Goal: Task Accomplishment & Management: Manage account settings

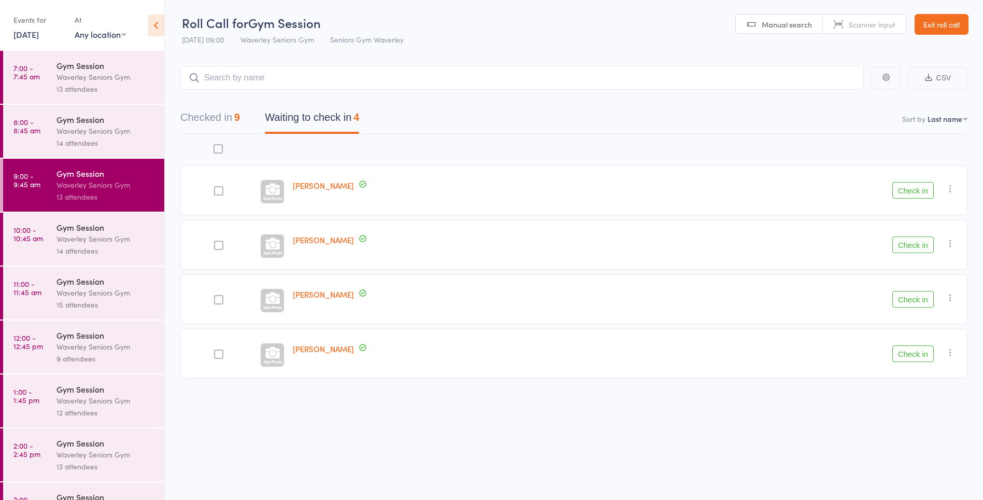
click at [916, 242] on button "Check in" at bounding box center [912, 244] width 41 height 17
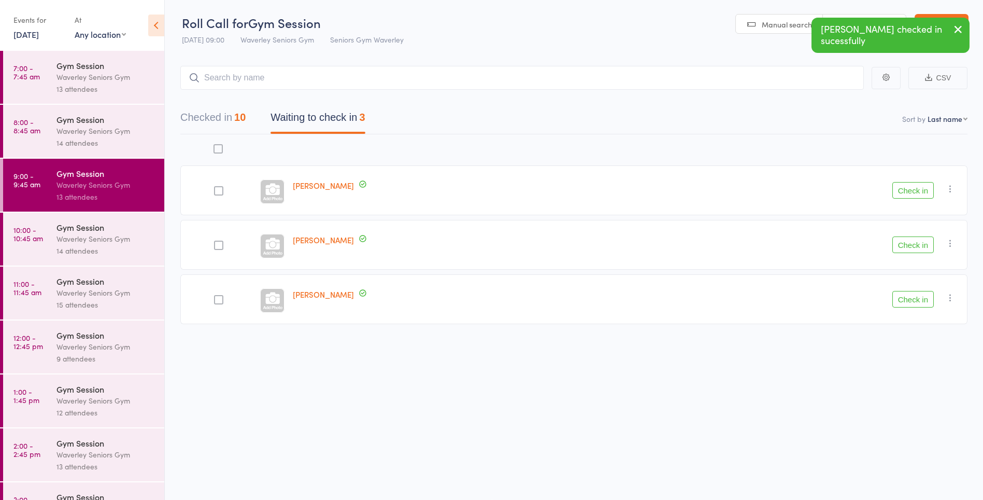
click at [912, 247] on button "Check in" at bounding box center [912, 244] width 41 height 17
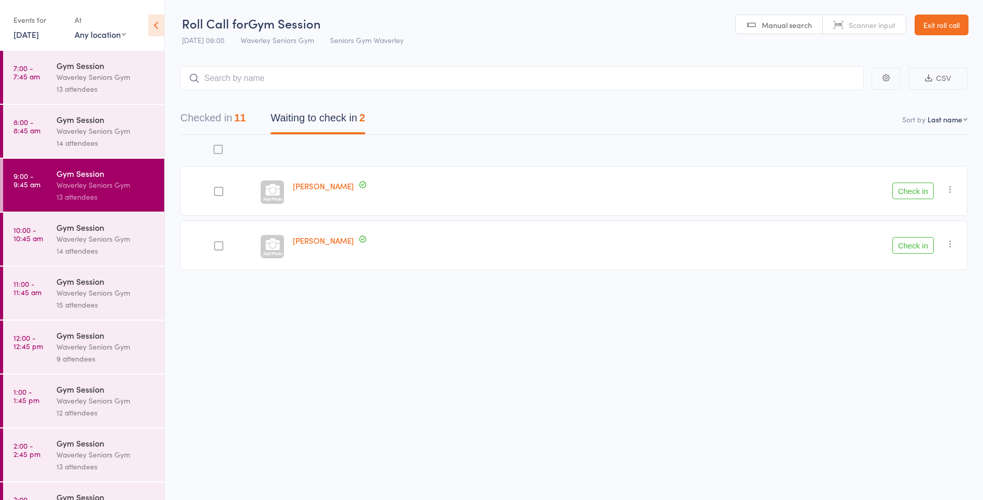
click at [88, 235] on div "Waverley Seniors Gym" at bounding box center [105, 239] width 99 height 12
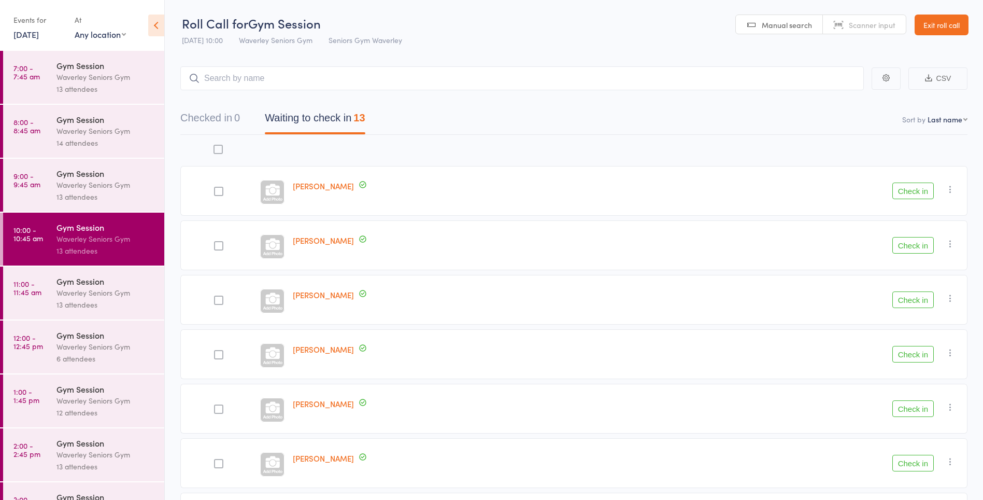
click at [918, 190] on button "Check in" at bounding box center [912, 190] width 41 height 17
click at [905, 245] on button "Check in" at bounding box center [912, 245] width 41 height 17
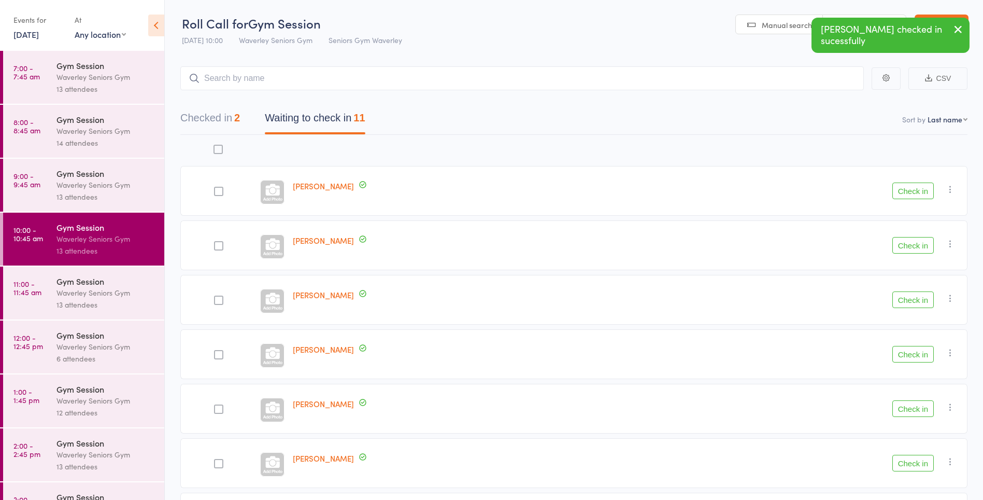
click at [903, 248] on button "Check in" at bounding box center [912, 245] width 41 height 17
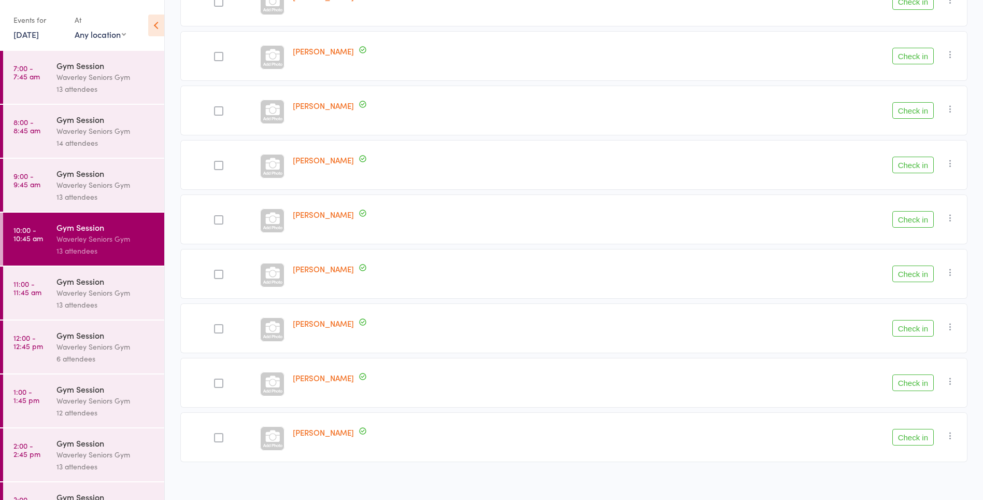
scroll to position [246, 0]
click at [920, 437] on button "Check in" at bounding box center [912, 434] width 41 height 17
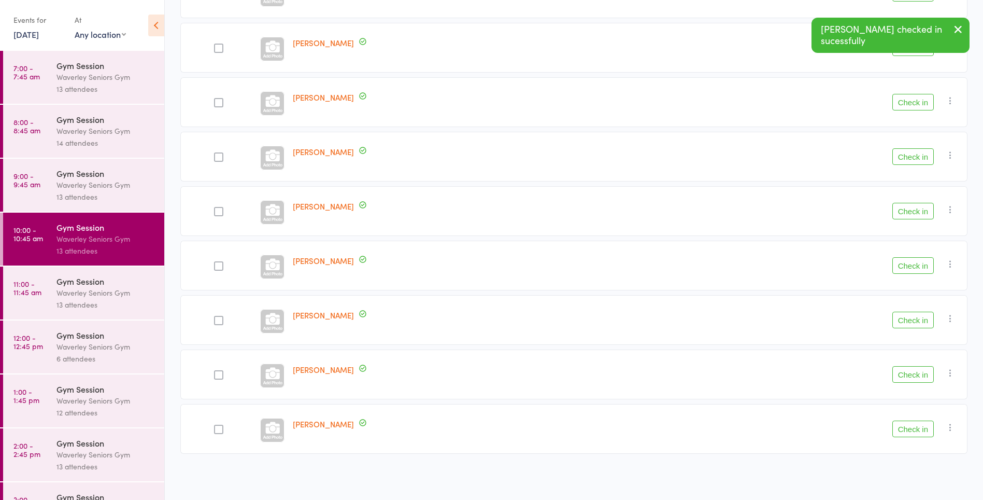
scroll to position [197, 0]
click at [923, 320] on button "Check in" at bounding box center [912, 319] width 41 height 17
click at [919, 264] on button "Check in" at bounding box center [912, 265] width 41 height 17
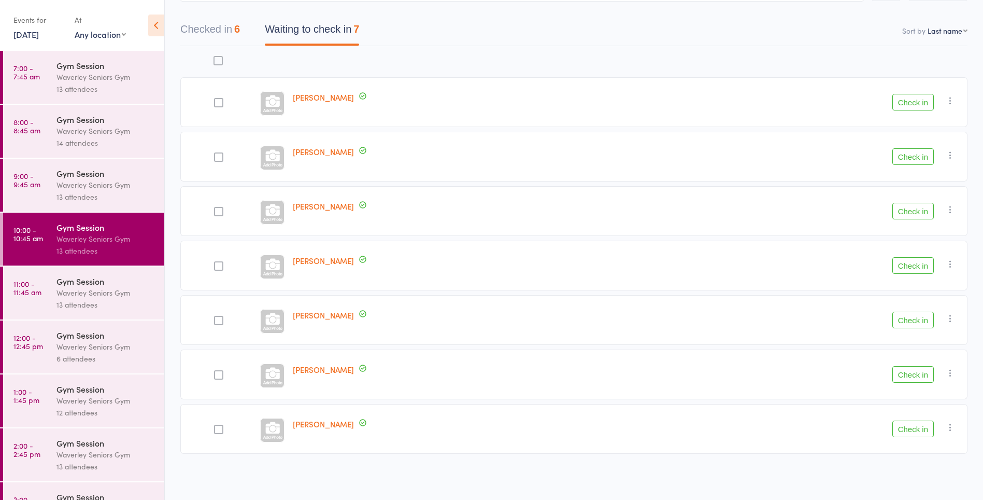
click at [220, 105] on div at bounding box center [218, 102] width 9 height 9
click at [216, 99] on input "checkbox" at bounding box center [216, 99] width 0 height 0
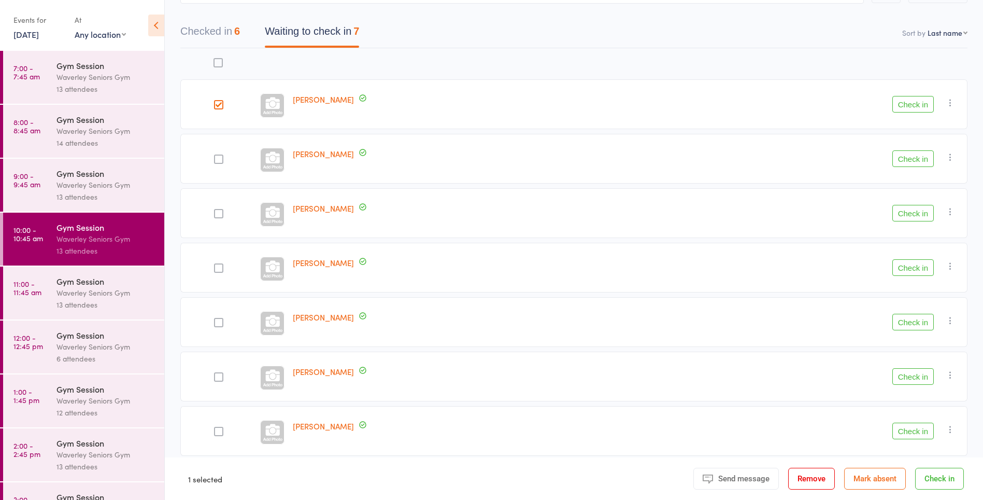
click at [915, 268] on button "Check in" at bounding box center [912, 267] width 41 height 17
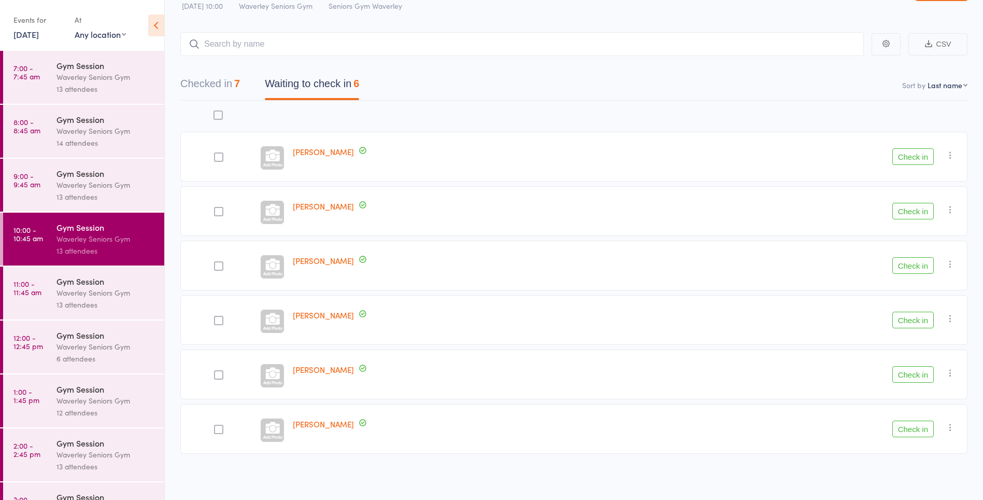
click at [911, 378] on button "Check in" at bounding box center [912, 374] width 41 height 17
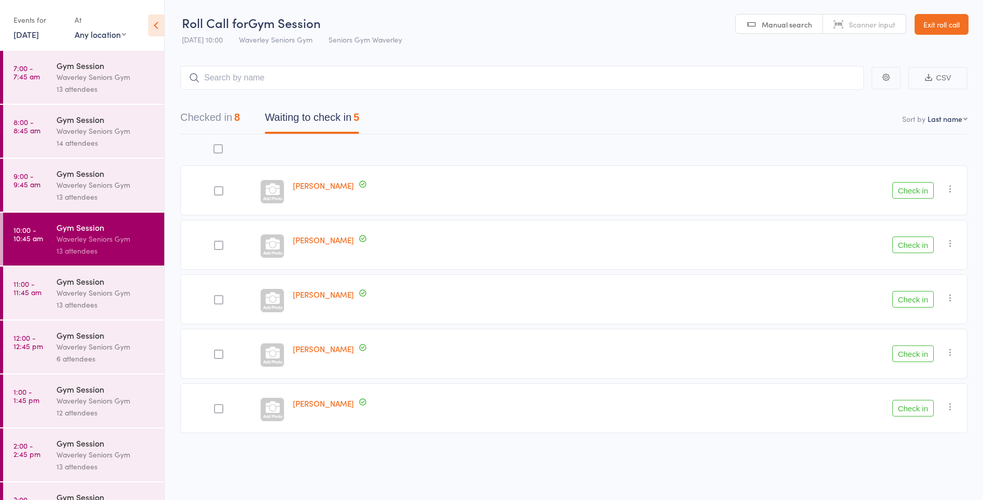
click at [911, 412] on button "Check in" at bounding box center [912, 407] width 41 height 17
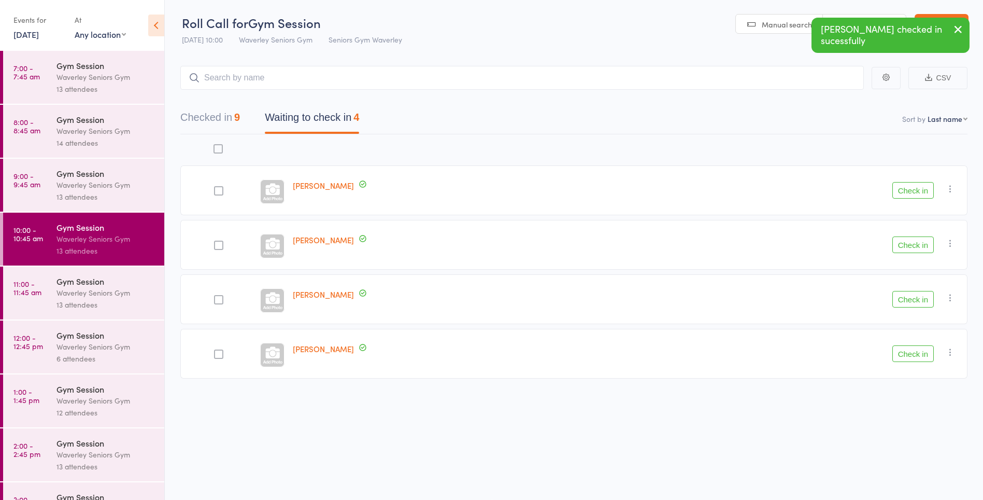
click at [906, 246] on button "Check in" at bounding box center [912, 244] width 41 height 17
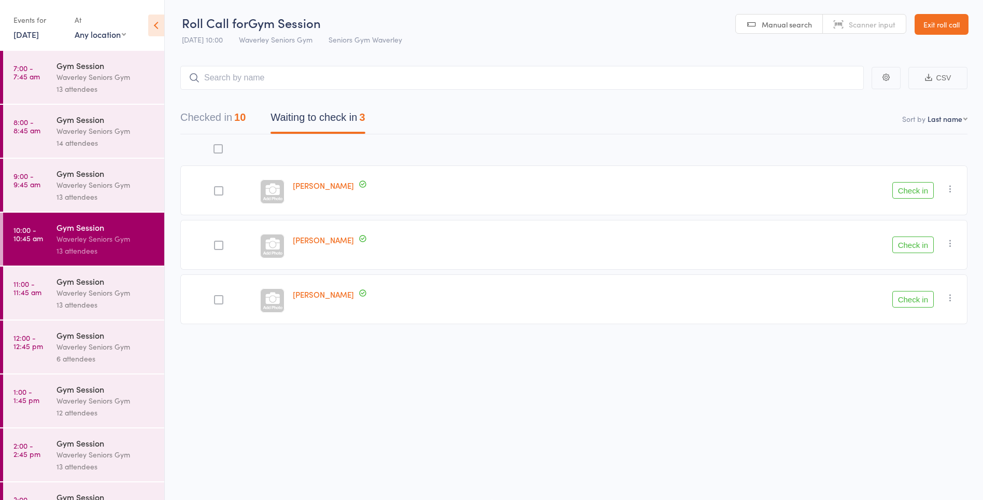
click at [45, 288] on link "11:00 - 11:45 am Gym Session Waverley Seniors Gym 13 attendees" at bounding box center [83, 292] width 161 height 53
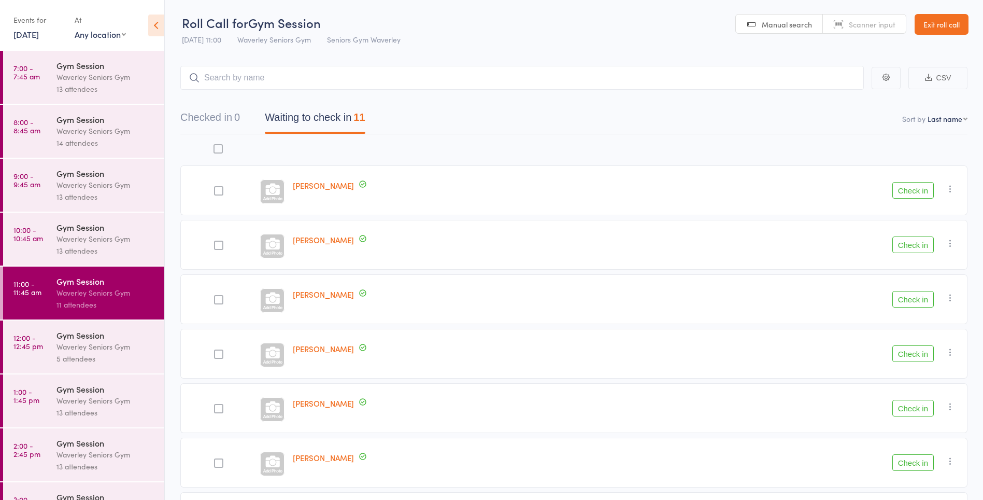
click at [911, 188] on button "Check in" at bounding box center [912, 190] width 41 height 17
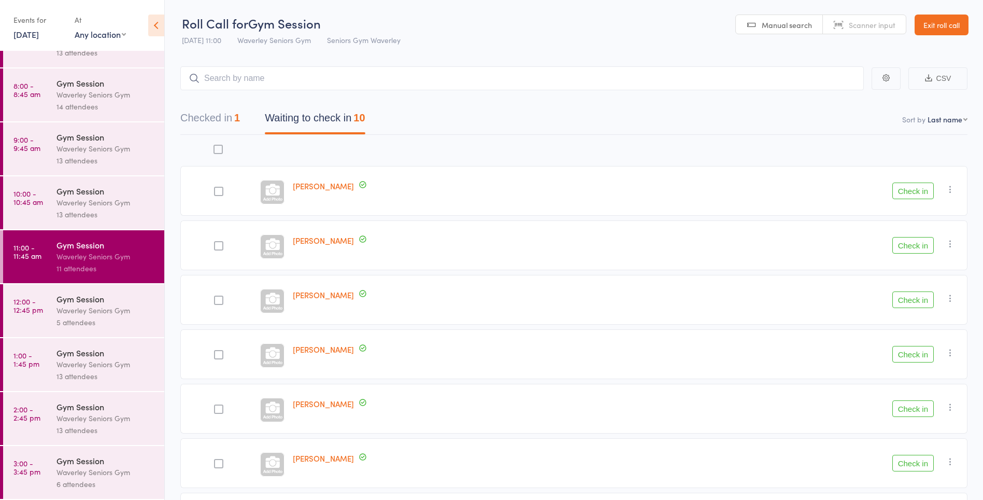
click at [230, 113] on button "Checked in 1" at bounding box center [210, 120] width 60 height 27
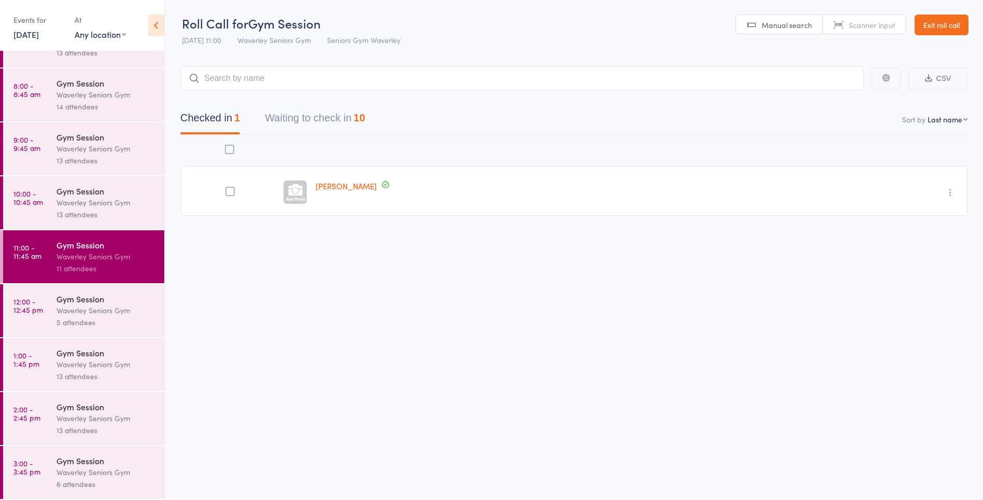
click at [321, 115] on button "Waiting to check in 10" at bounding box center [315, 120] width 100 height 27
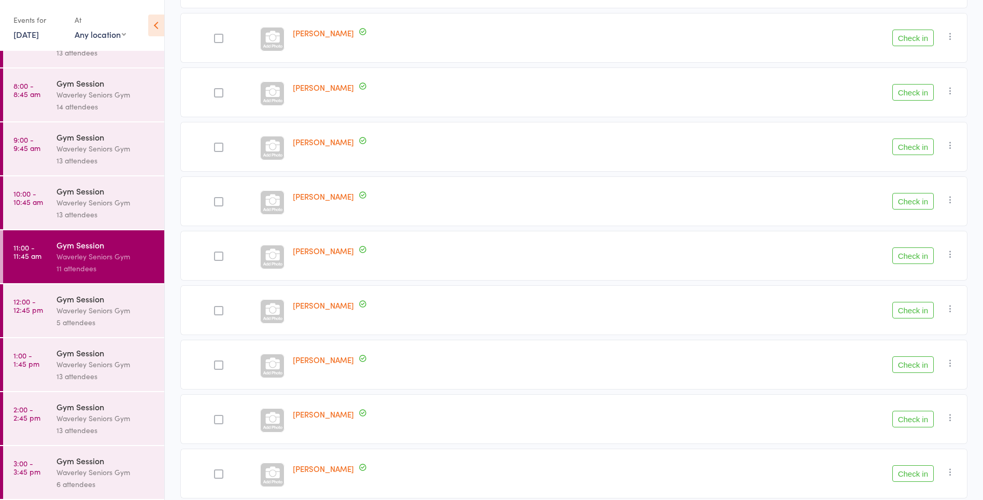
scroll to position [252, 0]
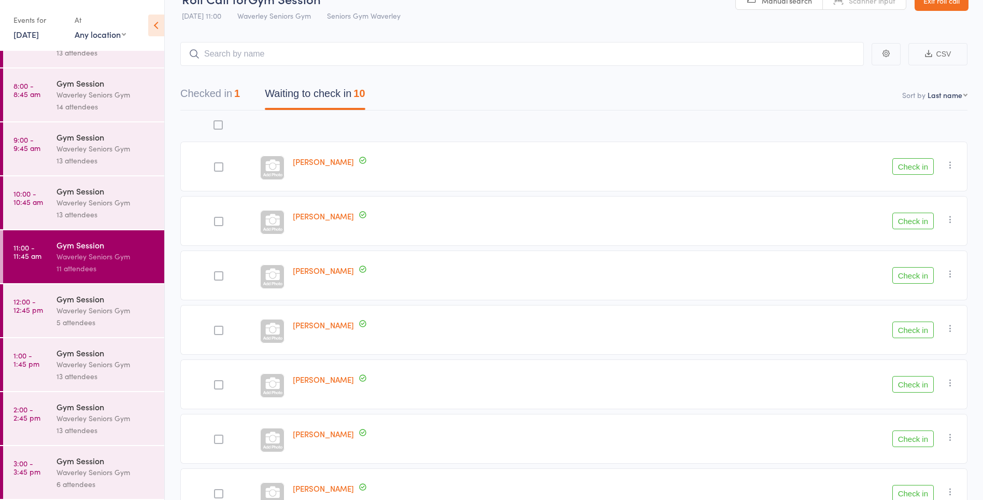
click at [217, 91] on button "Checked in 1" at bounding box center [210, 95] width 60 height 27
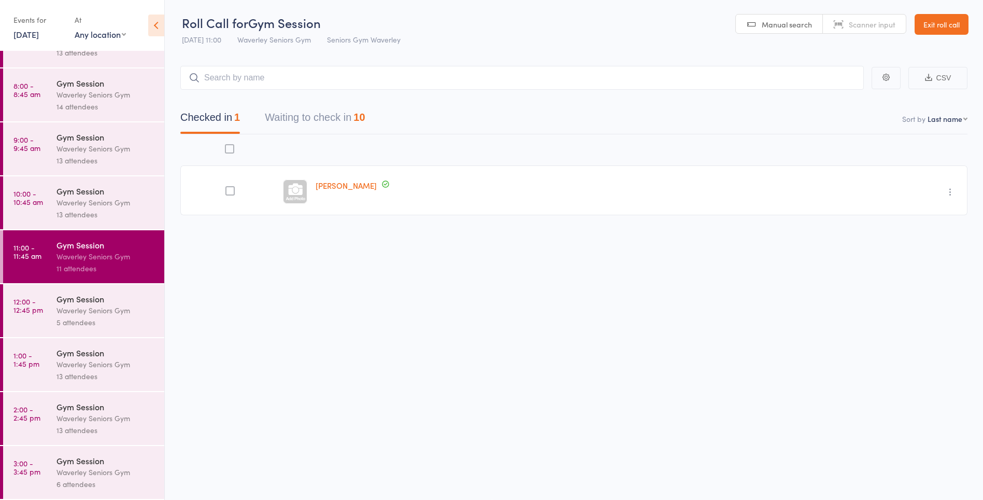
click at [307, 115] on button "Waiting to check in 10" at bounding box center [315, 119] width 100 height 27
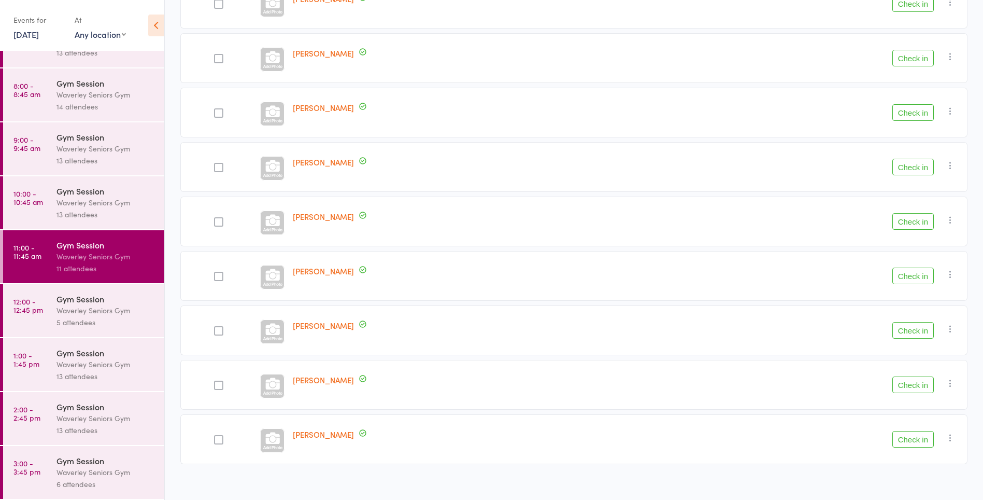
scroll to position [241, 0]
click at [322, 219] on link "Lois Robinson" at bounding box center [323, 216] width 61 height 11
click at [918, 225] on button "Check in" at bounding box center [912, 221] width 41 height 17
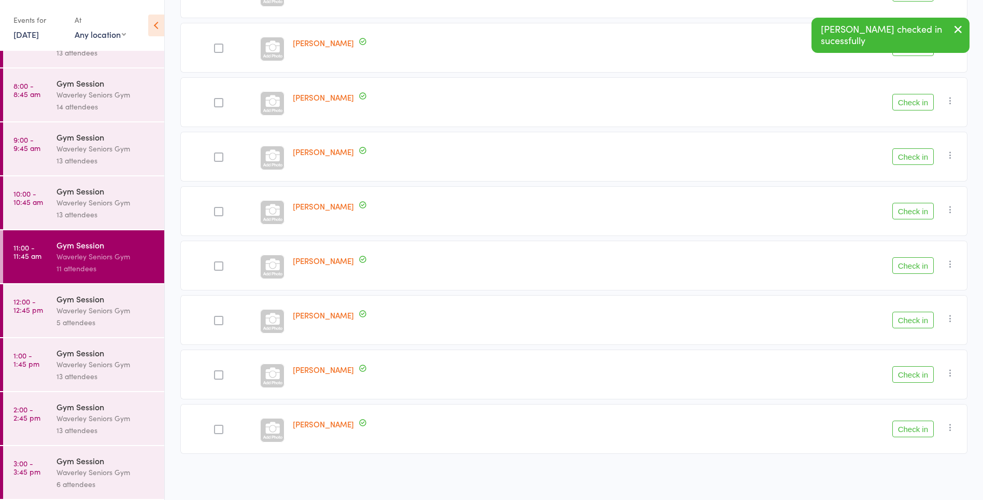
scroll to position [197, 0]
click at [920, 376] on button "Check in" at bounding box center [912, 374] width 41 height 17
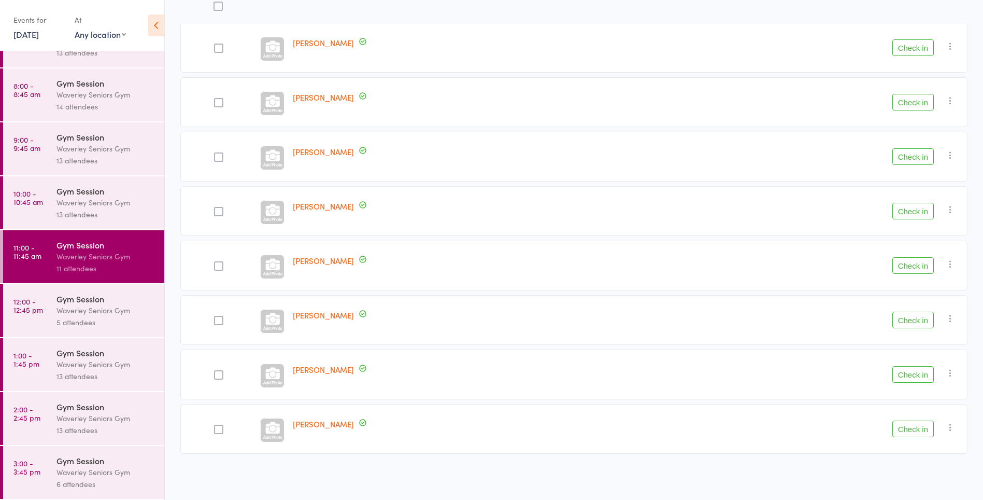
click at [909, 52] on button "Check in" at bounding box center [912, 47] width 41 height 17
click at [924, 375] on button "Check in" at bounding box center [912, 374] width 41 height 17
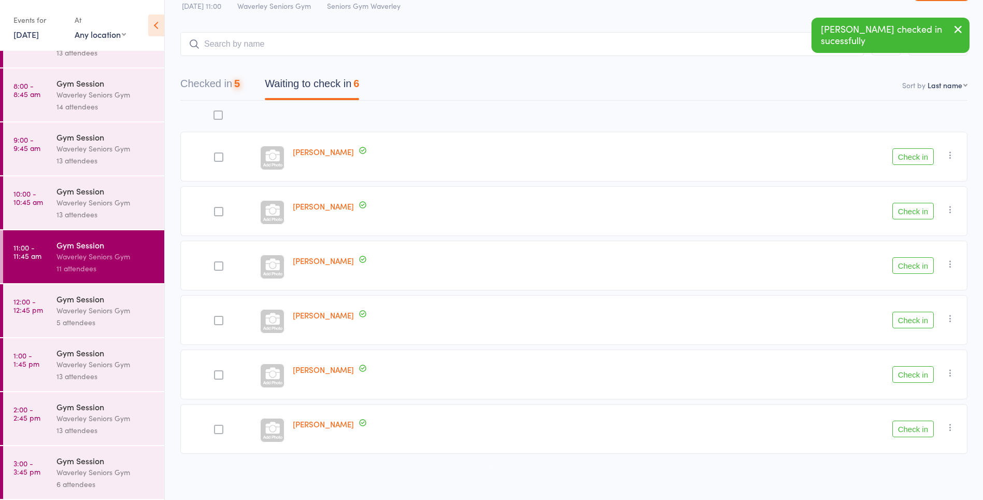
scroll to position [34, 0]
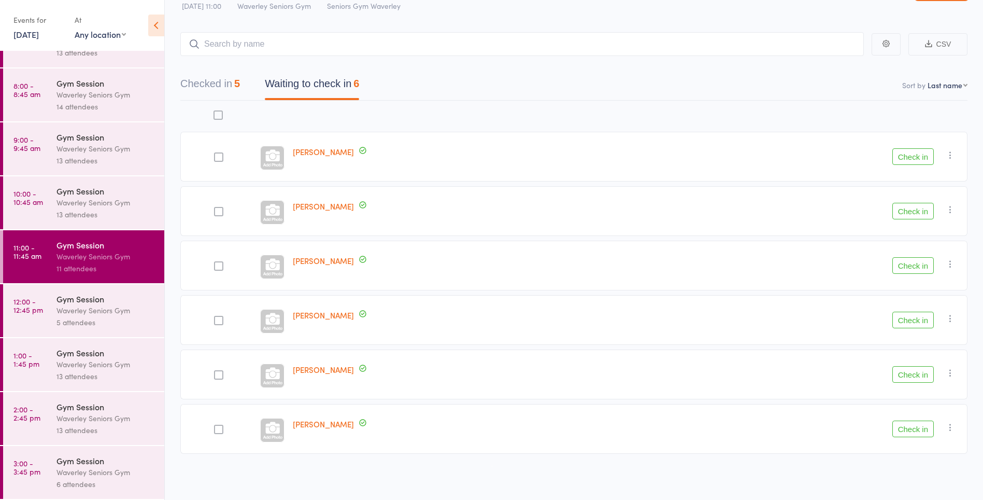
click at [218, 320] on div at bounding box center [218, 320] width 9 height 9
click at [216, 317] on input "checkbox" at bounding box center [216, 317] width 0 height 0
click at [217, 432] on div at bounding box center [218, 428] width 9 height 9
click at [216, 426] on input "checkbox" at bounding box center [216, 426] width 0 height 0
click at [925, 429] on button "Check in" at bounding box center [912, 428] width 41 height 17
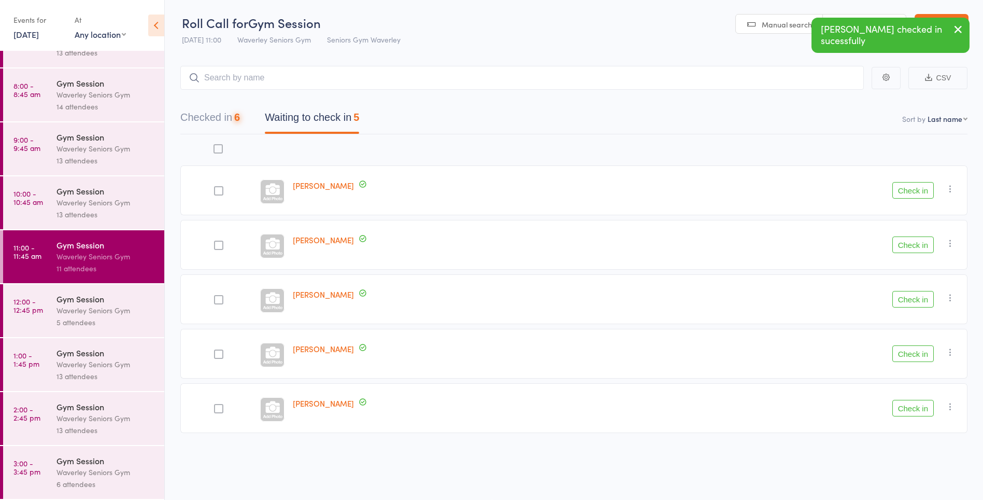
scroll to position [1, 0]
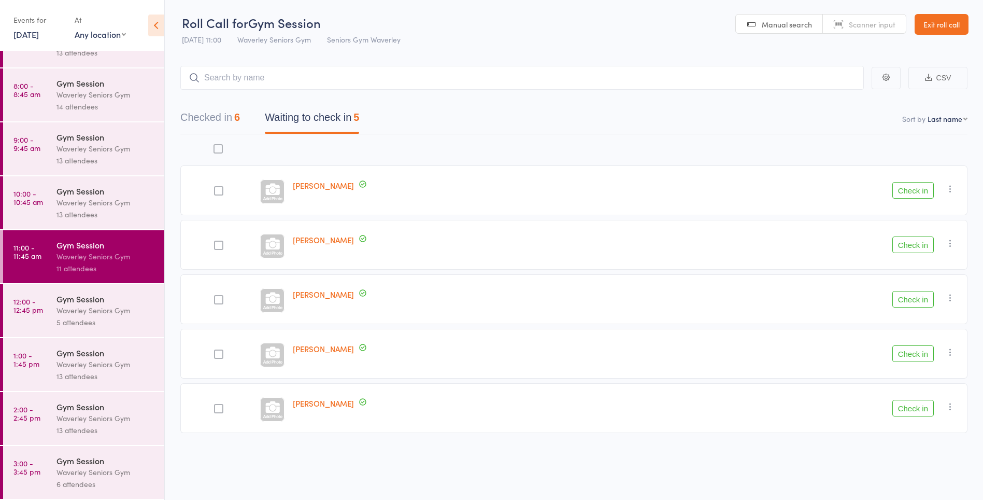
click at [911, 356] on button "Check in" at bounding box center [912, 353] width 41 height 17
click at [918, 350] on button "Check in" at bounding box center [912, 353] width 41 height 17
click at [949, 243] on icon "button" at bounding box center [950, 243] width 10 height 10
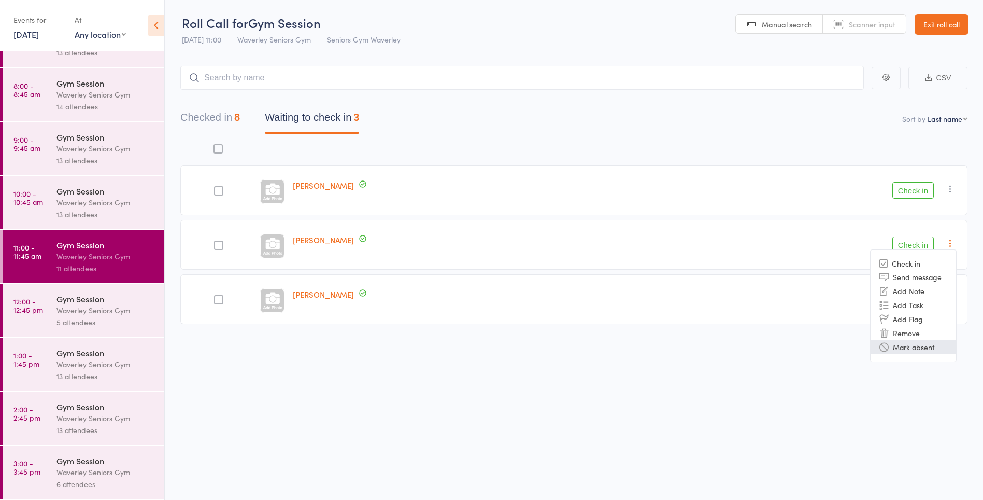
click at [923, 342] on li "Mark absent" at bounding box center [912, 347] width 85 height 14
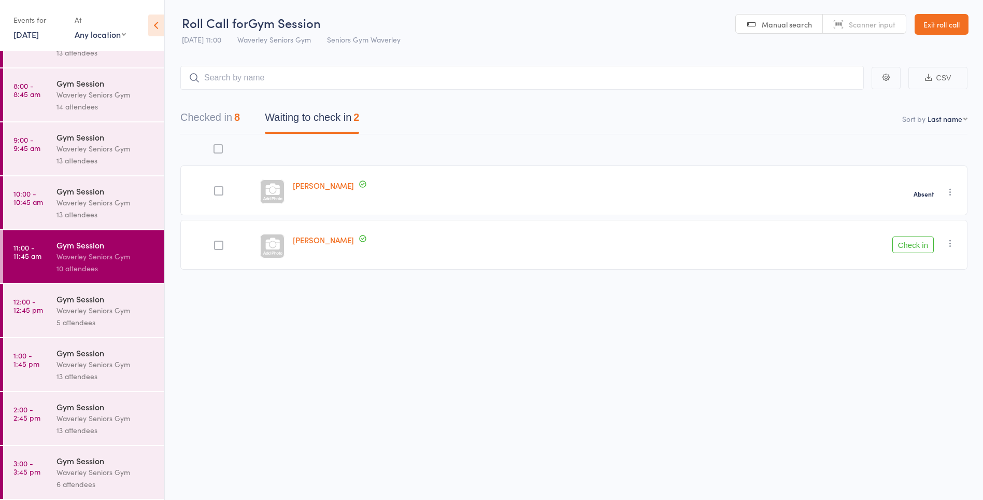
click at [954, 242] on icon "button" at bounding box center [950, 243] width 10 height 10
click at [925, 351] on li "Mark absent" at bounding box center [912, 347] width 85 height 14
click at [37, 308] on time "12:00 - 12:45 pm" at bounding box center [28, 305] width 30 height 17
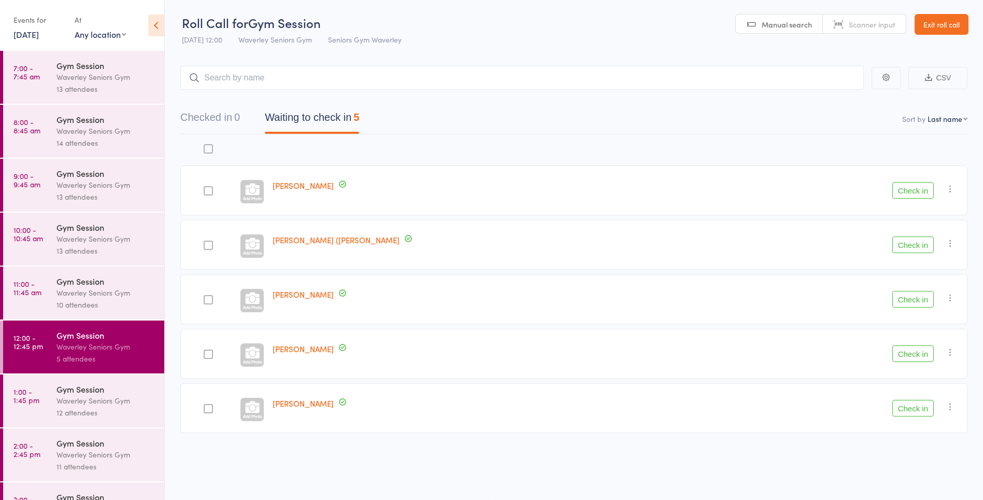
click at [87, 401] on div "Waverley Seniors Gym" at bounding box center [105, 400] width 99 height 12
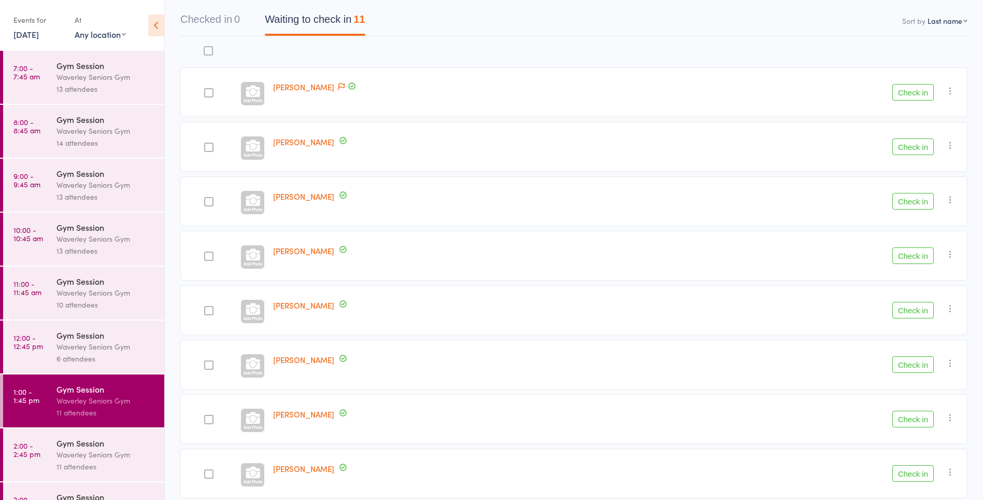
scroll to position [94, 0]
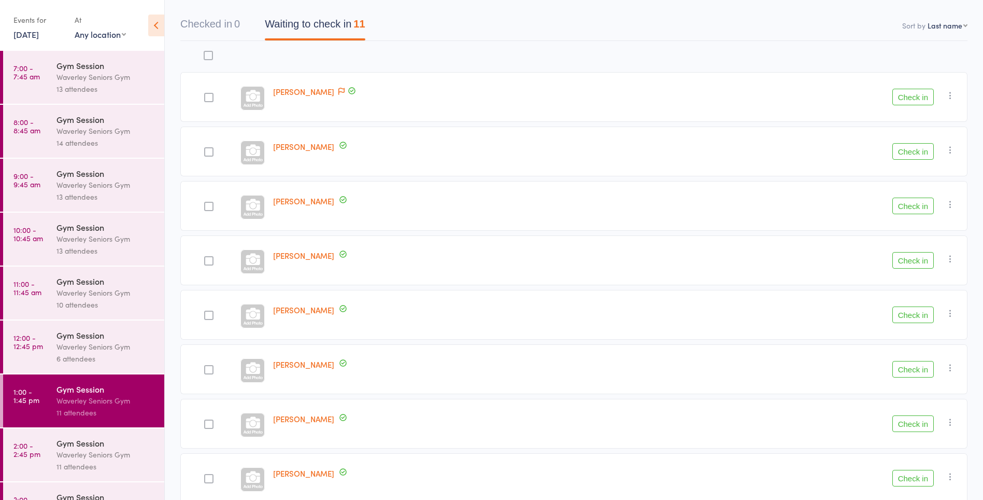
click at [562, 351] on div "Kay Maddock" at bounding box center [495, 369] width 452 height 50
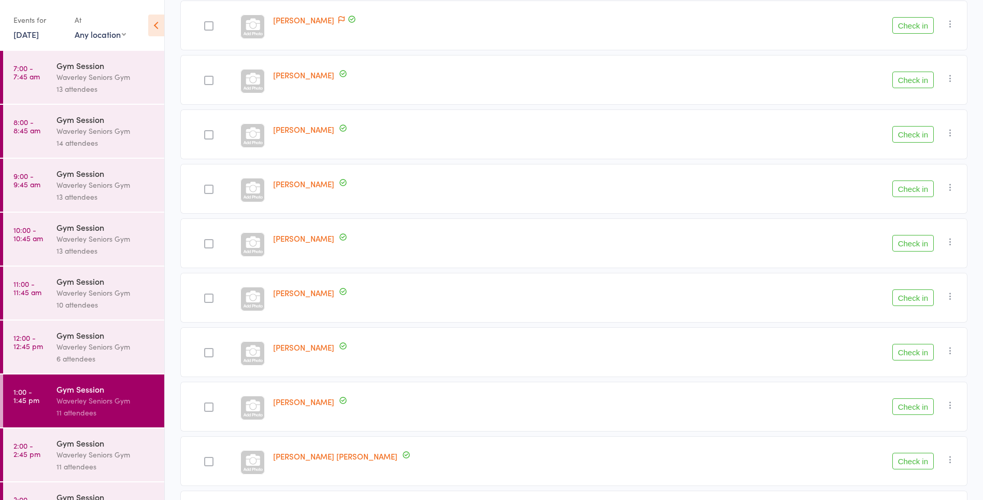
scroll to position [306, 0]
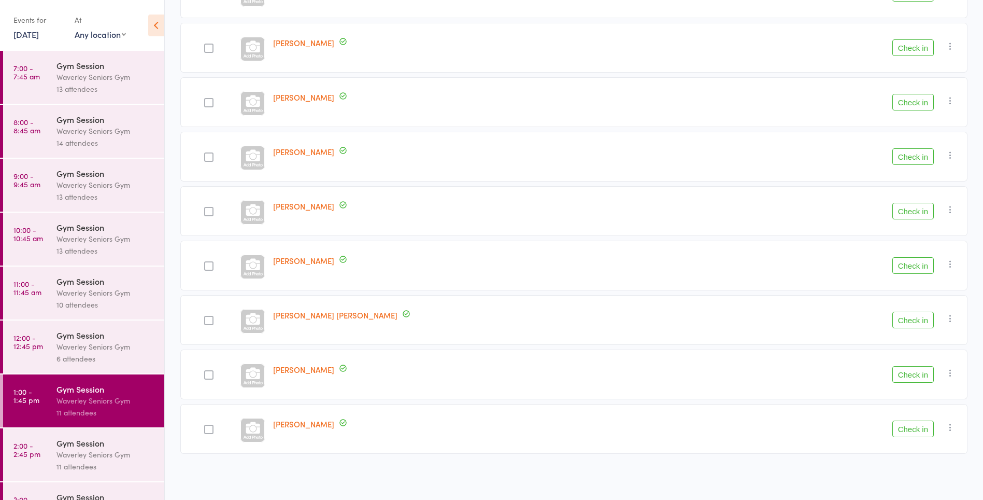
click at [57, 335] on div "Gym Session" at bounding box center [105, 334] width 99 height 11
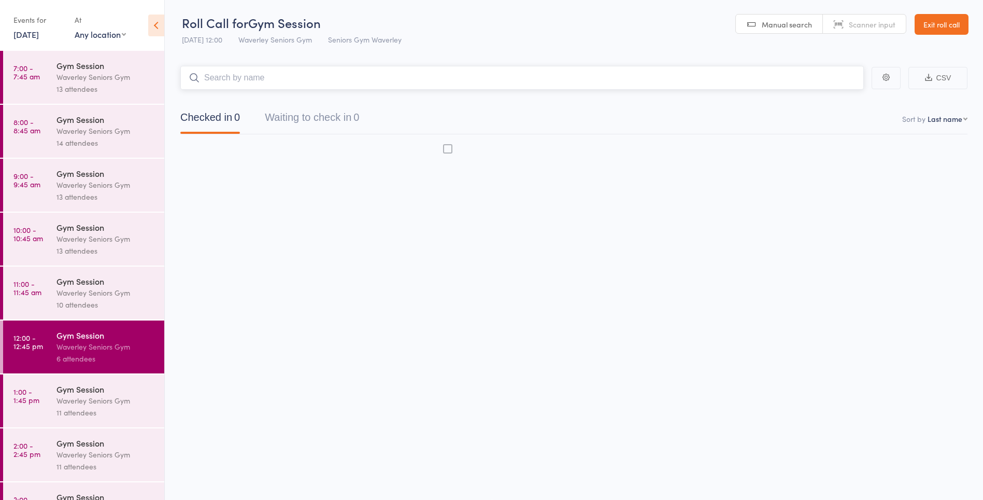
scroll to position [1, 0]
click at [78, 347] on div "Waverley Seniors Gym" at bounding box center [105, 346] width 99 height 12
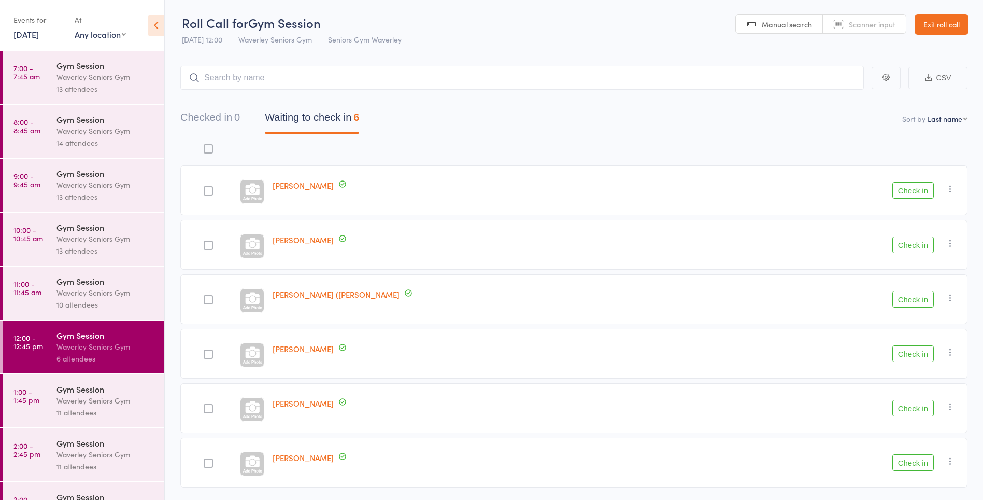
click at [213, 406] on div at bounding box center [208, 408] width 9 height 9
click at [206, 405] on input "checkbox" at bounding box center [206, 405] width 0 height 0
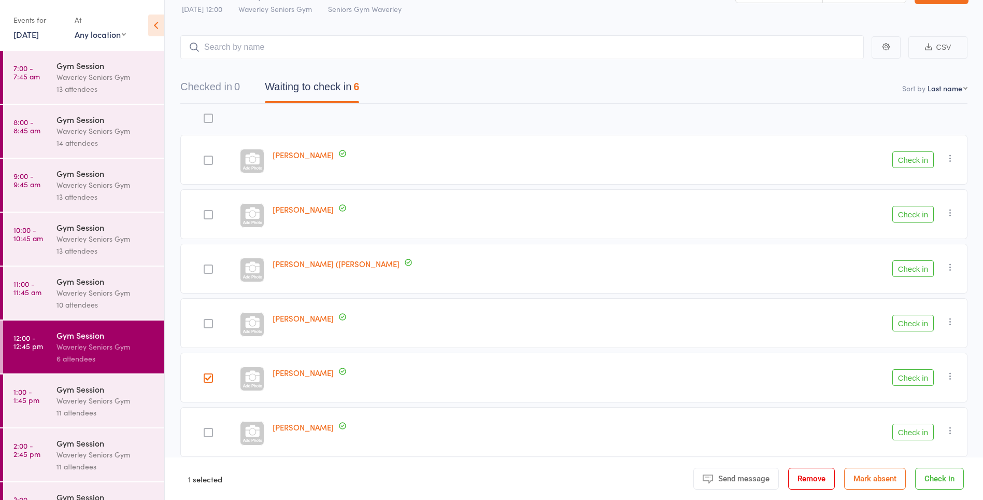
scroll to position [34, 0]
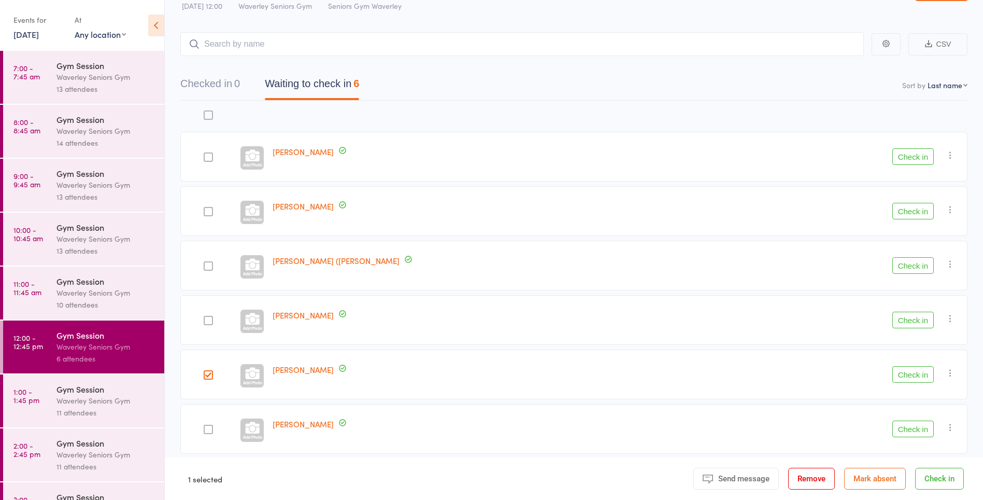
click at [213, 324] on div at bounding box center [208, 320] width 9 height 9
click at [206, 317] on input "checkbox" at bounding box center [206, 317] width 0 height 0
click at [917, 154] on button "Check in" at bounding box center [912, 156] width 41 height 17
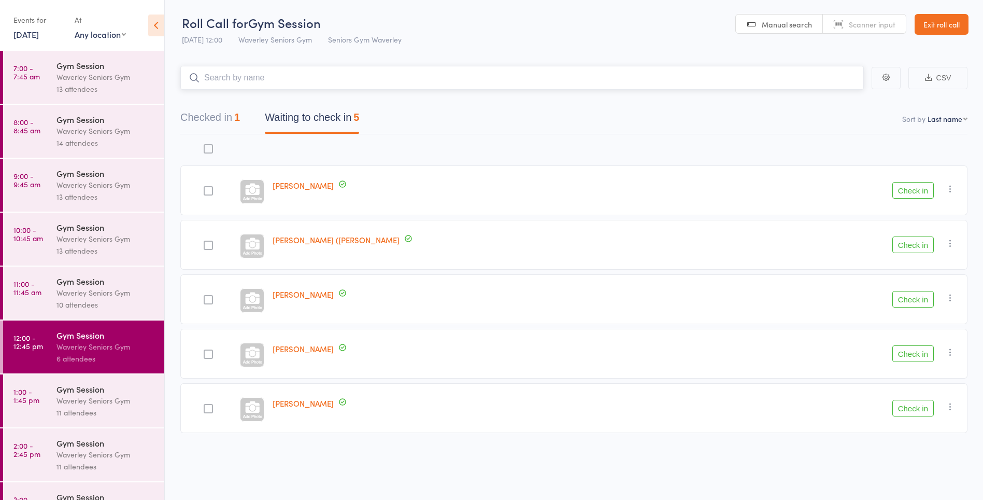
click at [471, 73] on input "search" at bounding box center [521, 78] width 683 height 24
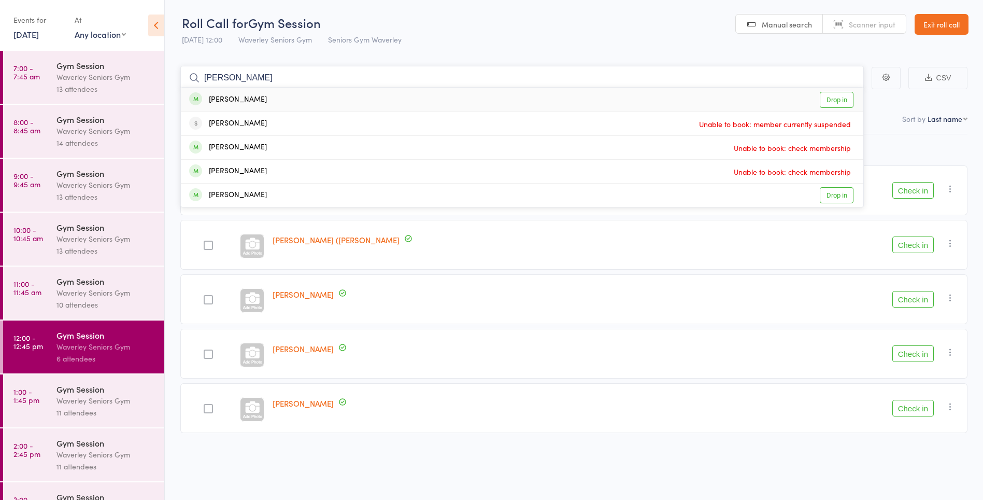
type input "geoff"
click at [843, 101] on link "Drop in" at bounding box center [837, 100] width 34 height 16
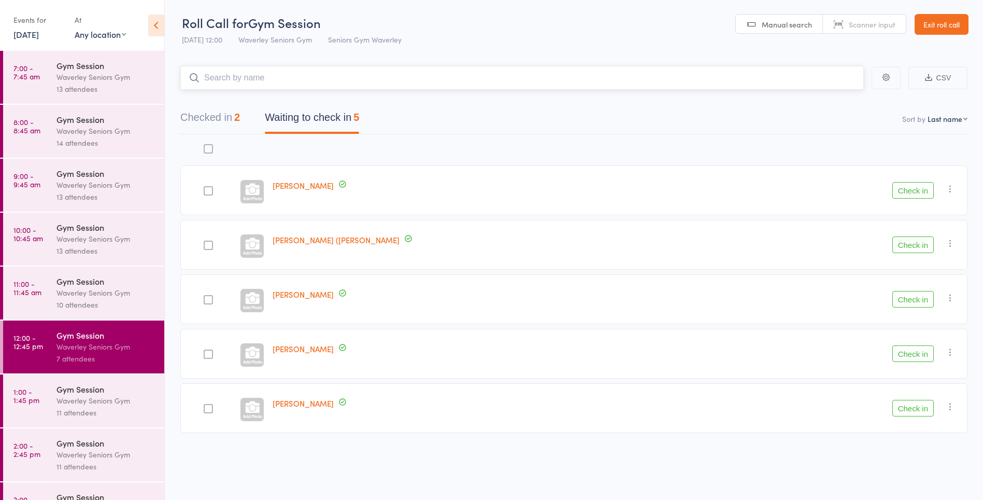
click at [209, 121] on button "Checked in 2" at bounding box center [210, 119] width 60 height 27
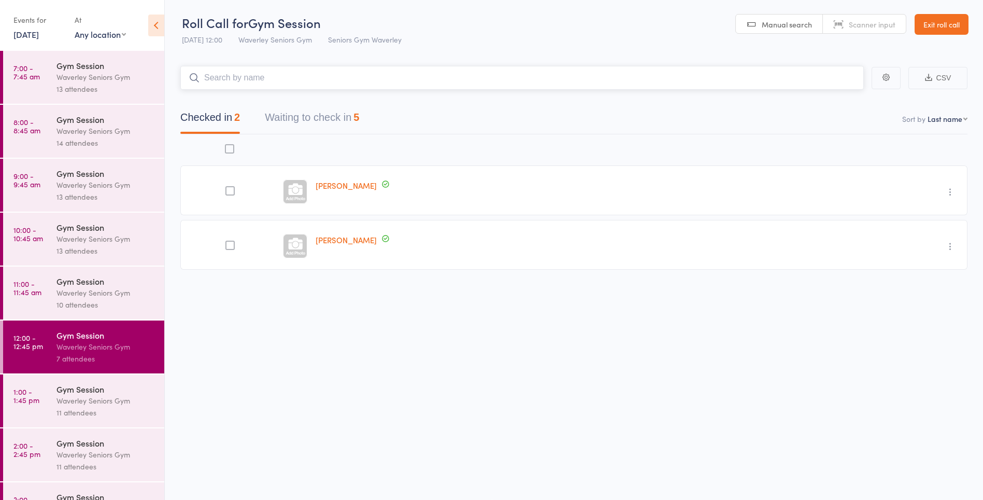
click at [302, 111] on button "Waiting to check in 5" at bounding box center [312, 119] width 94 height 27
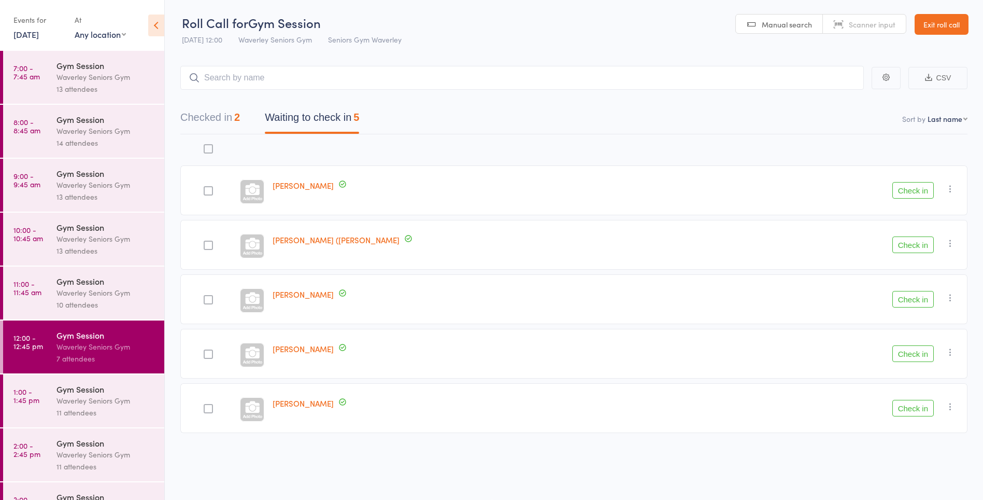
click at [907, 188] on button "Check in" at bounding box center [912, 190] width 41 height 17
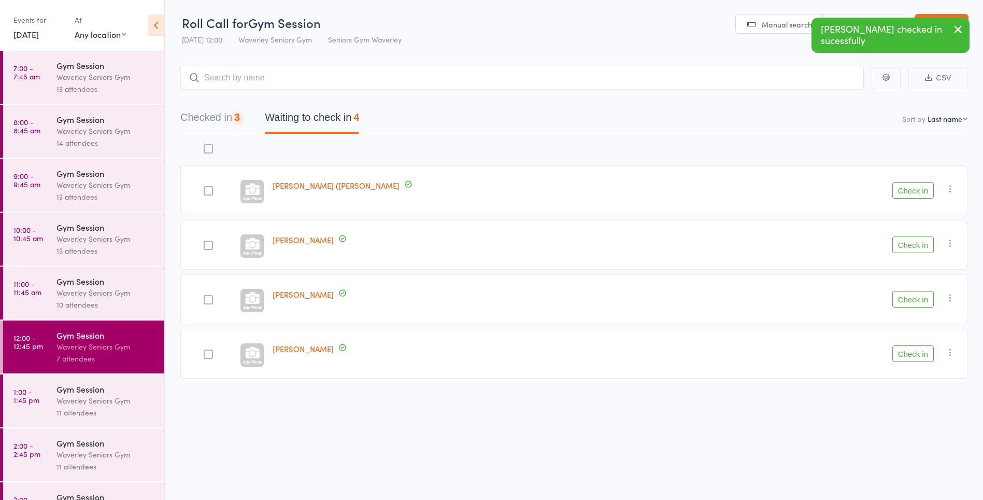
click at [918, 191] on button "Check in" at bounding box center [912, 190] width 41 height 17
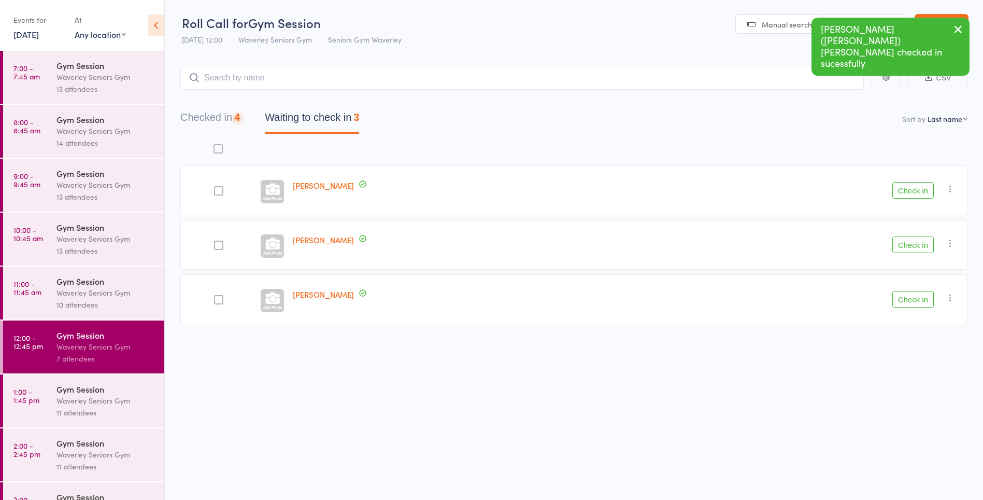
click at [919, 194] on button "Check in" at bounding box center [912, 190] width 41 height 17
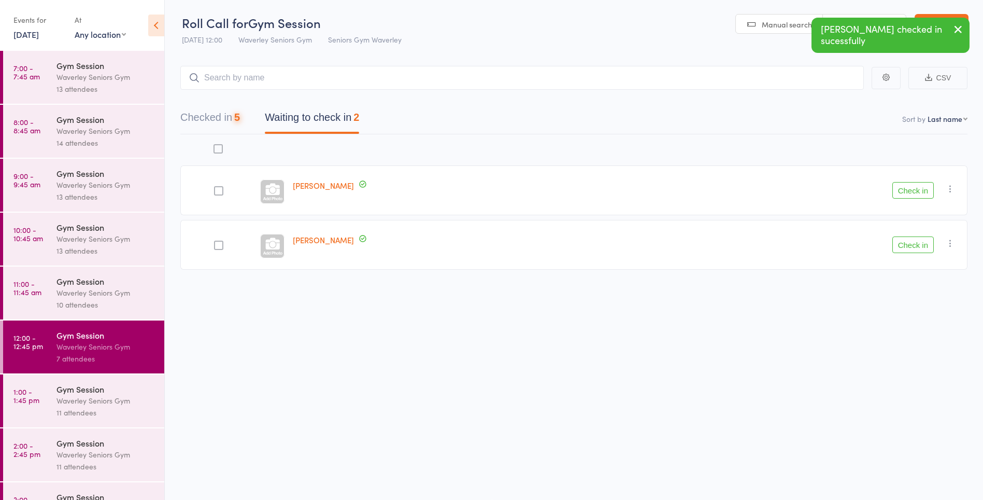
click at [919, 193] on button "Check in" at bounding box center [912, 190] width 41 height 17
click at [921, 190] on button "Check in" at bounding box center [912, 190] width 41 height 17
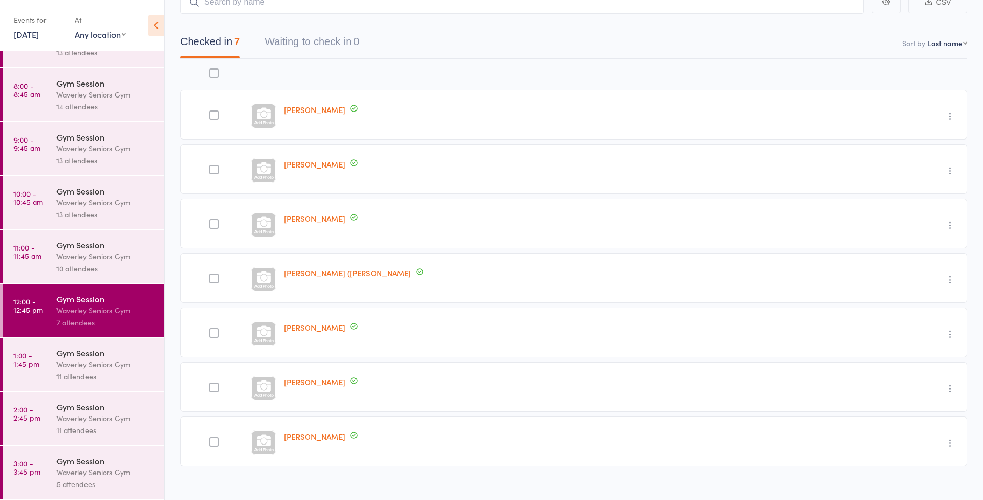
scroll to position [89, 0]
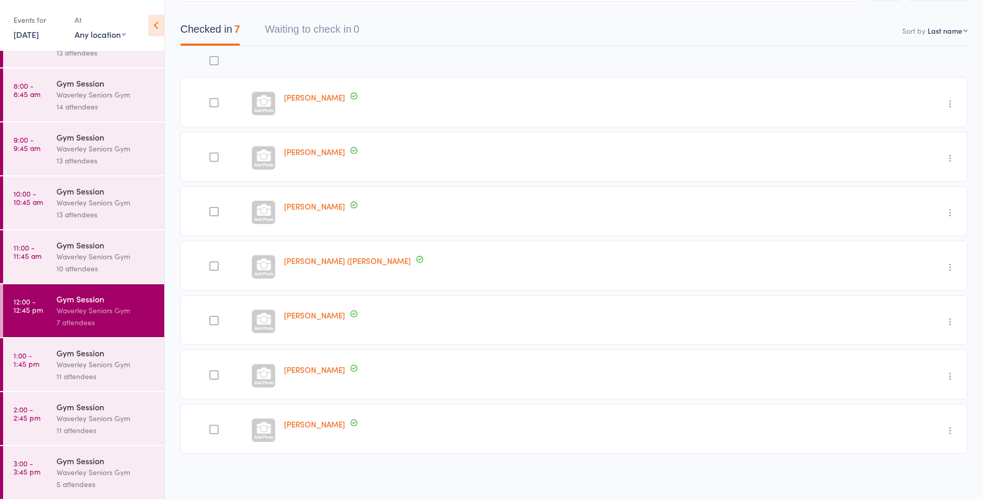
click at [92, 365] on div "Waverley Seniors Gym" at bounding box center [105, 364] width 99 height 12
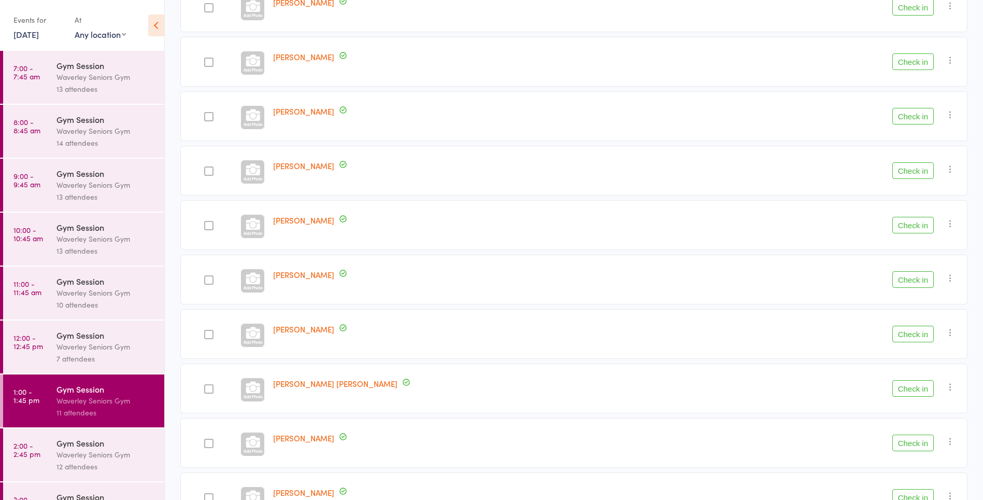
scroll to position [306, 0]
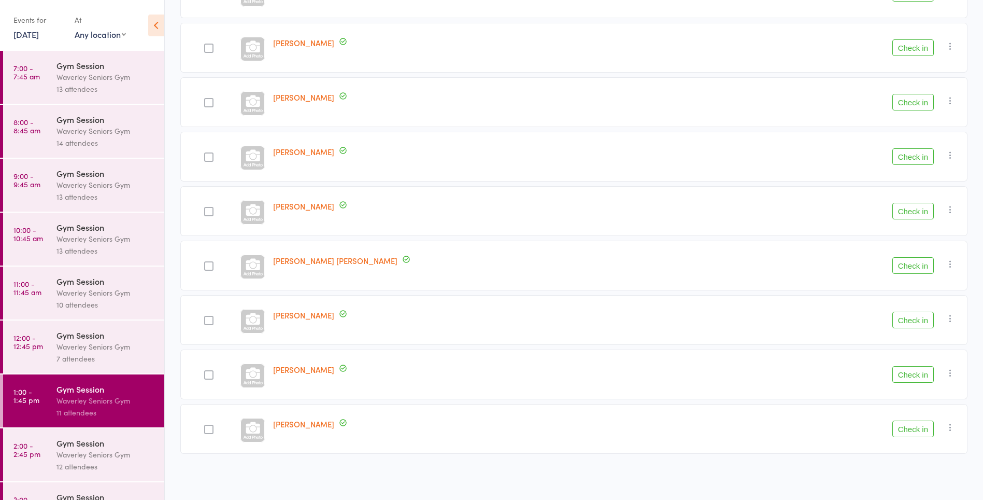
click at [920, 318] on button "Check in" at bounding box center [912, 319] width 41 height 17
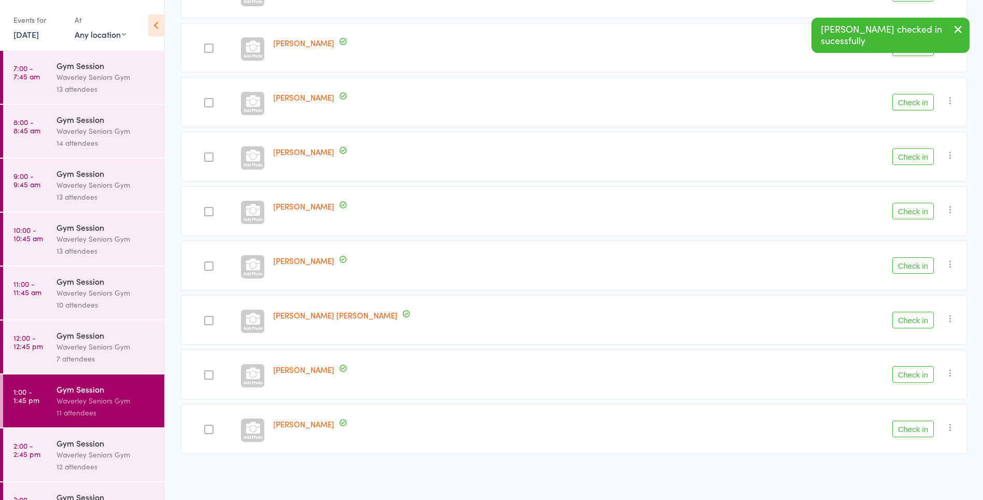
scroll to position [252, 0]
click at [907, 210] on button "Check in" at bounding box center [912, 211] width 41 height 17
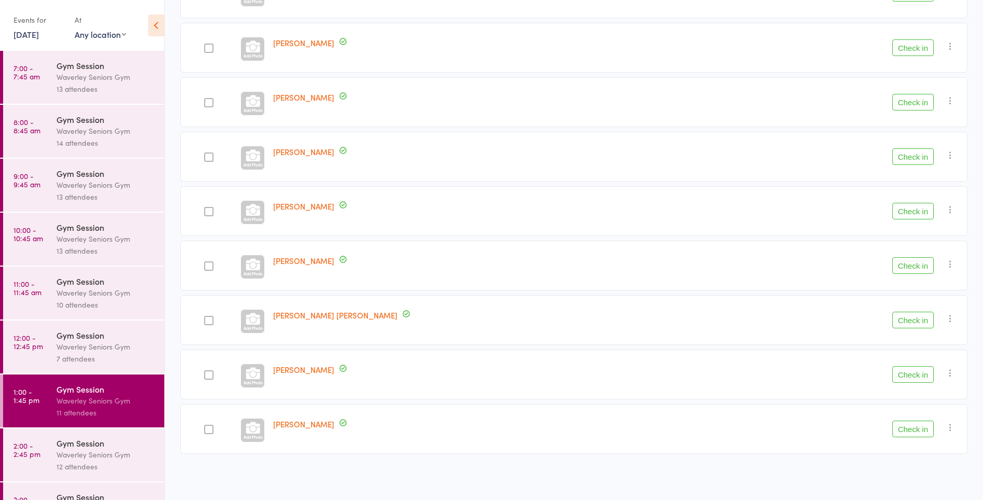
click at [908, 49] on button "Check in" at bounding box center [912, 47] width 41 height 17
click at [923, 321] on button "Check in" at bounding box center [912, 319] width 41 height 17
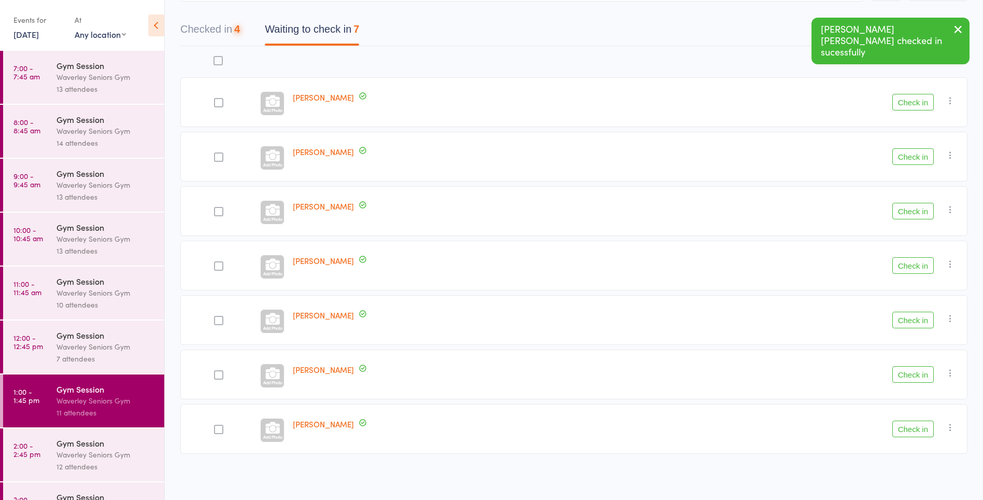
scroll to position [89, 0]
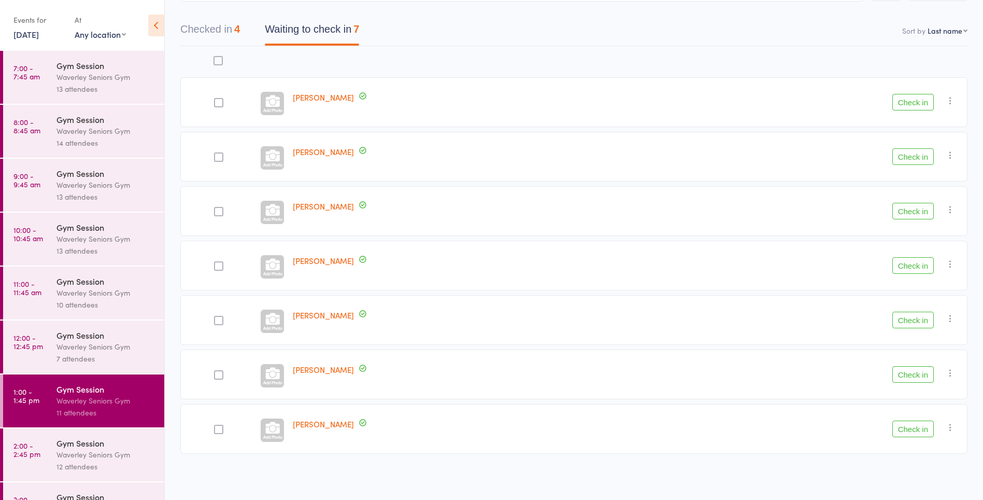
click at [923, 215] on button "Check in" at bounding box center [912, 211] width 41 height 17
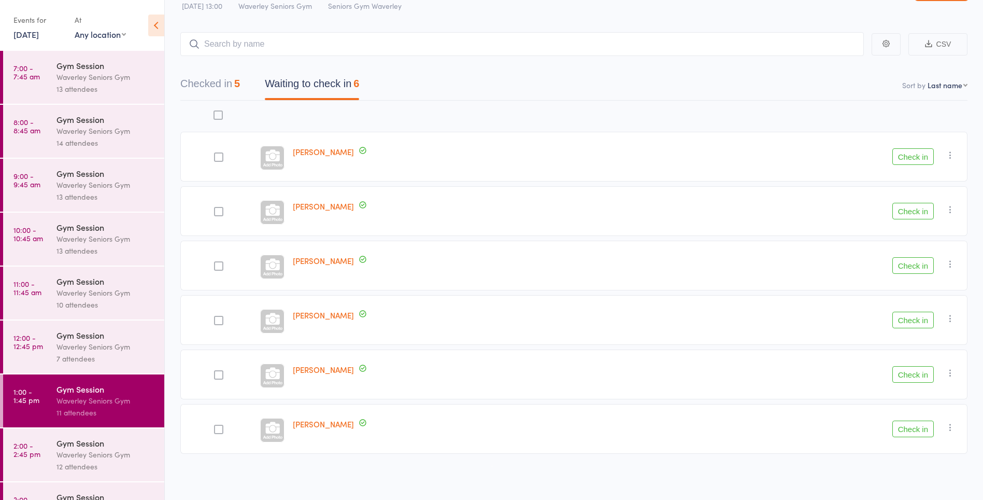
click at [227, 73] on button "Checked in 5" at bounding box center [210, 86] width 60 height 27
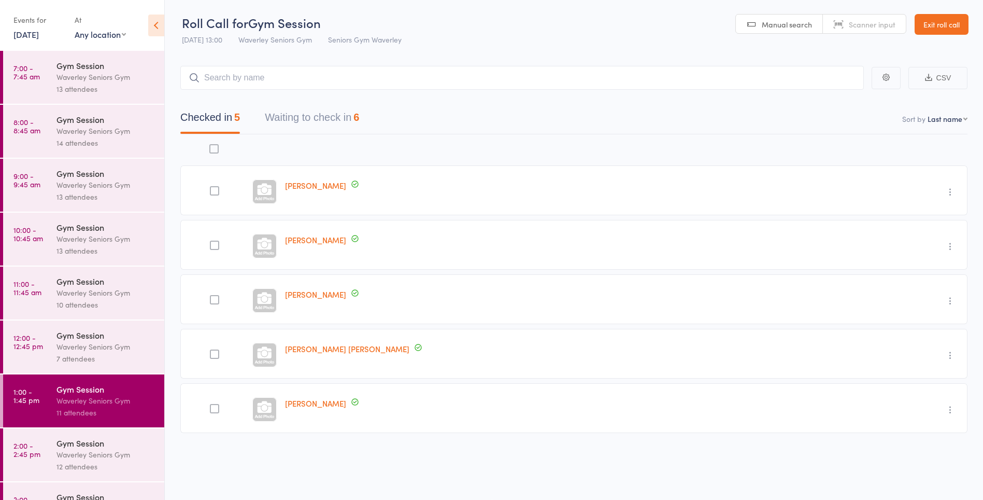
click at [289, 120] on button "Waiting to check in 6" at bounding box center [312, 119] width 94 height 27
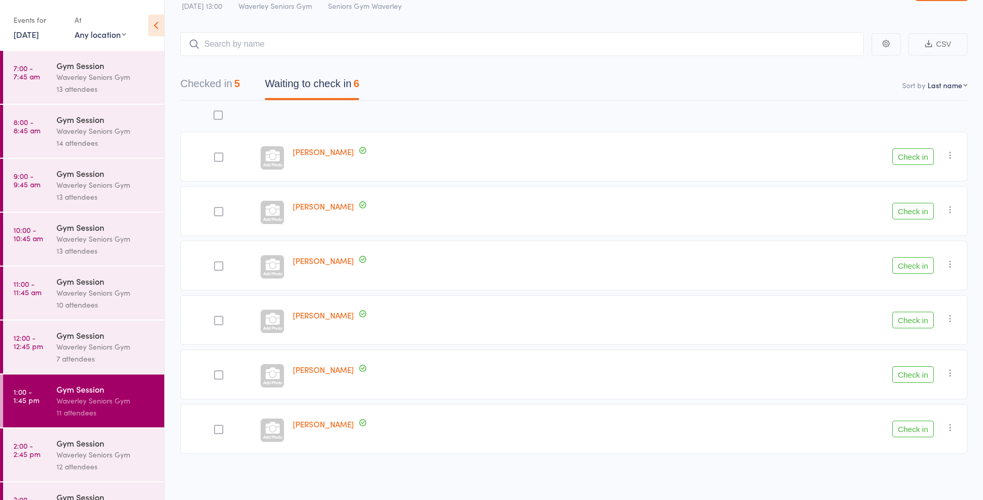
click at [218, 85] on button "Checked in 5" at bounding box center [210, 86] width 60 height 27
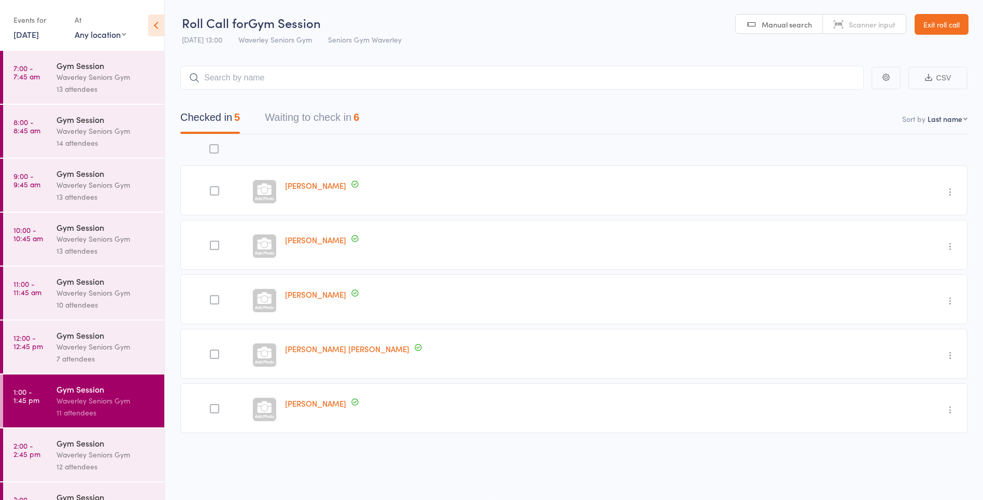
click at [317, 118] on button "Waiting to check in 6" at bounding box center [312, 119] width 94 height 27
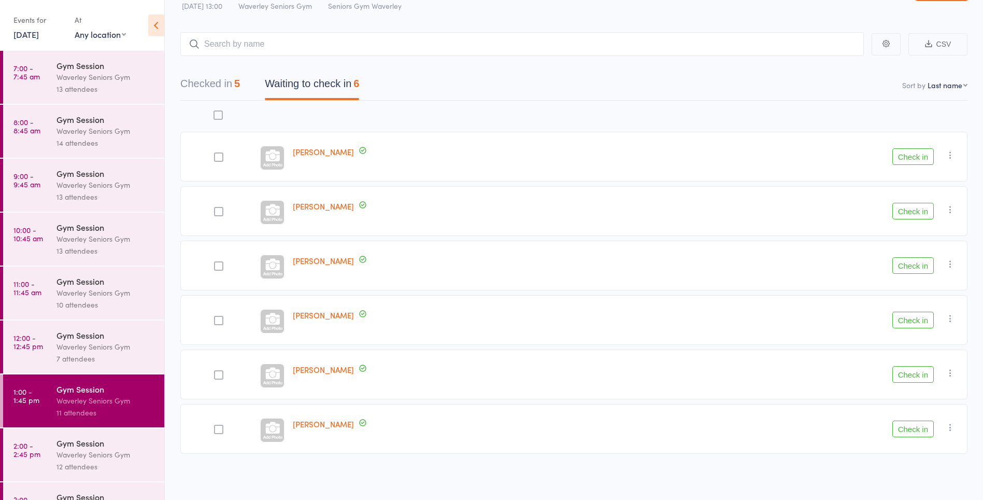
click at [31, 450] on time "2:00 - 2:45 pm" at bounding box center [26, 449] width 27 height 17
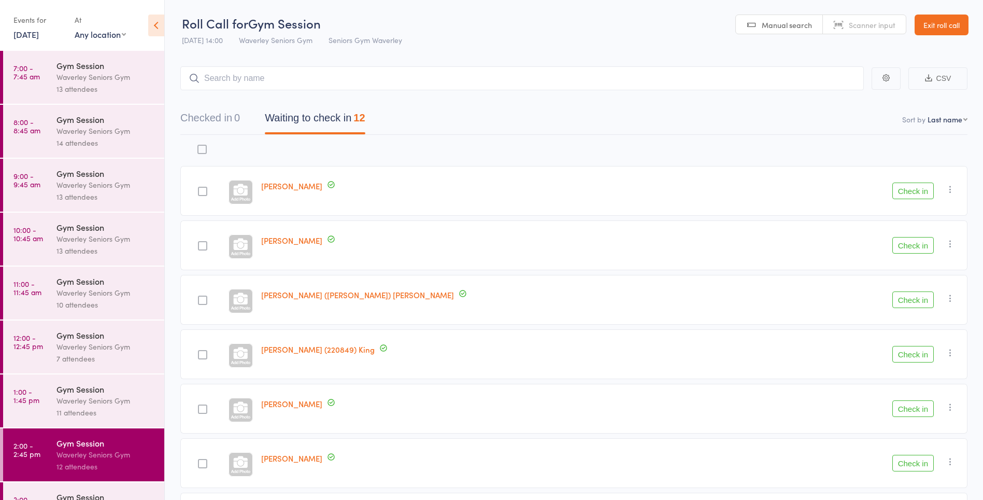
click at [46, 409] on link "1:00 - 1:45 pm Gym Session Waverley Seniors Gym 11 attendees" at bounding box center [83, 400] width 161 height 53
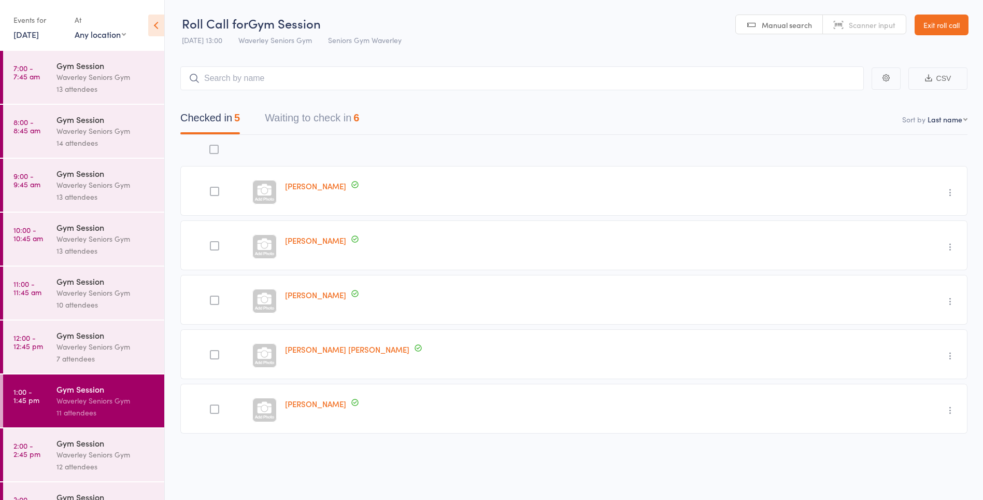
click at [357, 116] on button "Waiting to check in 6" at bounding box center [312, 120] width 94 height 27
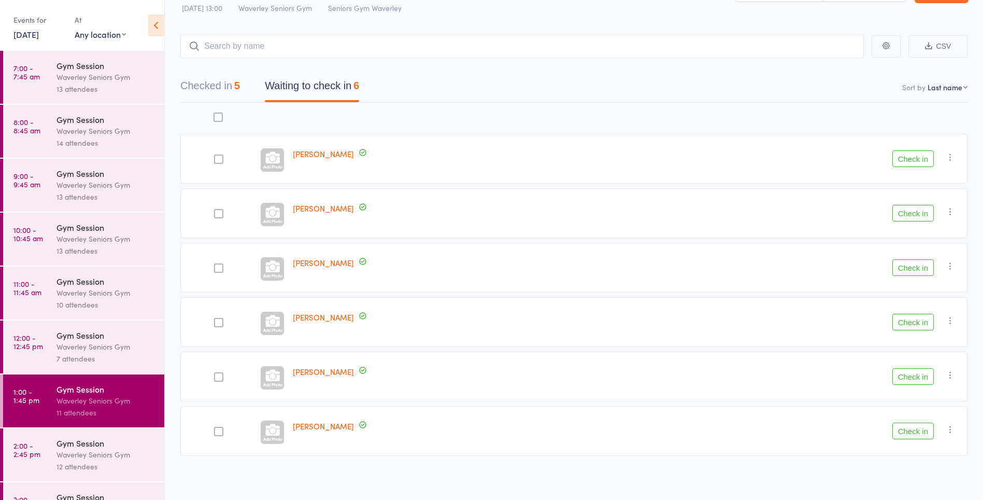
scroll to position [34, 0]
click at [387, 45] on input "search" at bounding box center [521, 44] width 683 height 24
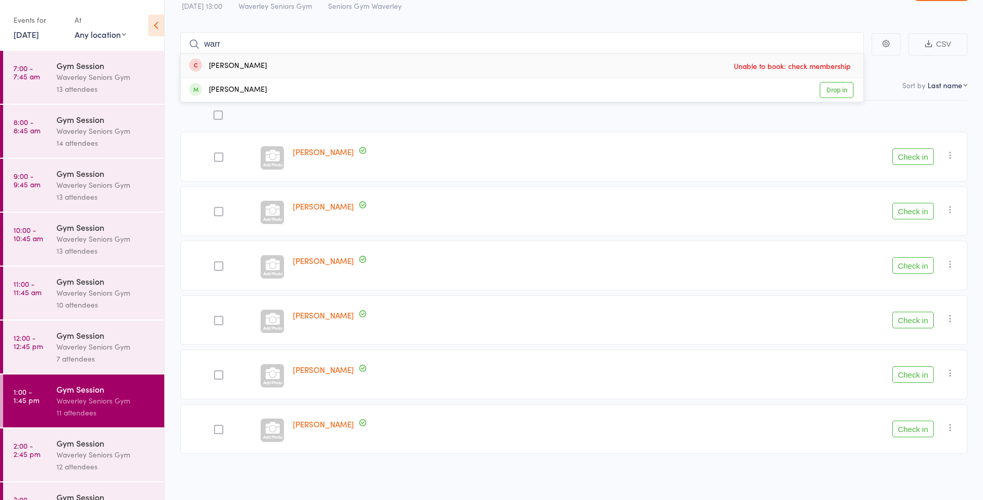
type input "warr"
click at [833, 90] on link "Drop in" at bounding box center [837, 90] width 34 height 16
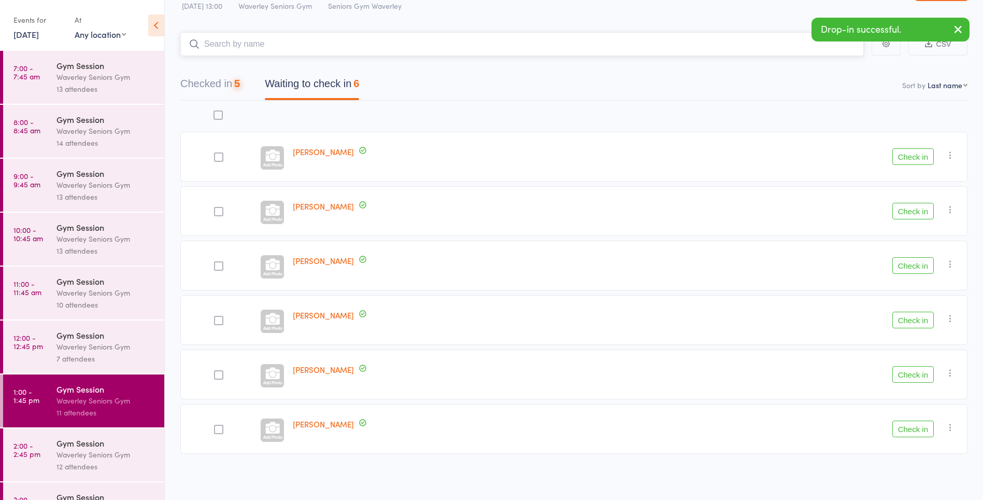
scroll to position [1, 0]
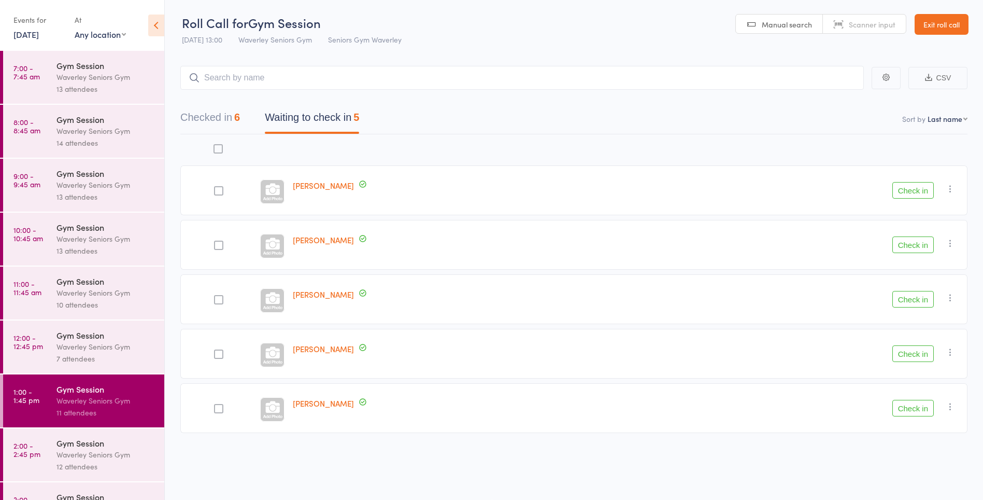
click at [906, 190] on button "Check in" at bounding box center [912, 190] width 41 height 17
click at [920, 296] on button "Check in" at bounding box center [912, 299] width 41 height 17
click at [239, 76] on input "search" at bounding box center [521, 78] width 683 height 24
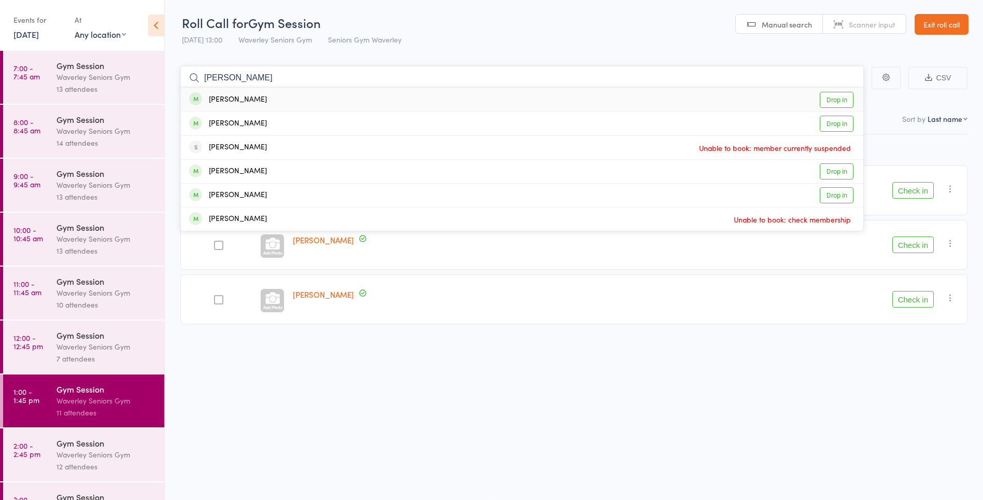
type input "lyn"
click at [841, 98] on link "Drop in" at bounding box center [837, 100] width 34 height 16
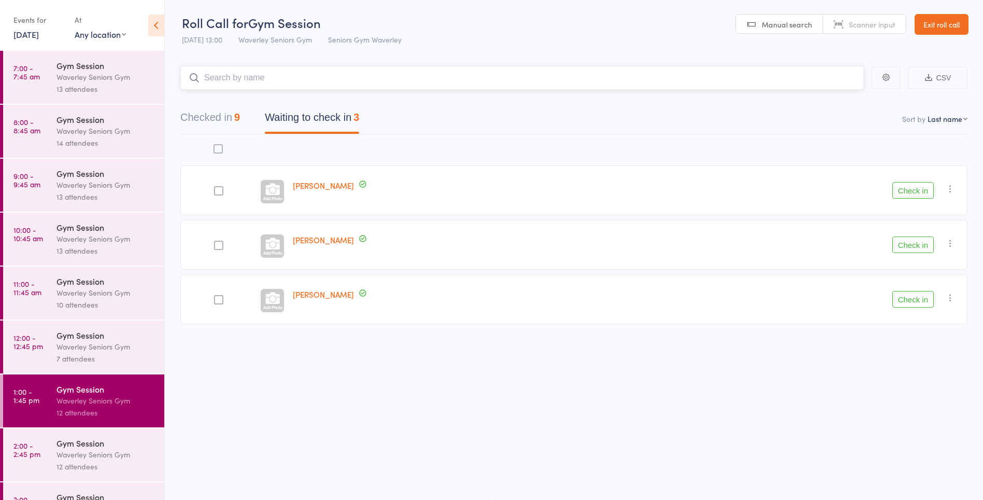
click at [217, 116] on button "Checked in 9" at bounding box center [210, 119] width 60 height 27
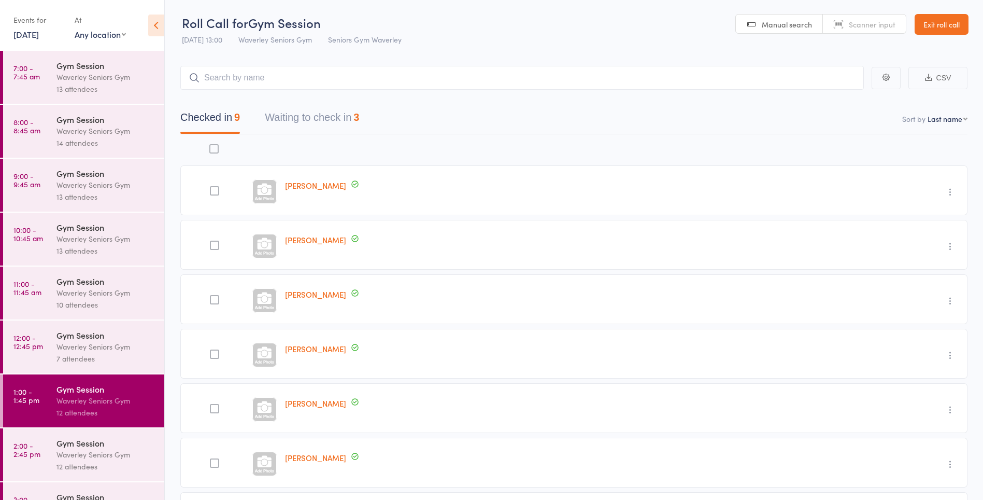
click at [721, 335] on div "Warren Kidson" at bounding box center [554, 354] width 546 height 50
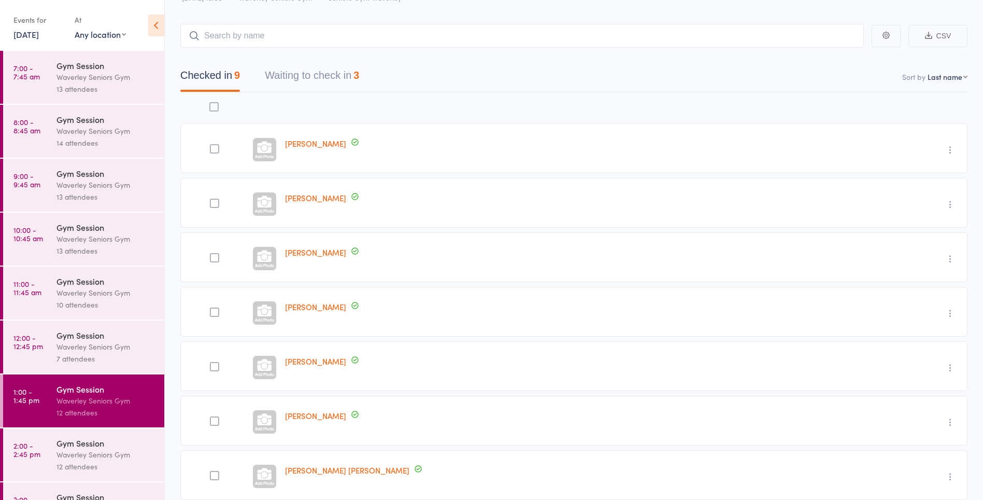
scroll to position [0, 0]
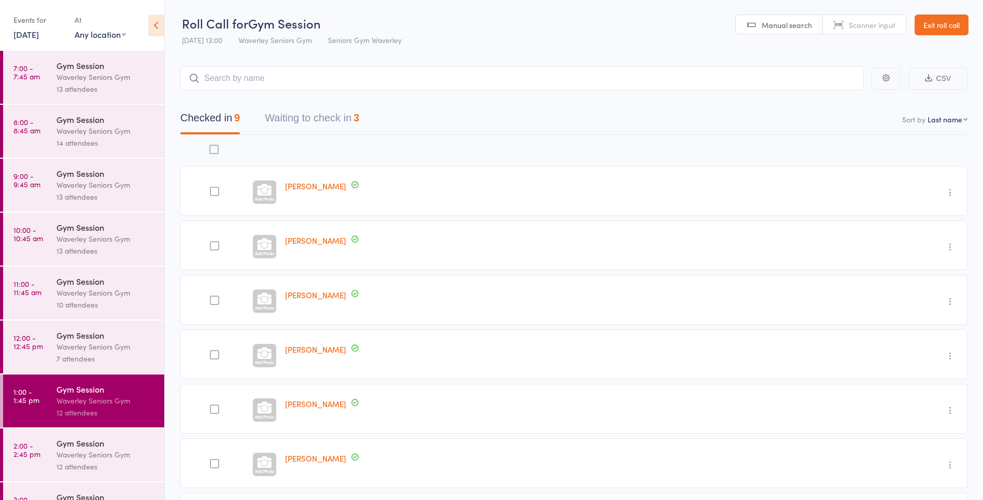
click at [333, 115] on button "Waiting to check in 3" at bounding box center [312, 120] width 94 height 27
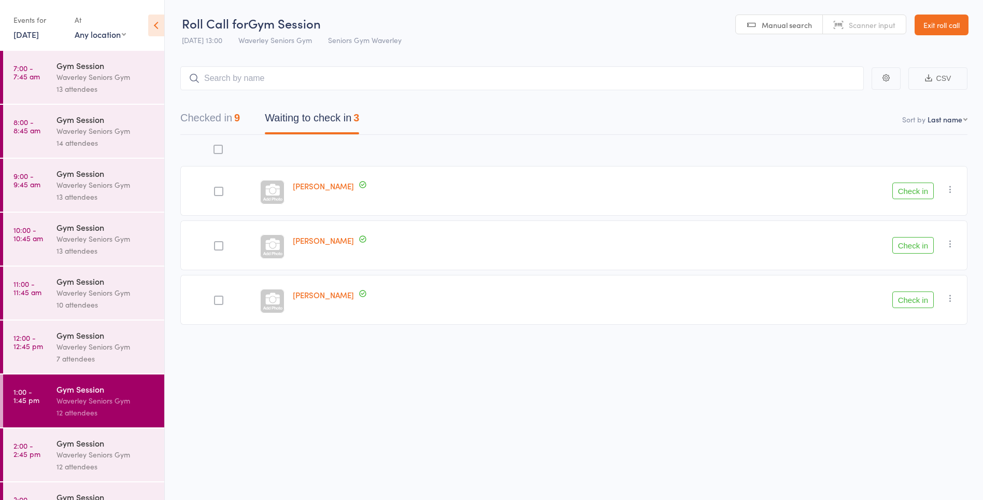
click at [225, 113] on button "Checked in 9" at bounding box center [210, 120] width 60 height 27
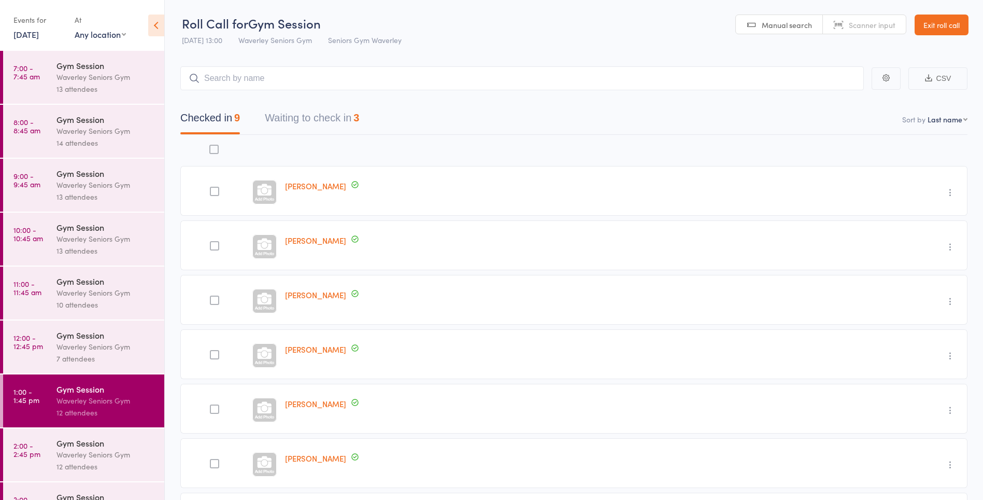
click at [32, 456] on time "2:00 - 2:45 pm" at bounding box center [26, 449] width 27 height 17
click at [48, 448] on link "2:00 - 2:45 pm Gym Session Waverley Seniors Gym 12 attendees" at bounding box center [83, 454] width 161 height 53
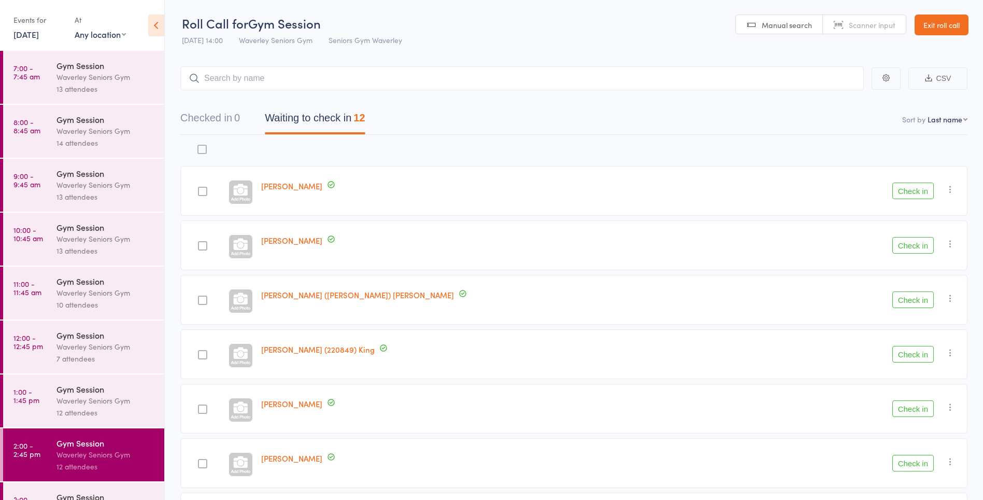
click at [33, 404] on time "1:00 - 1:45 pm" at bounding box center [26, 395] width 26 height 17
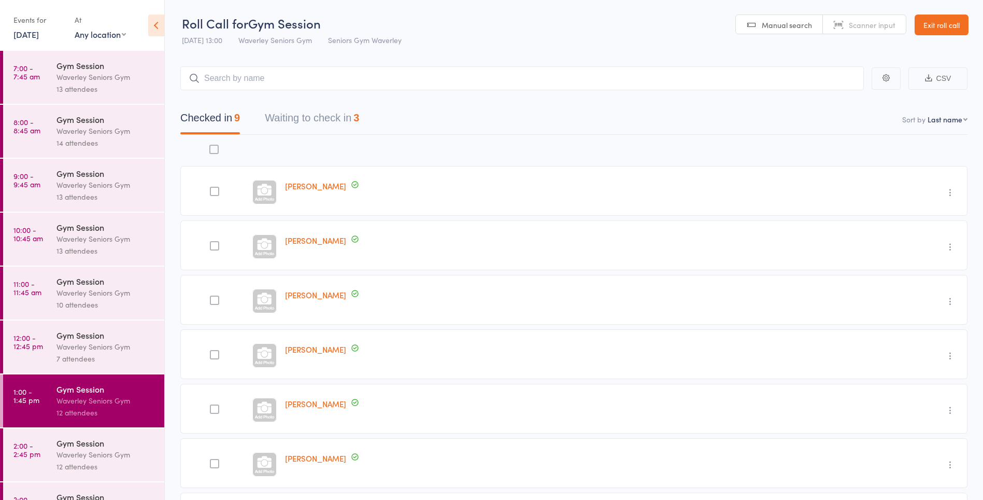
click at [313, 117] on button "Waiting to check in 3" at bounding box center [312, 120] width 94 height 27
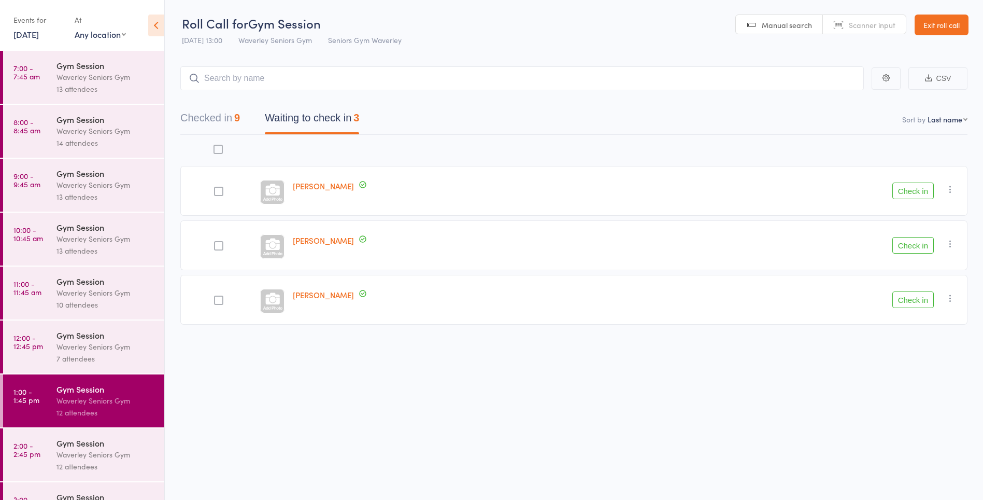
click at [221, 248] on div at bounding box center [218, 245] width 9 height 9
click at [216, 242] on input "checkbox" at bounding box center [216, 242] width 0 height 0
click at [920, 246] on button "Check in" at bounding box center [912, 245] width 41 height 17
click at [954, 187] on icon "button" at bounding box center [950, 189] width 10 height 10
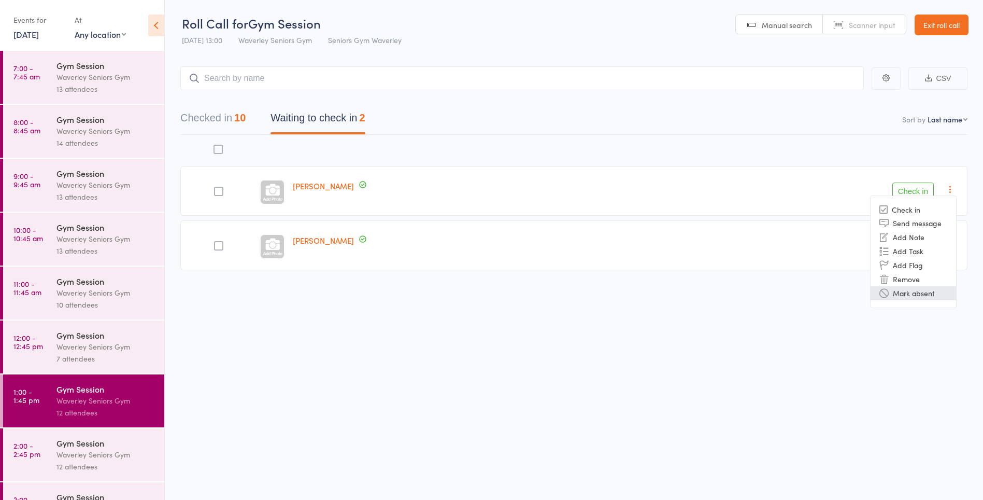
click at [916, 297] on li "Mark absent" at bounding box center [912, 293] width 85 height 14
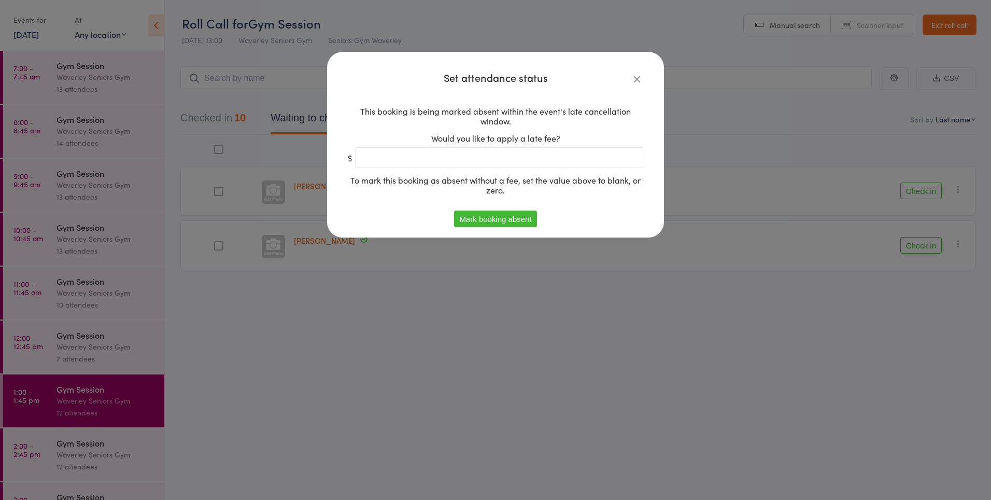
click at [499, 223] on button "Mark booking absent" at bounding box center [495, 218] width 82 height 17
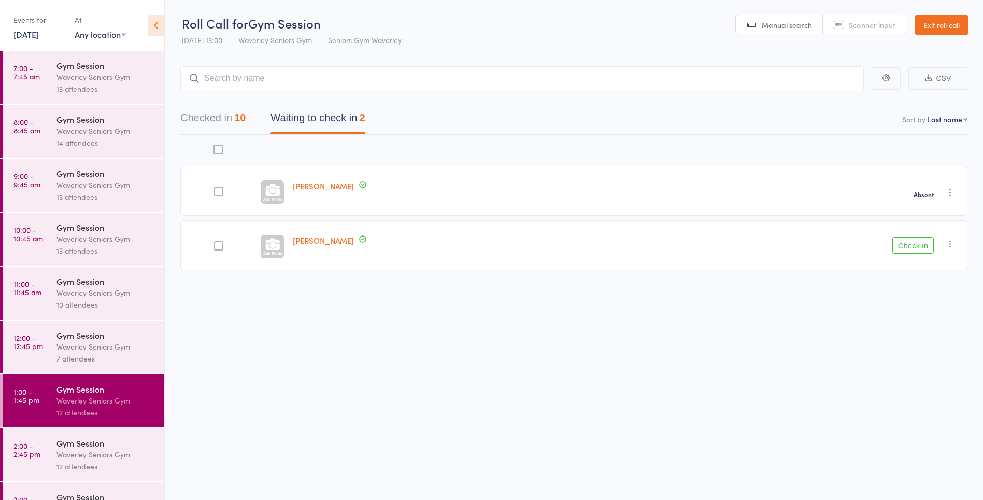
click at [905, 243] on button "Check in" at bounding box center [912, 245] width 41 height 17
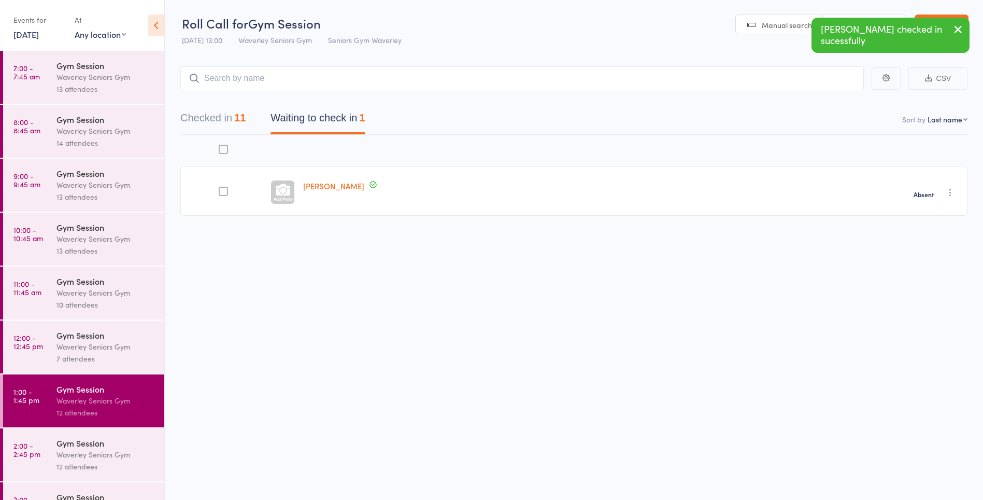
click at [22, 469] on link "2:00 - 2:45 pm Gym Session Waverley Seniors Gym 12 attendees" at bounding box center [83, 454] width 161 height 53
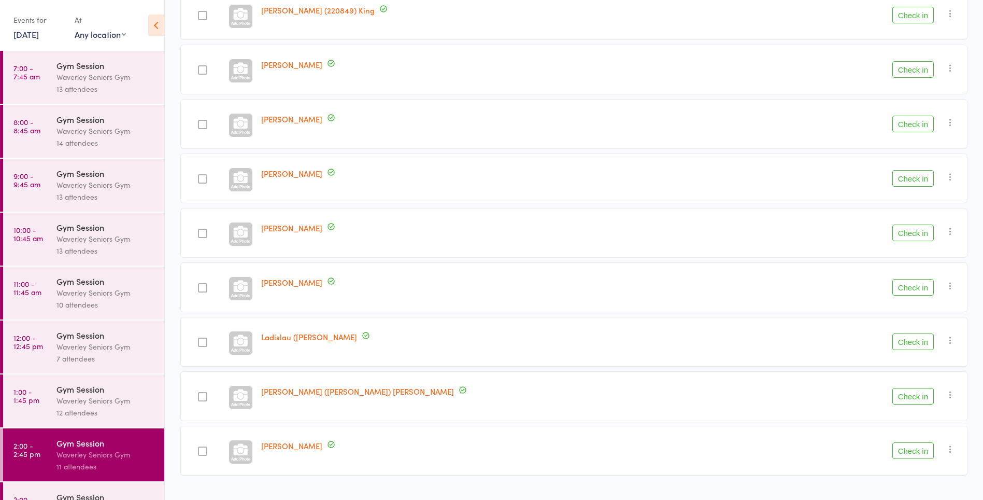
scroll to position [293, 0]
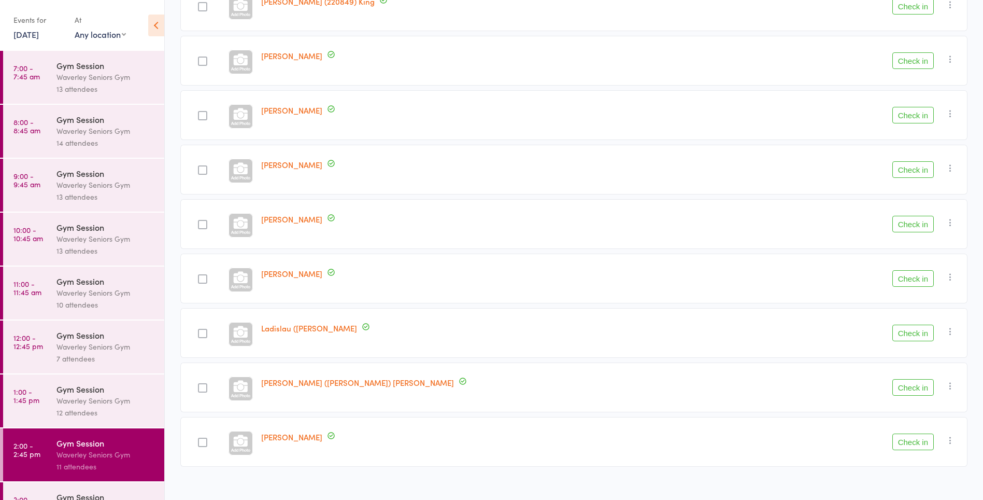
click at [910, 169] on button "Check in" at bounding box center [912, 169] width 41 height 17
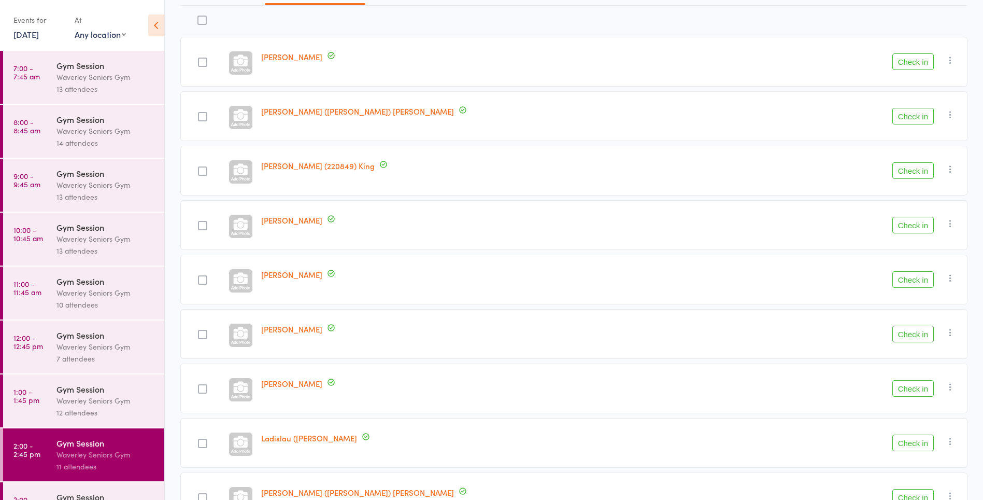
scroll to position [98, 0]
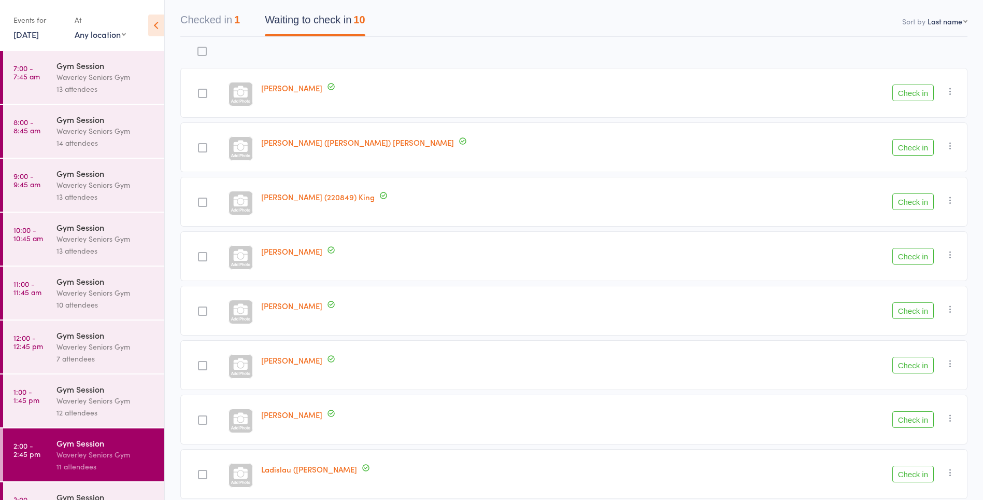
click at [901, 473] on button "Check in" at bounding box center [912, 473] width 41 height 17
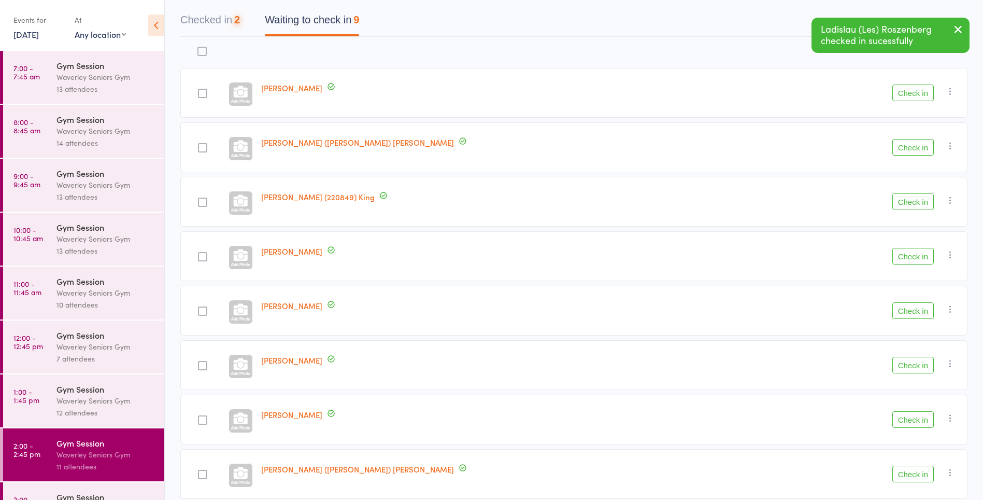
click at [917, 475] on button "Check in" at bounding box center [912, 473] width 41 height 17
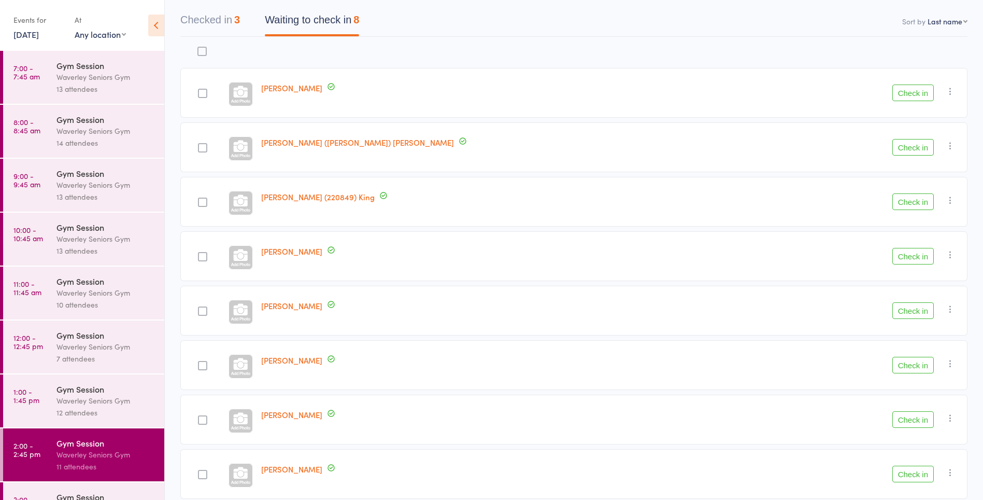
click at [920, 368] on button "Check in" at bounding box center [912, 364] width 41 height 17
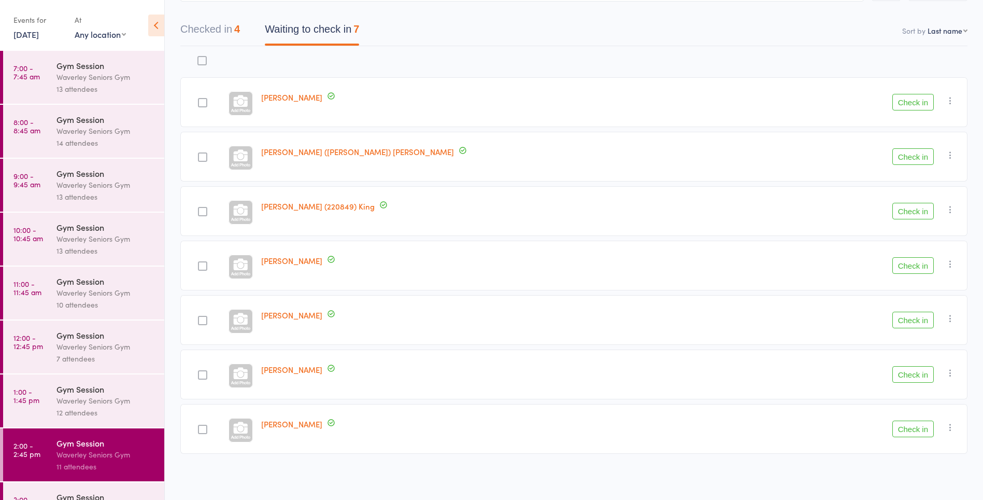
click at [914, 103] on button "Check in" at bounding box center [912, 102] width 41 height 17
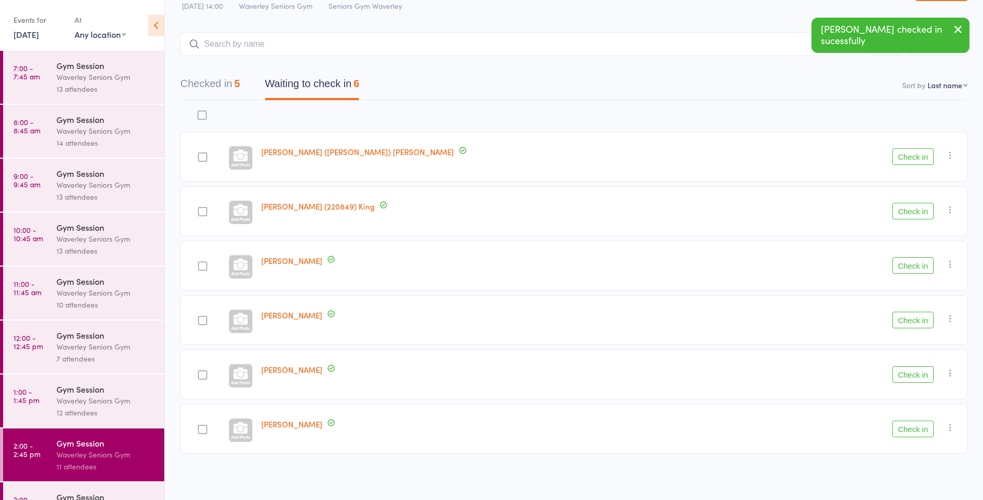
click at [936, 40] on div "Katalin De Walsey checked in sucessfully" at bounding box center [890, 35] width 158 height 35
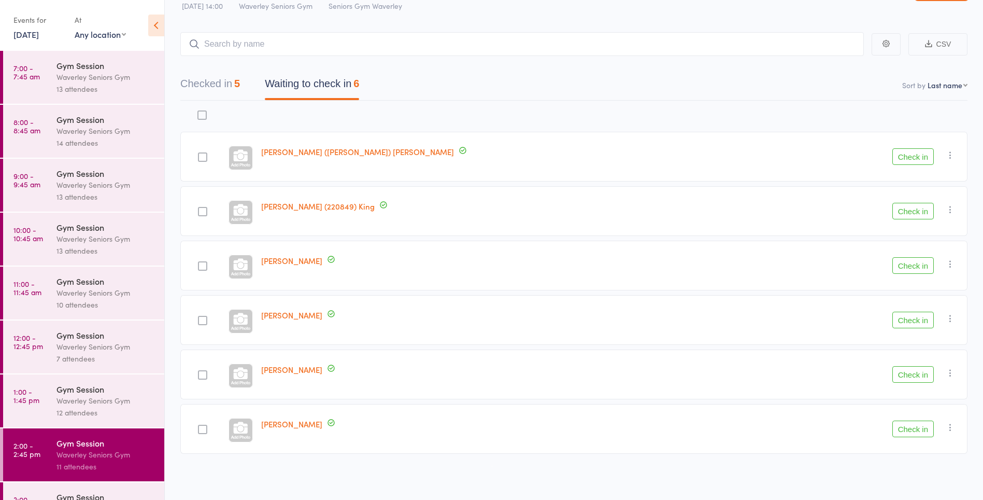
click at [915, 378] on button "Check in" at bounding box center [912, 374] width 41 height 17
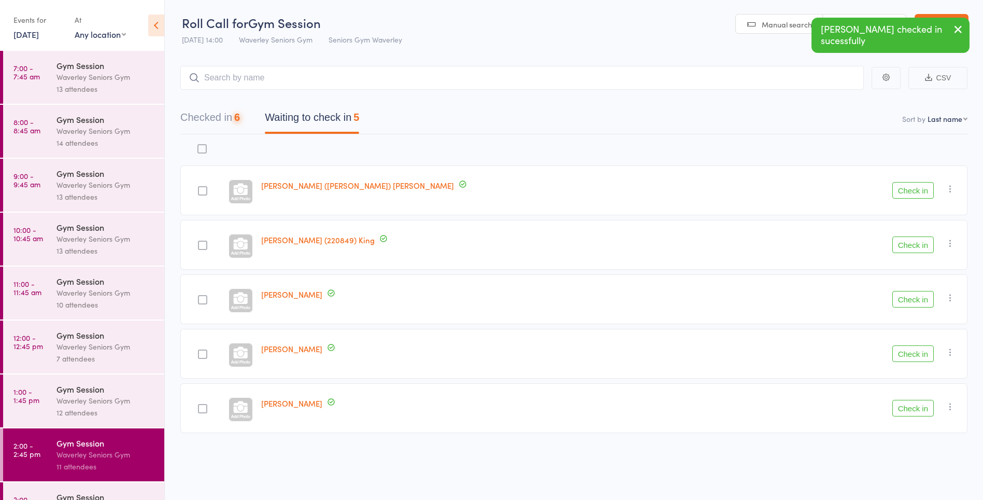
scroll to position [1, 0]
click at [950, 37] on button "button" at bounding box center [958, 30] width 23 height 24
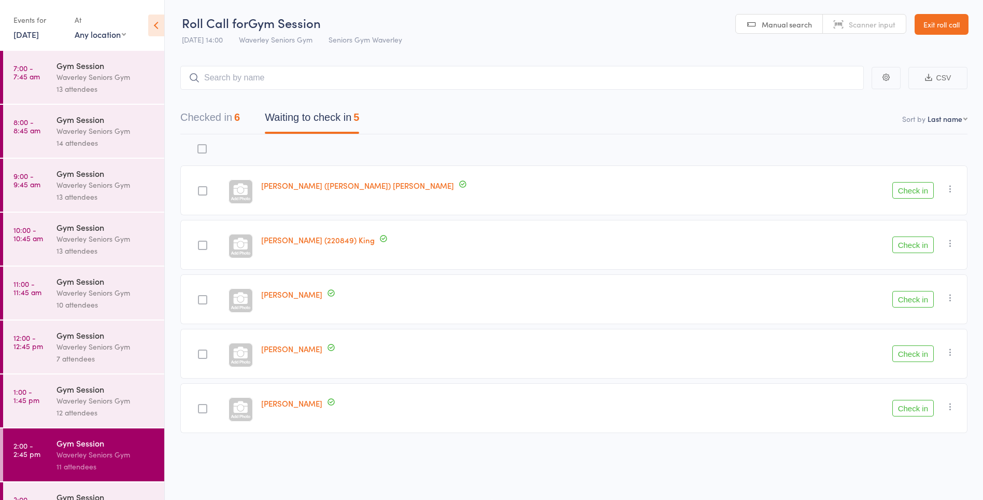
click at [218, 113] on button "Checked in 6" at bounding box center [210, 119] width 60 height 27
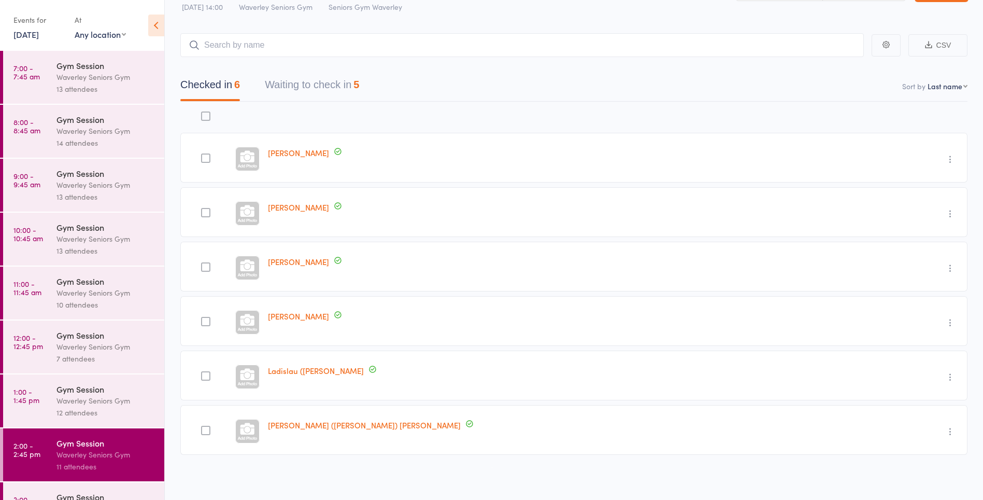
scroll to position [34, 0]
click at [335, 85] on button "Waiting to check in 5" at bounding box center [312, 86] width 94 height 27
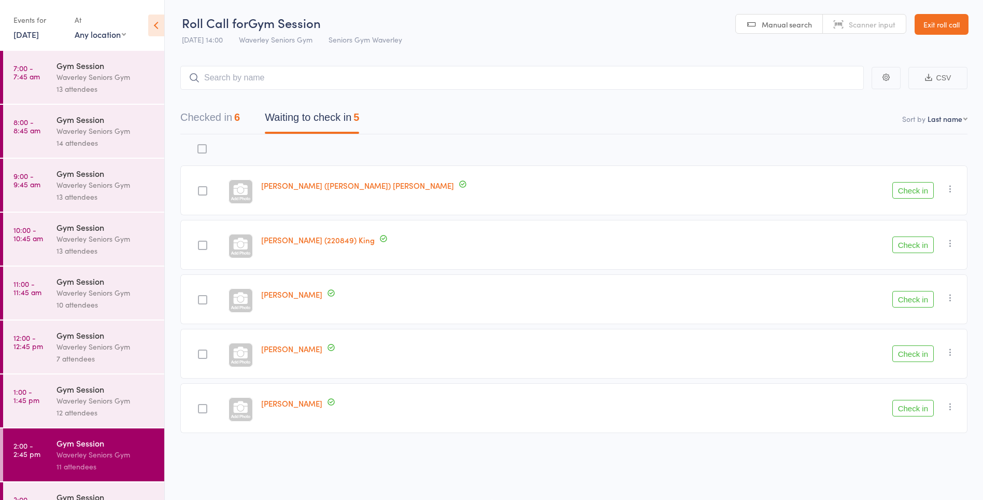
click at [915, 301] on button "Check in" at bounding box center [912, 299] width 41 height 17
click at [107, 402] on div "Waverley Seniors Gym" at bounding box center [105, 400] width 99 height 12
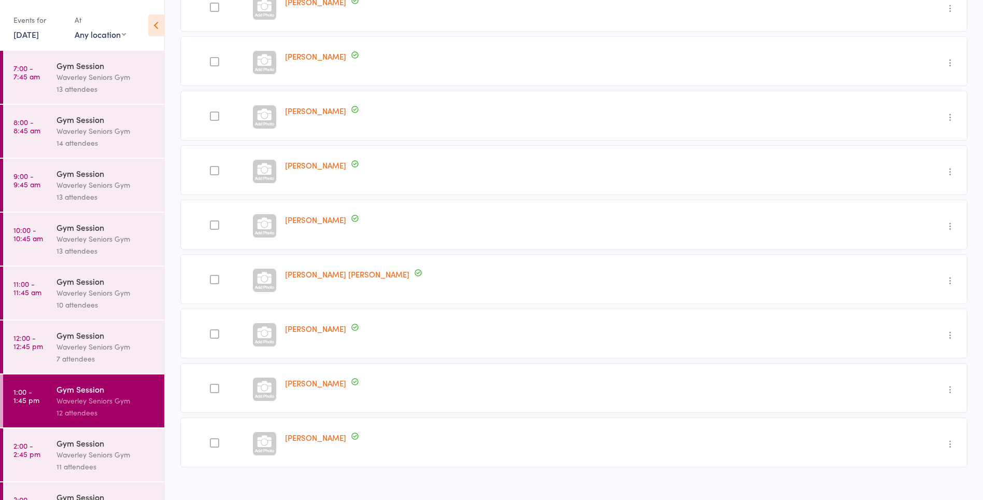
scroll to position [306, 0]
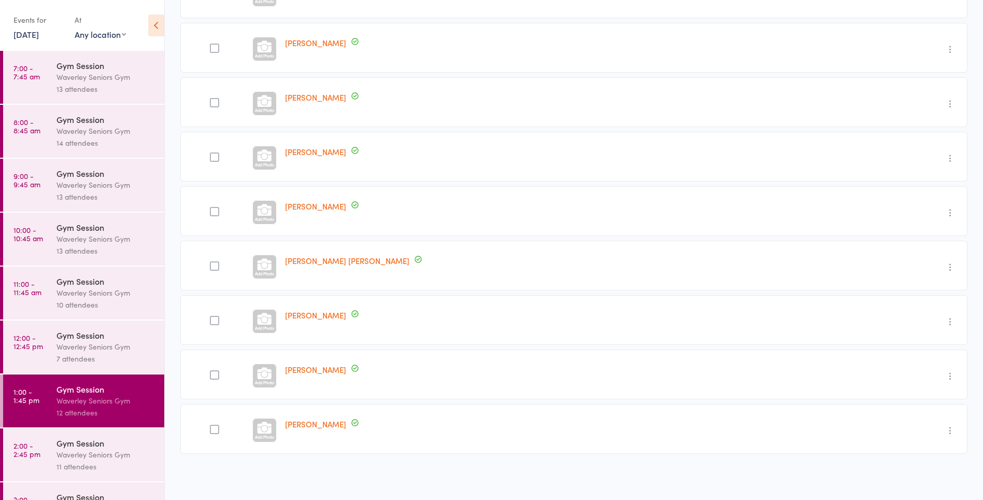
click at [826, 353] on div "Undo check-in Send message Add Note Add Task Add Flag Remove Mark absent" at bounding box center [896, 374] width 141 height 50
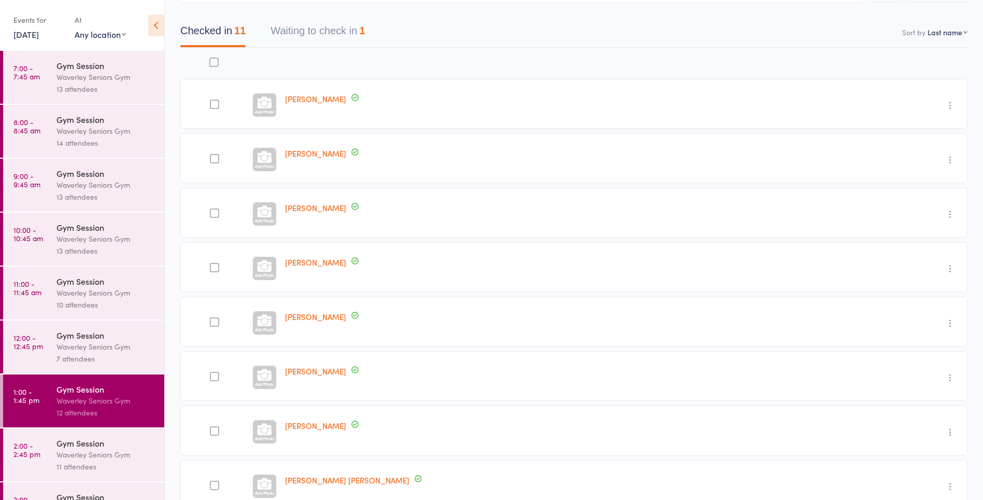
scroll to position [83, 0]
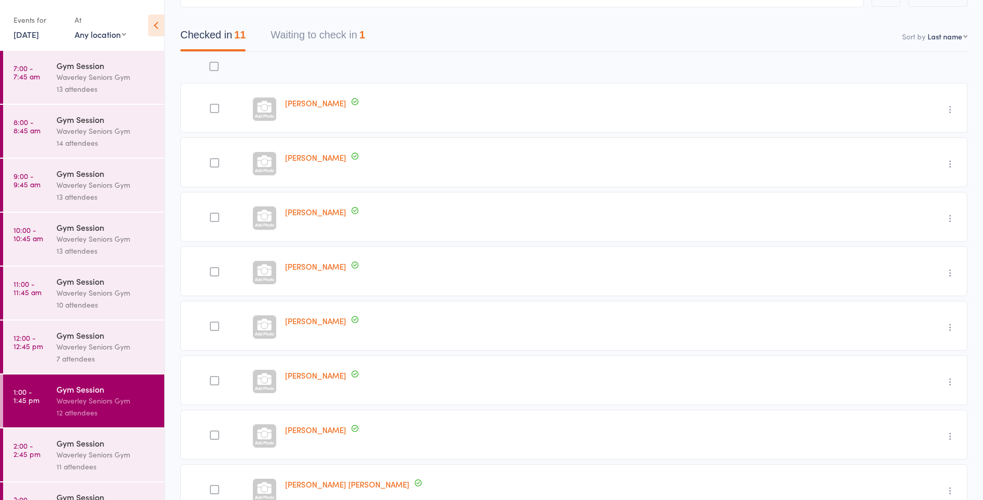
click at [323, 36] on button "Waiting to check in 1" at bounding box center [317, 37] width 94 height 27
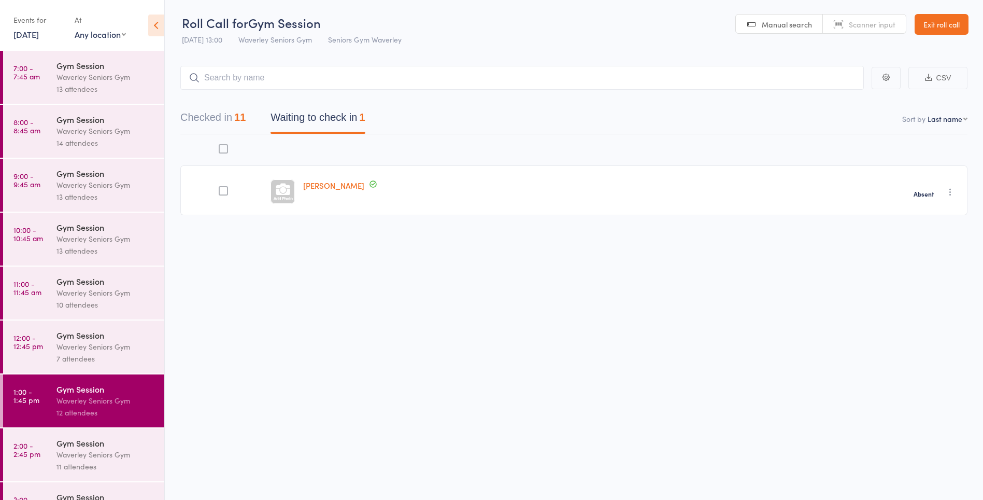
click at [231, 114] on button "Checked in 11" at bounding box center [212, 119] width 65 height 27
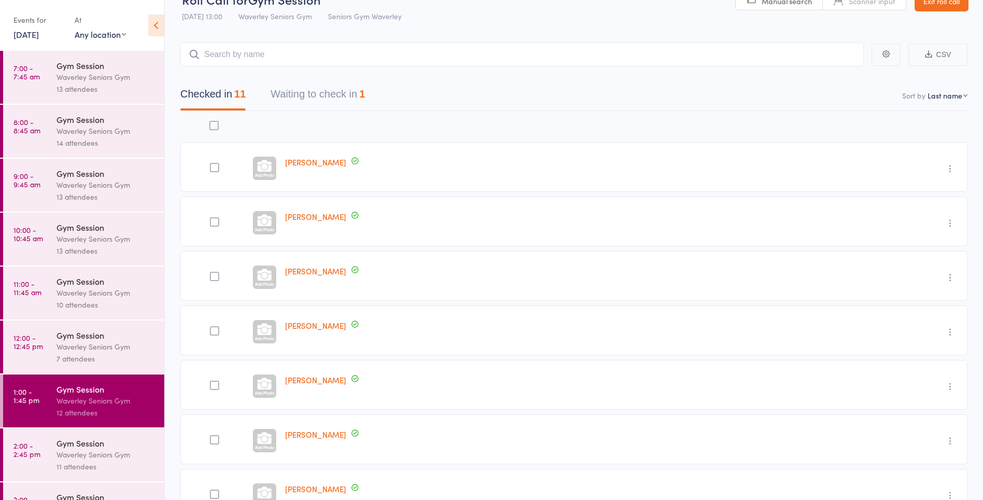
scroll to position [0, 0]
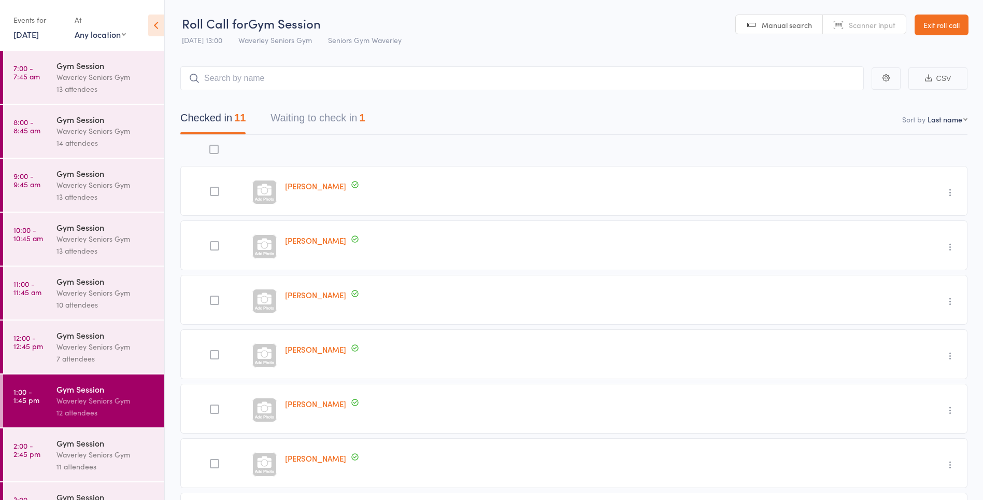
click at [109, 450] on div "Waverley Seniors Gym" at bounding box center [105, 454] width 99 height 12
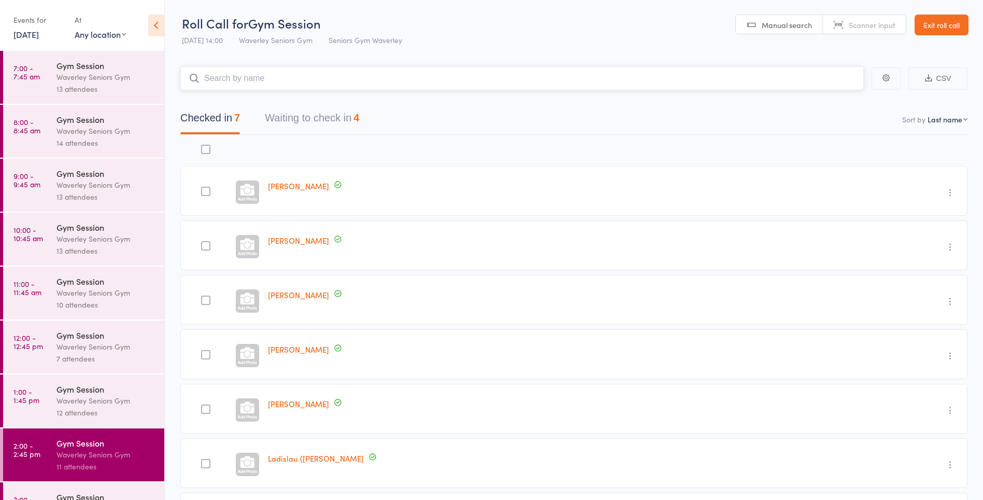
click at [340, 119] on button "Waiting to check in 4" at bounding box center [312, 120] width 94 height 27
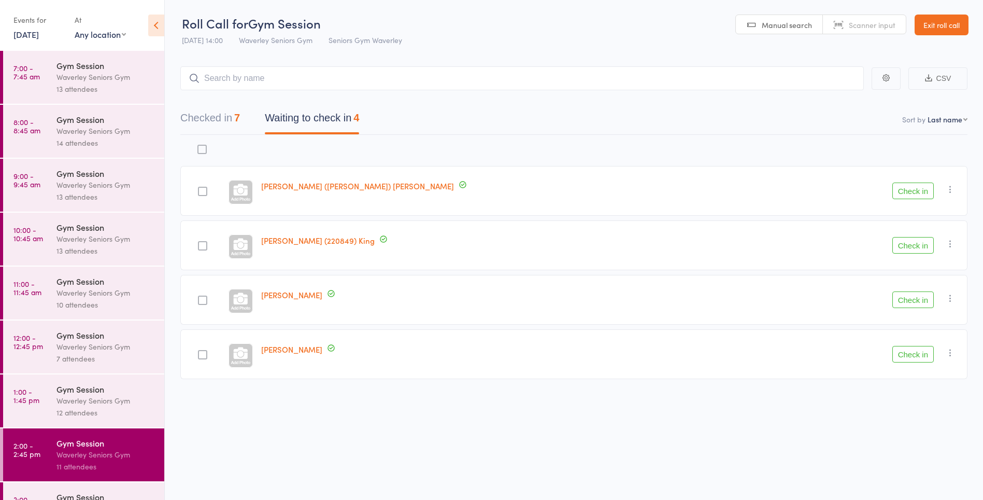
click at [439, 151] on div at bounding box center [516, 150] width 519 height 22
click at [207, 120] on button "Checked in 7" at bounding box center [210, 120] width 60 height 27
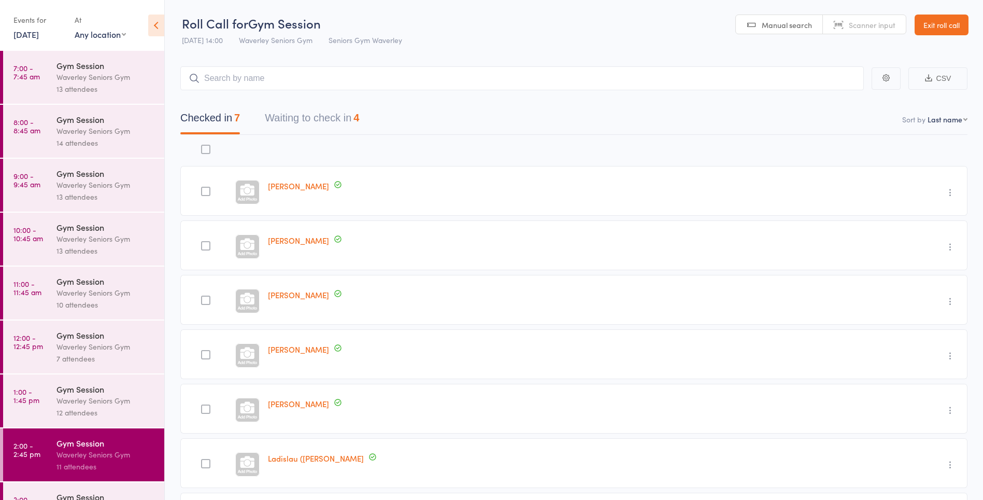
click at [286, 122] on button "Waiting to check in 4" at bounding box center [312, 120] width 94 height 27
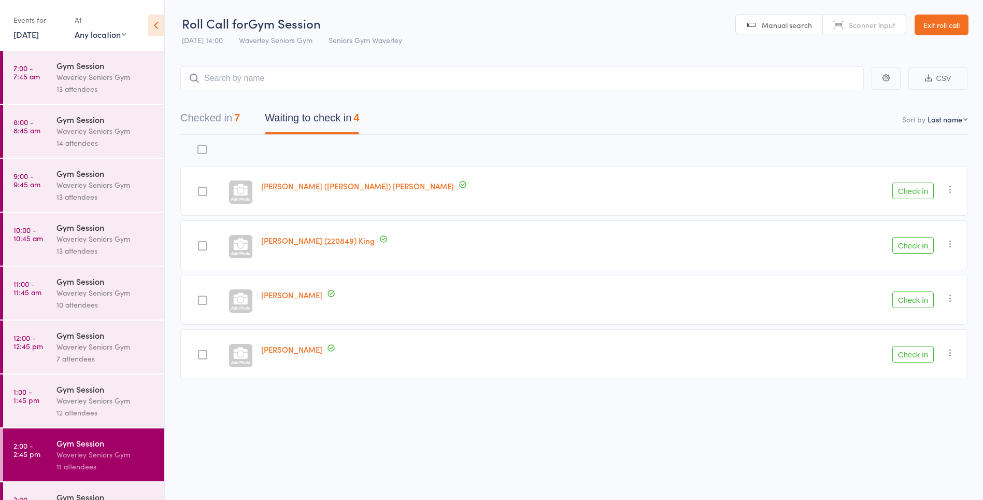
click at [206, 121] on button "Checked in 7" at bounding box center [210, 120] width 60 height 27
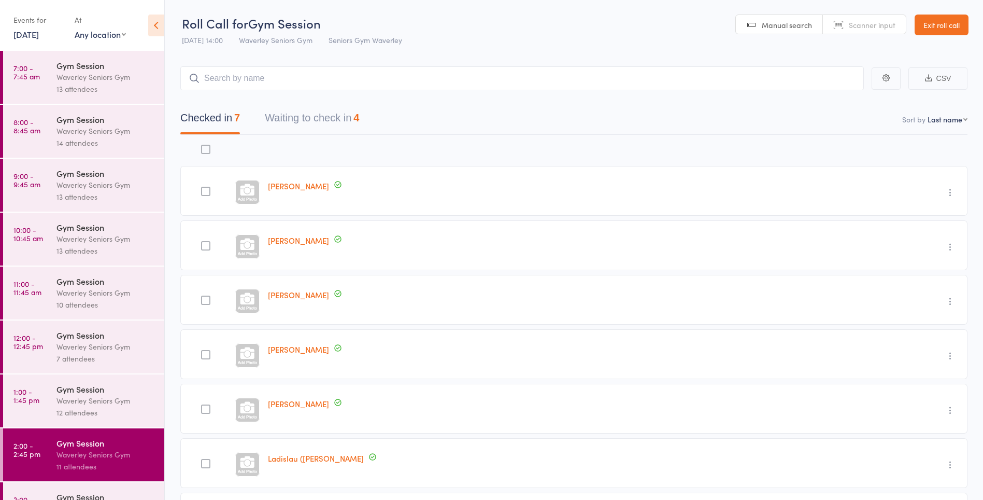
click at [98, 400] on div "Waverley Seniors Gym" at bounding box center [105, 400] width 99 height 12
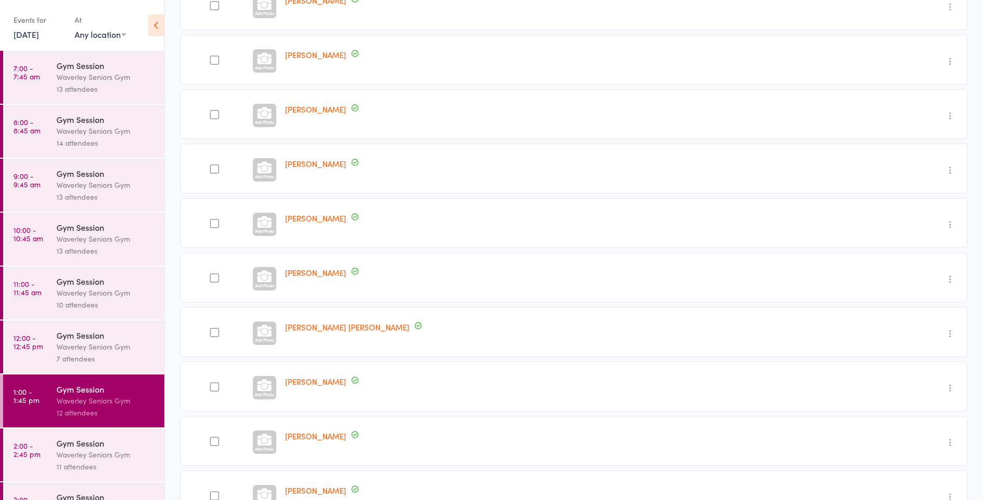
scroll to position [306, 0]
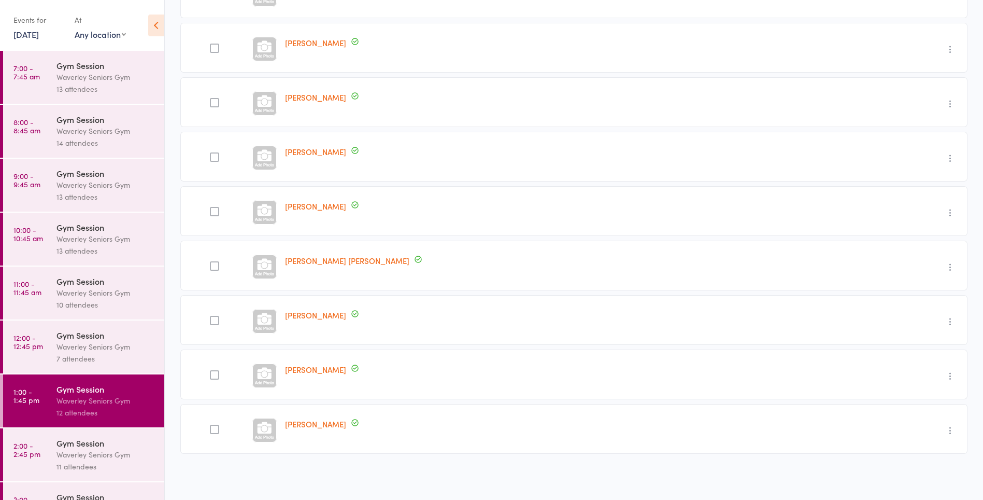
click at [169, 376] on main "CSV Checked in 11 Waiting to check in 1 Sort by Last name First name Last name …" at bounding box center [574, 122] width 818 height 755
click at [127, 446] on div "Gym Session" at bounding box center [105, 442] width 99 height 11
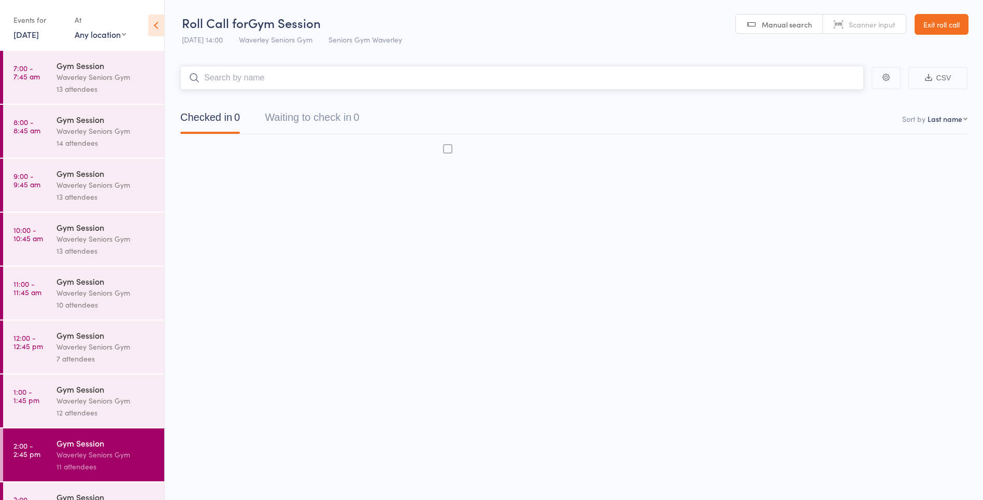
scroll to position [1, 0]
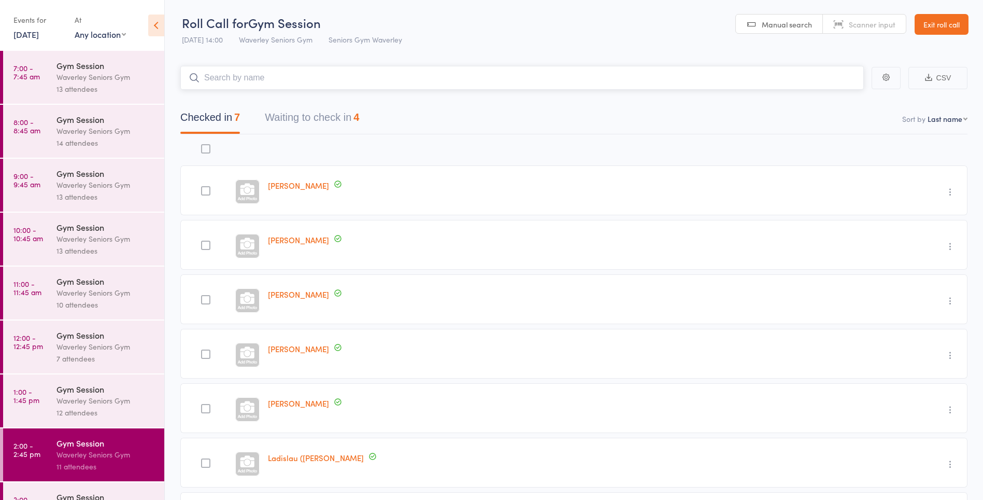
click at [292, 120] on button "Waiting to check in 4" at bounding box center [312, 119] width 94 height 27
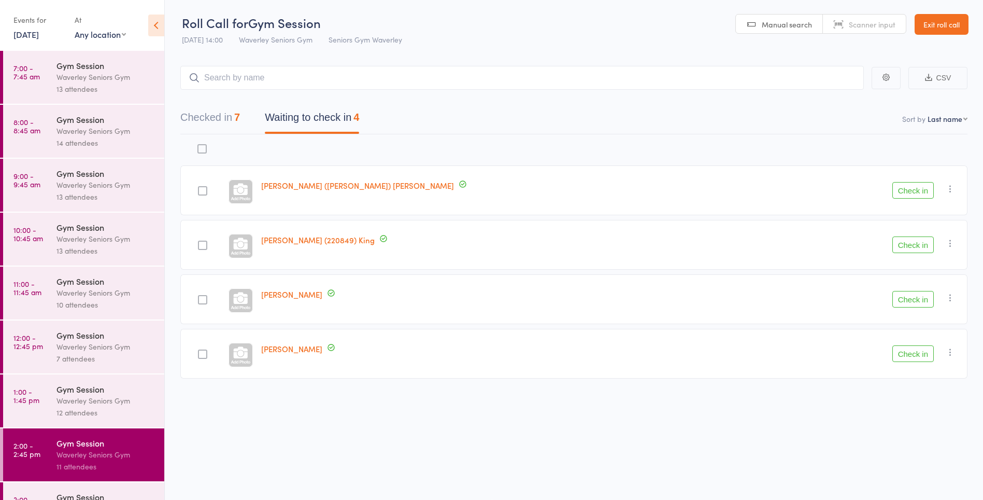
click at [413, 147] on div at bounding box center [516, 150] width 519 height 22
click at [916, 192] on button "Check in" at bounding box center [912, 190] width 41 height 17
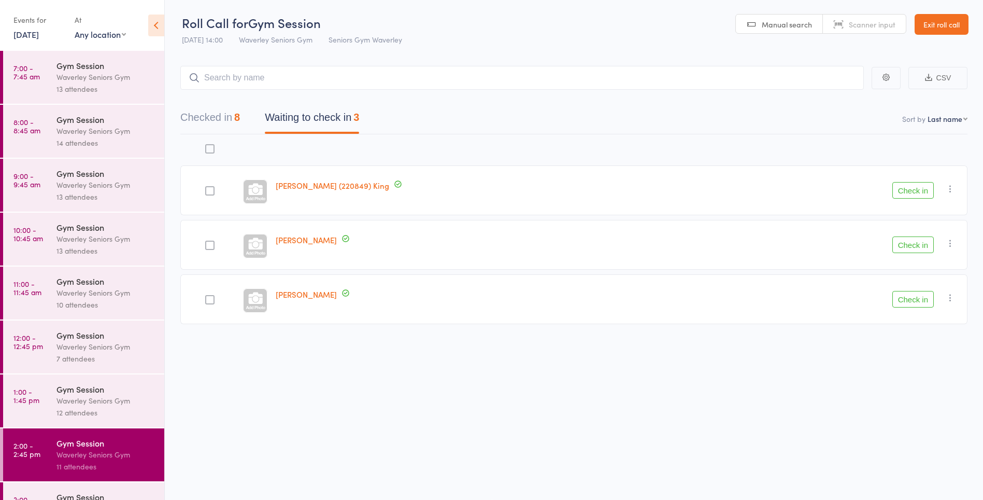
click at [220, 120] on button "Checked in 8" at bounding box center [210, 119] width 60 height 27
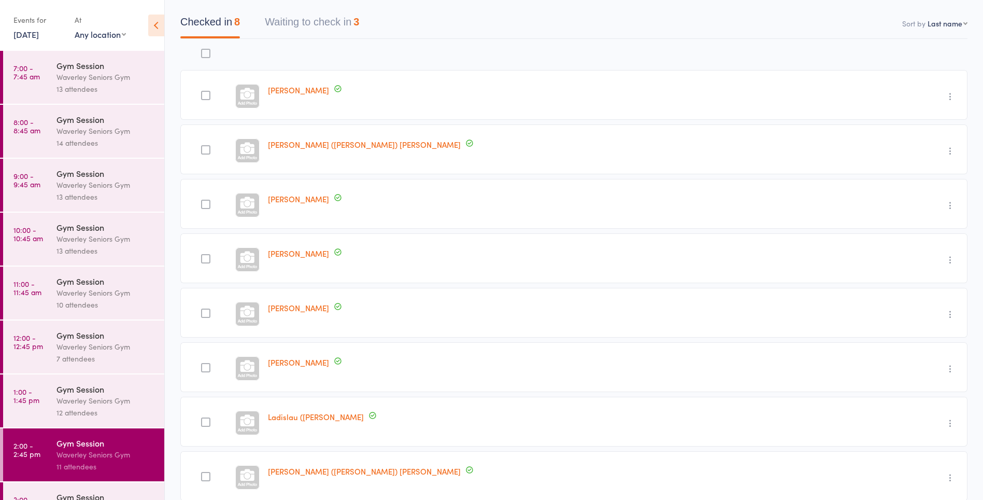
scroll to position [0, 0]
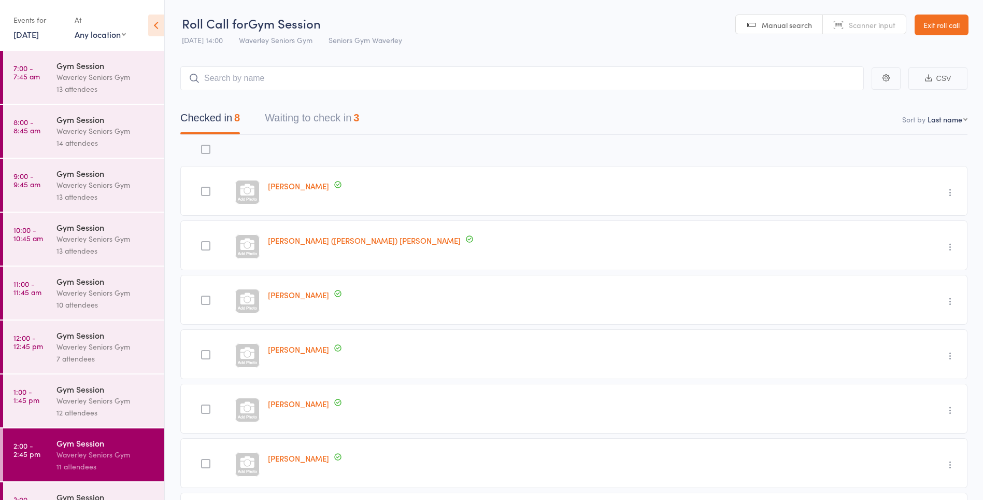
click at [309, 115] on button "Waiting to check in 3" at bounding box center [312, 120] width 94 height 27
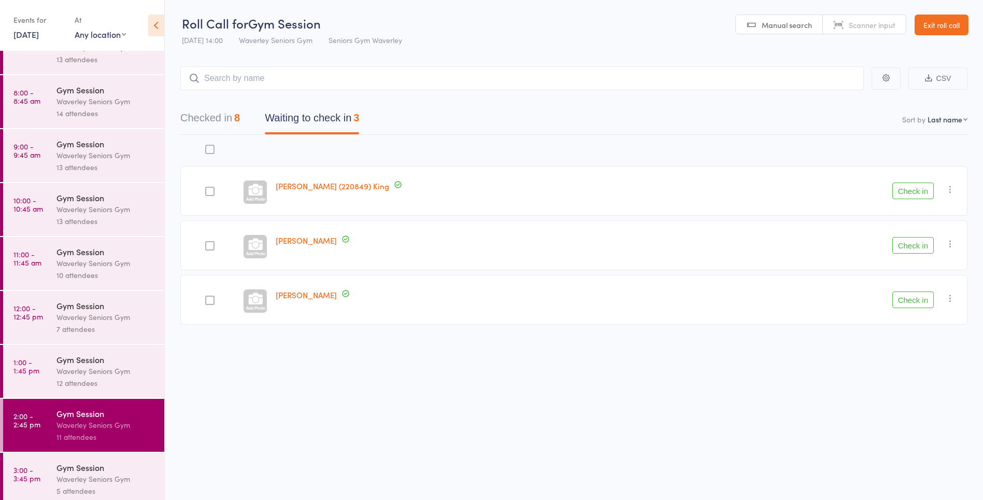
scroll to position [36, 0]
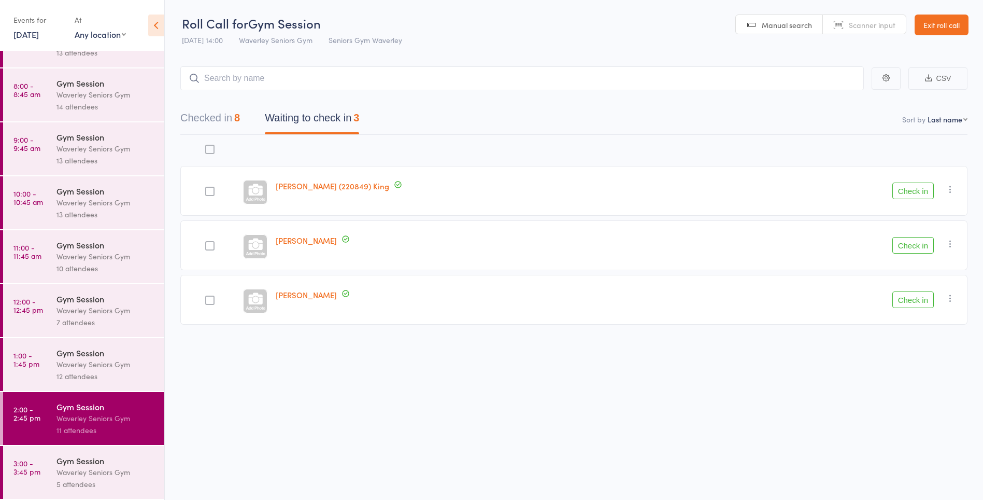
click at [99, 467] on div "Waverley Seniors Gym" at bounding box center [105, 472] width 99 height 12
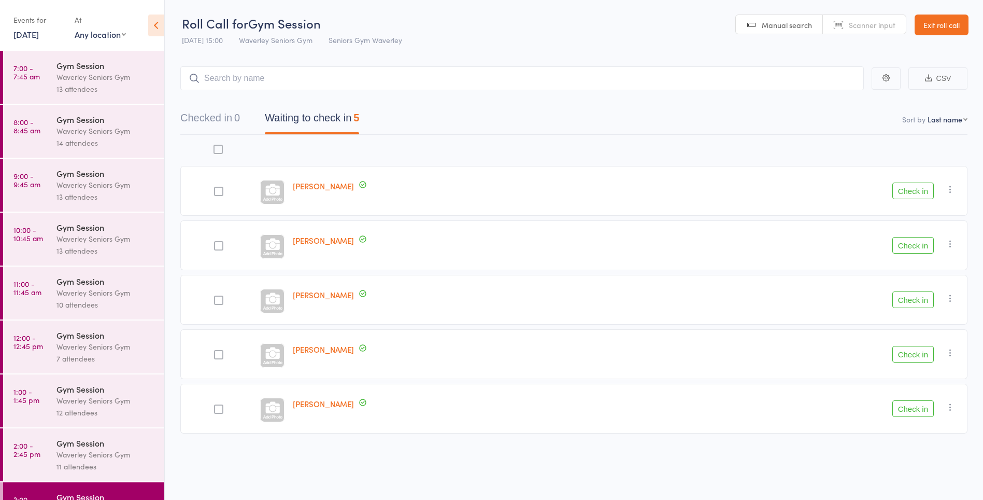
click at [237, 455] on div "Morris Abraham Check in Check in Send message Add Note Add Task Add Flag Remove…" at bounding box center [573, 307] width 787 height 345
click at [112, 455] on div "Waverley Seniors Gym" at bounding box center [105, 454] width 99 height 12
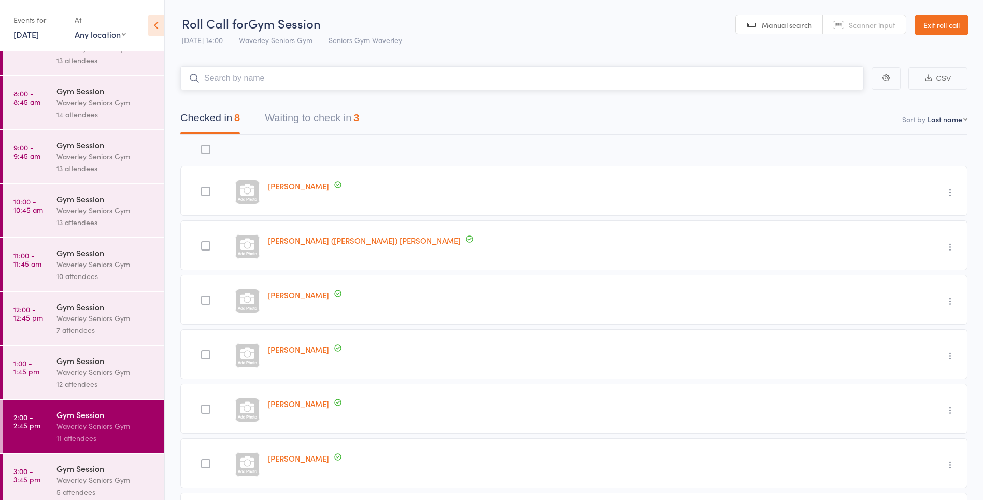
scroll to position [36, 0]
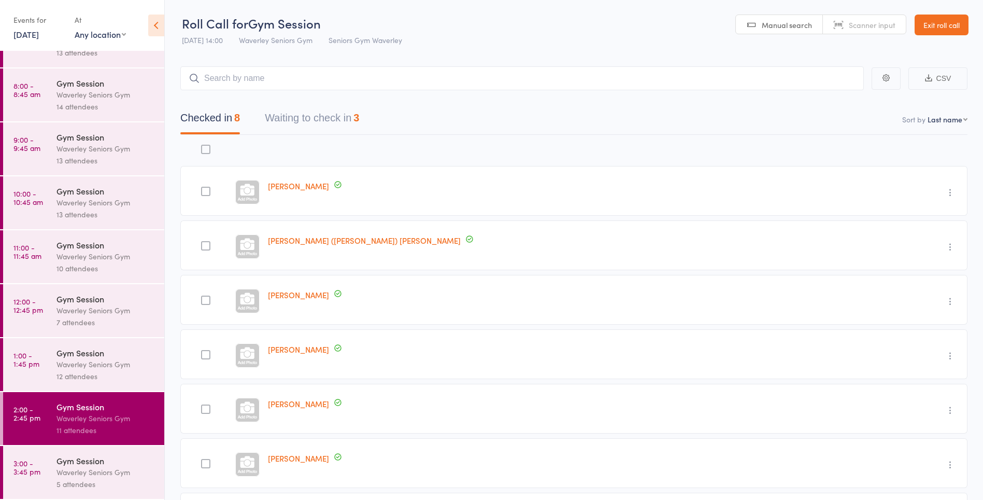
click at [96, 474] on div "Waverley Seniors Gym" at bounding box center [105, 472] width 99 height 12
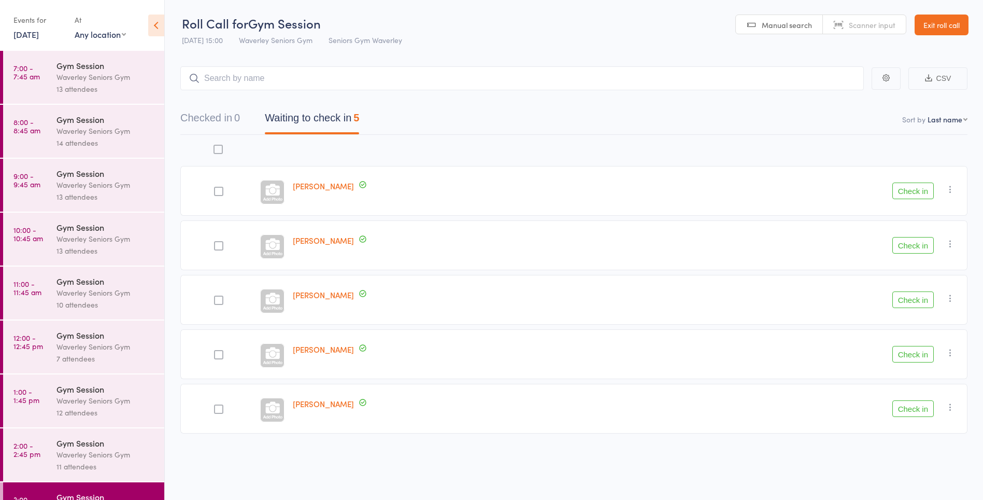
click at [458, 167] on div "[PERSON_NAME]" at bounding box center [462, 191] width 347 height 50
click at [227, 133] on button "Checked in 0" at bounding box center [210, 120] width 60 height 27
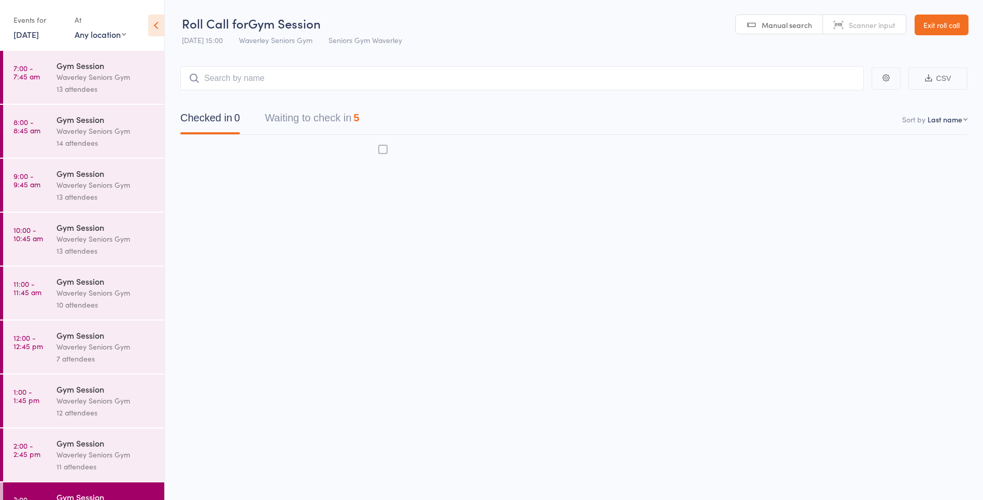
scroll to position [36, 0]
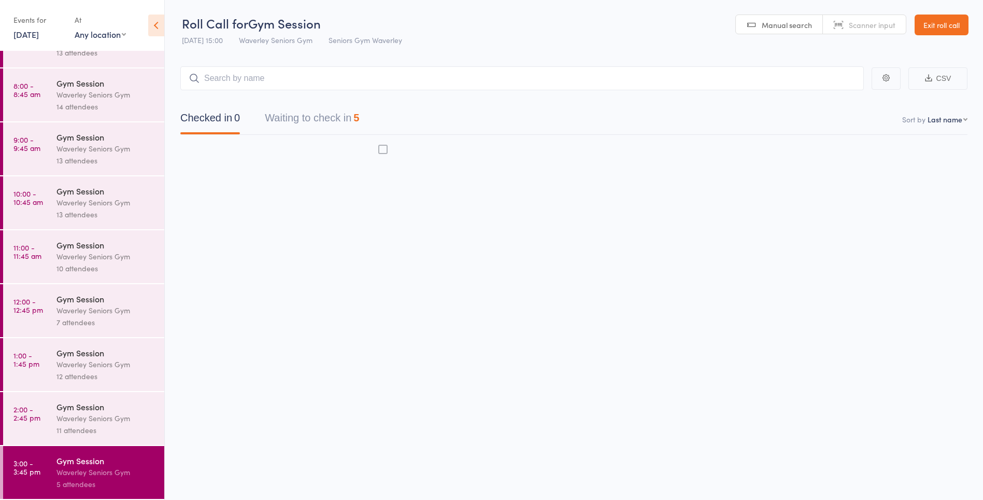
click at [298, 115] on button "Waiting to check in 5" at bounding box center [312, 120] width 94 height 27
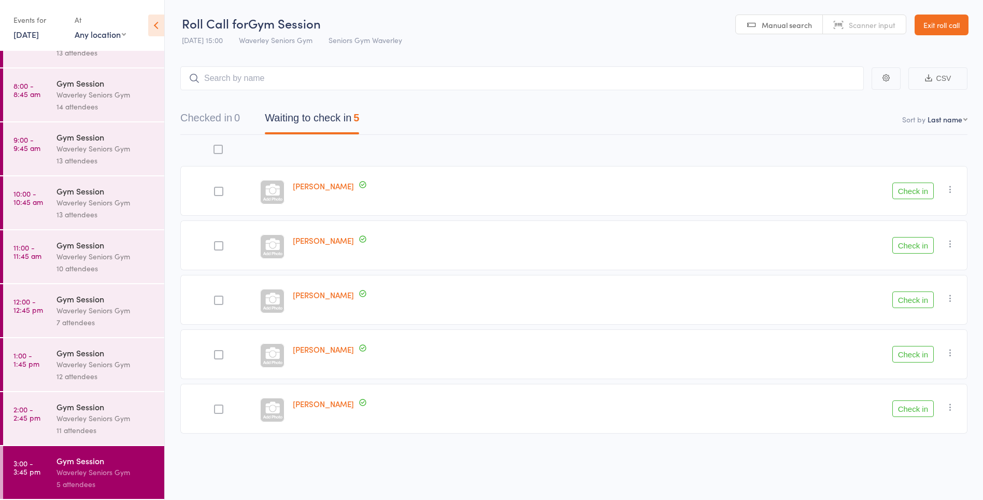
click at [918, 304] on button "Check in" at bounding box center [912, 299] width 41 height 17
click at [29, 3] on div "Events for 17 Sep, 2025 17 Sep, 2025 September 2025 Sun Mon Tue Wed Thu Fri Sat…" at bounding box center [82, 26] width 164 height 52
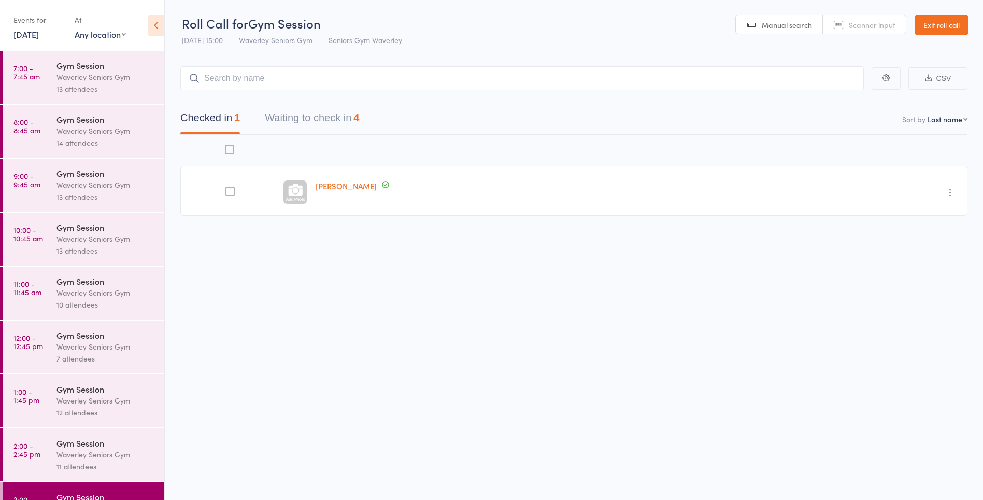
click at [285, 116] on button "Waiting to check in 4" at bounding box center [312, 120] width 94 height 27
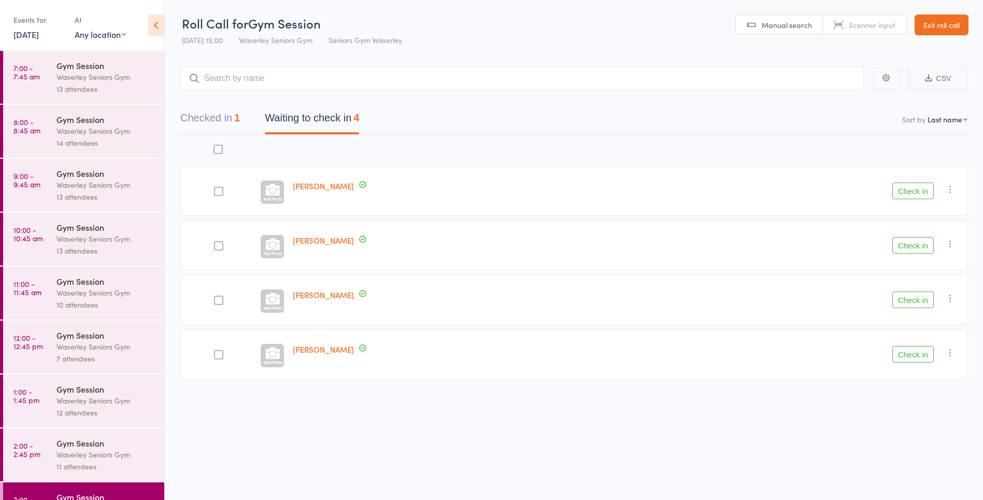
click at [26, 36] on link "[DATE]" at bounding box center [25, 33] width 25 height 11
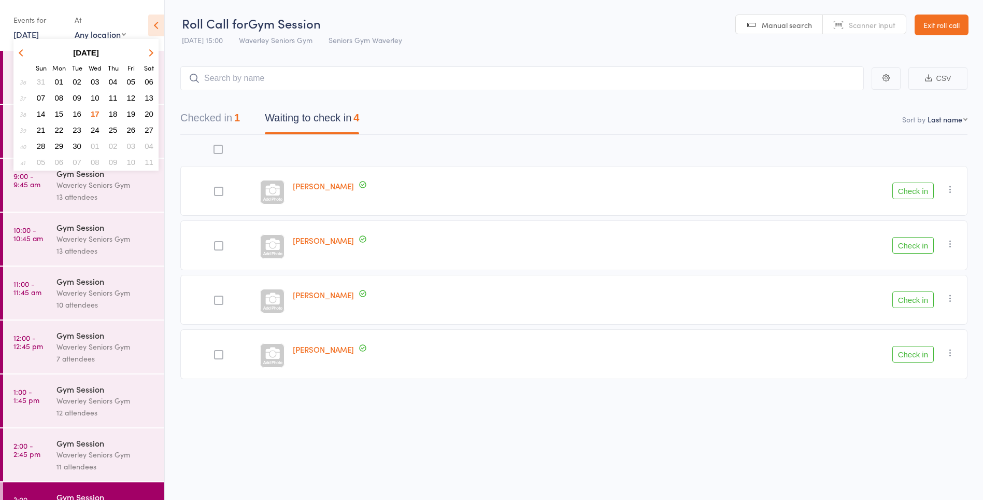
click at [113, 117] on span "18" at bounding box center [113, 113] width 9 height 9
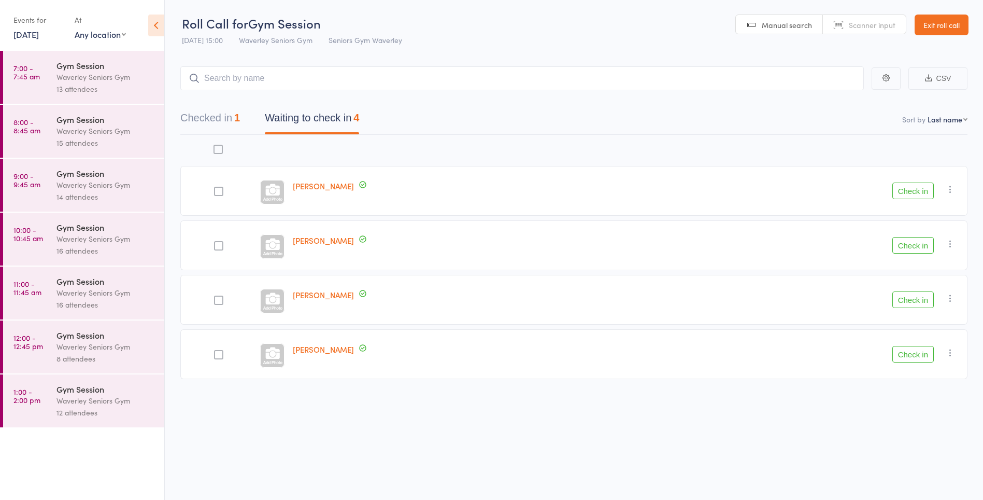
click at [65, 83] on div "13 attendees" at bounding box center [105, 89] width 99 height 12
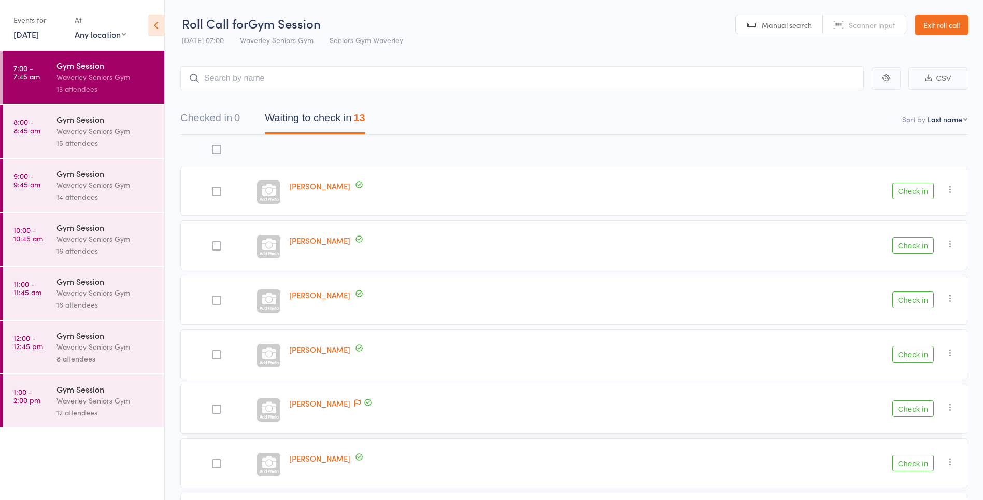
click at [793, 163] on div "[PERSON_NAME] Check in Check in Send message Add Note Add Task Add Flag Remove …" at bounding box center [573, 504] width 787 height 738
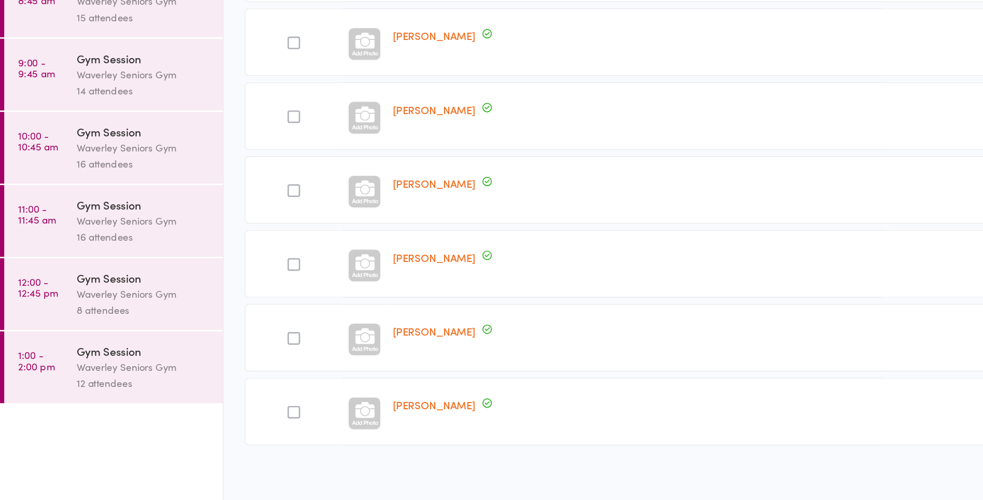
scroll to position [411, 0]
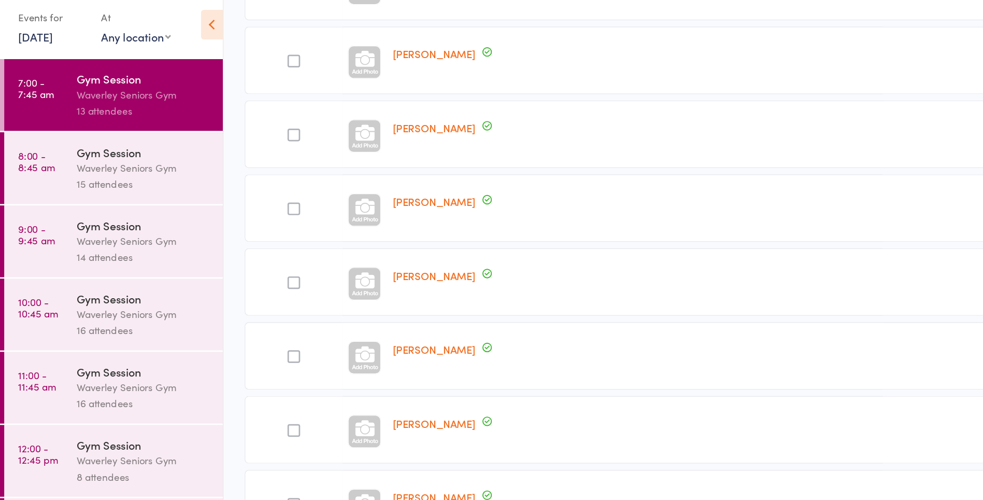
click at [73, 132] on div "Waverley Seniors Gym" at bounding box center [105, 131] width 99 height 12
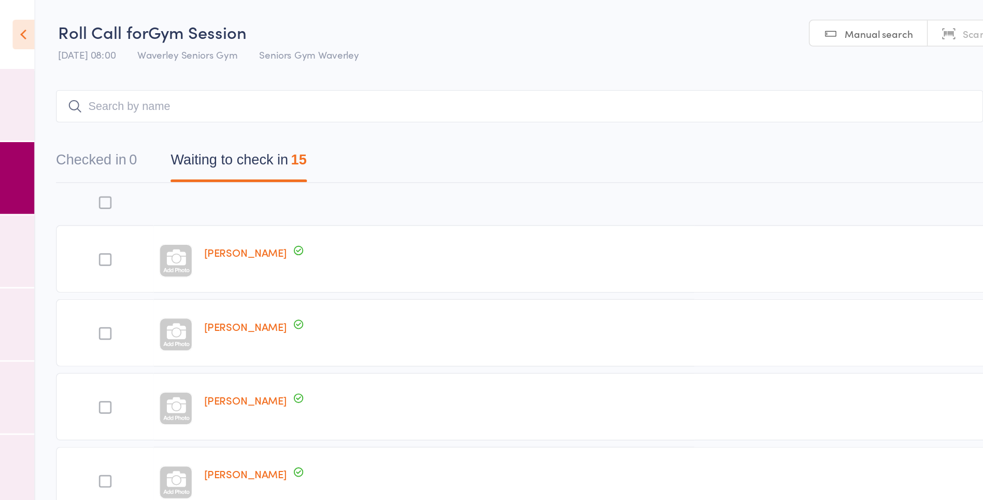
click at [429, 144] on div at bounding box center [467, 150] width 365 height 22
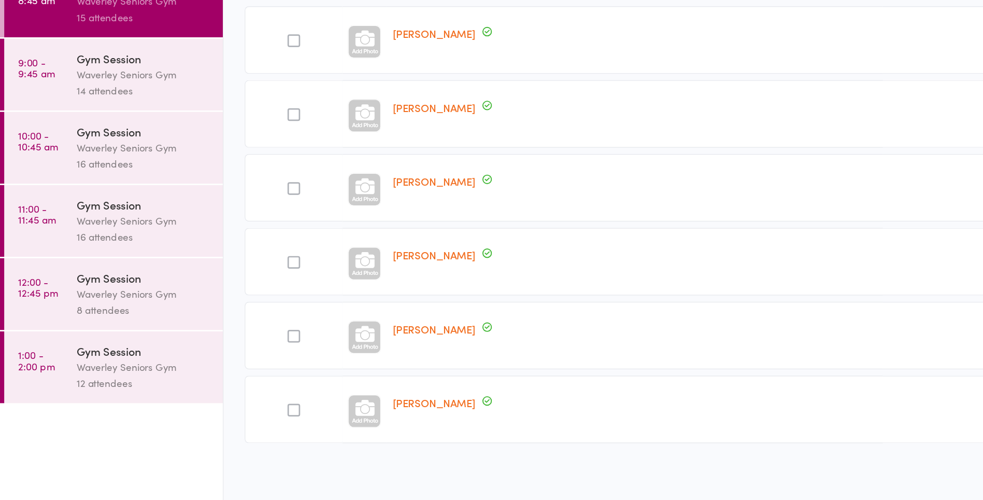
scroll to position [524, 0]
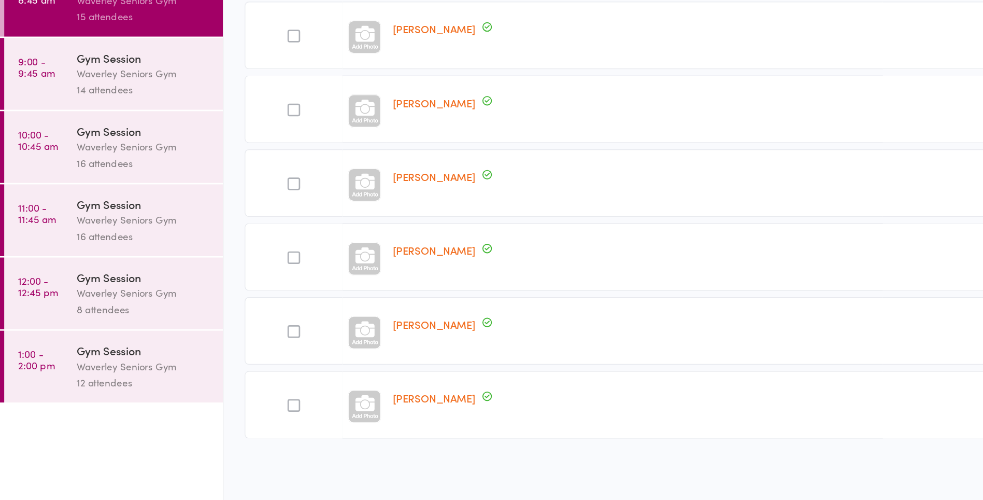
click at [110, 181] on div "Waverley Seniors Gym" at bounding box center [105, 185] width 99 height 12
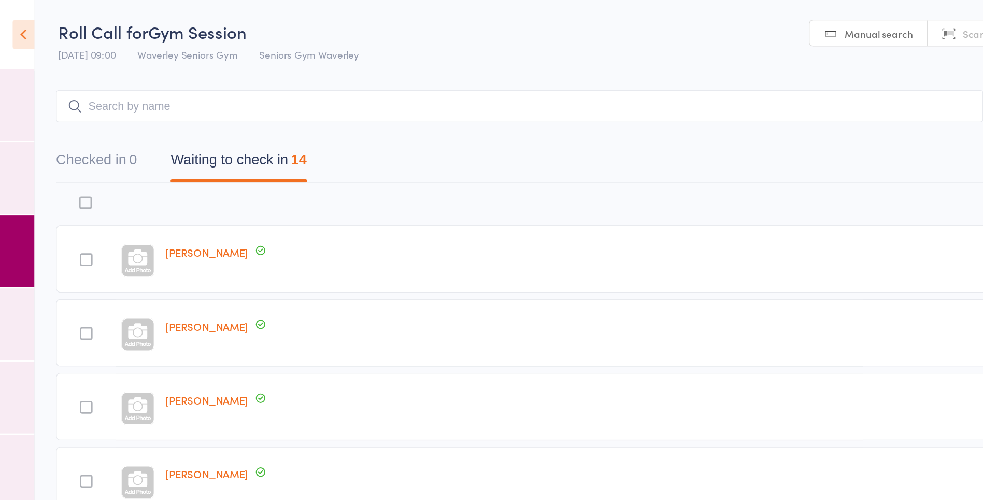
click at [376, 147] on div at bounding box center [516, 150] width 519 height 22
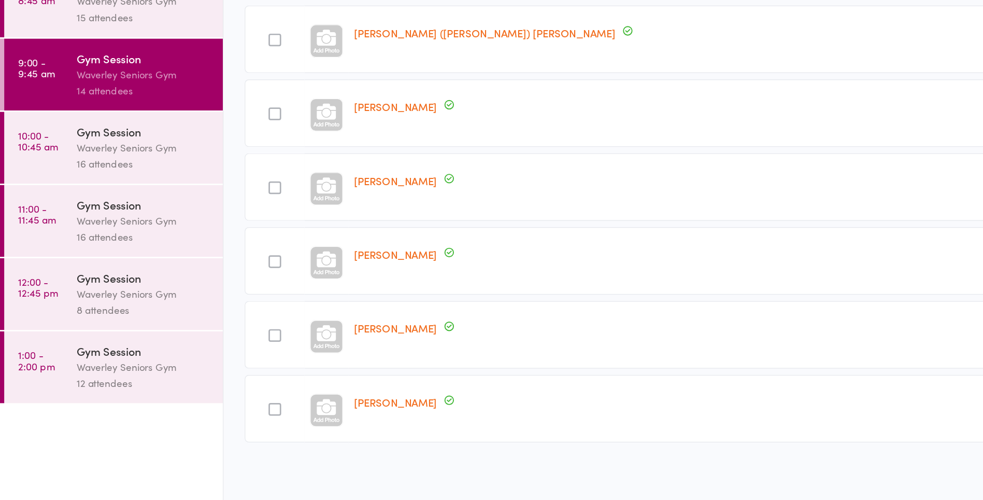
scroll to position [469, 0]
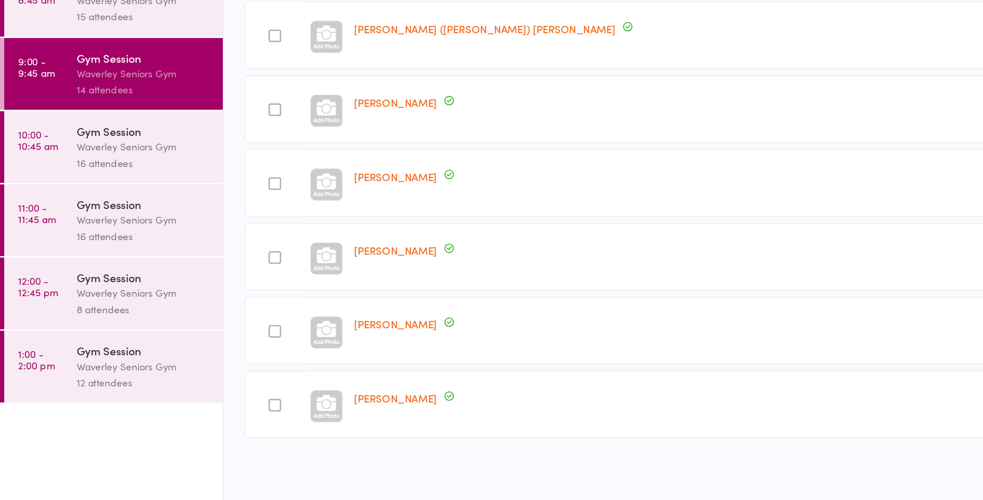
click at [106, 231] on div "Gym Session" at bounding box center [105, 226] width 99 height 11
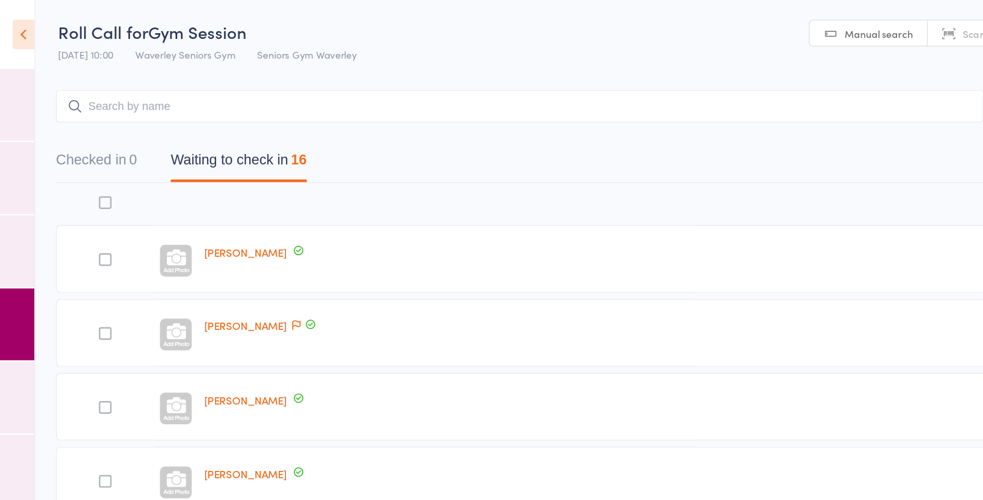
click at [464, 47] on header "Roll Call for Gym Session [DATE] 10:00 Waverley Seniors Gym Seniors Gym Waverle…" at bounding box center [574, 25] width 818 height 51
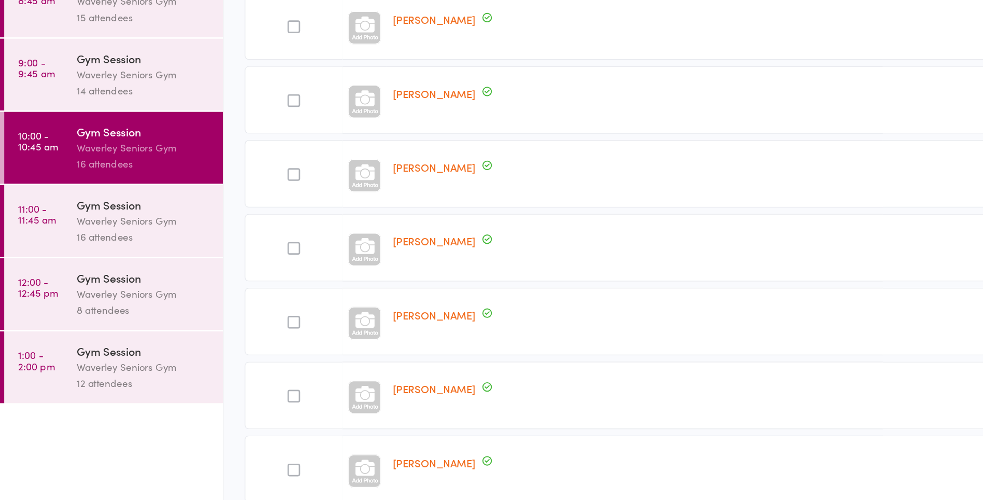
scroll to position [578, 0]
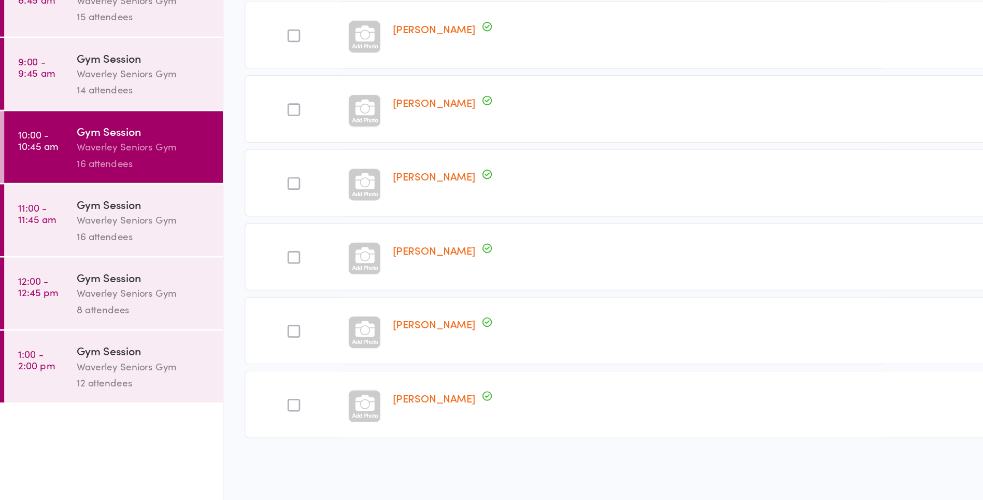
click at [103, 294] on div "Waverley Seniors Gym" at bounding box center [105, 293] width 99 height 12
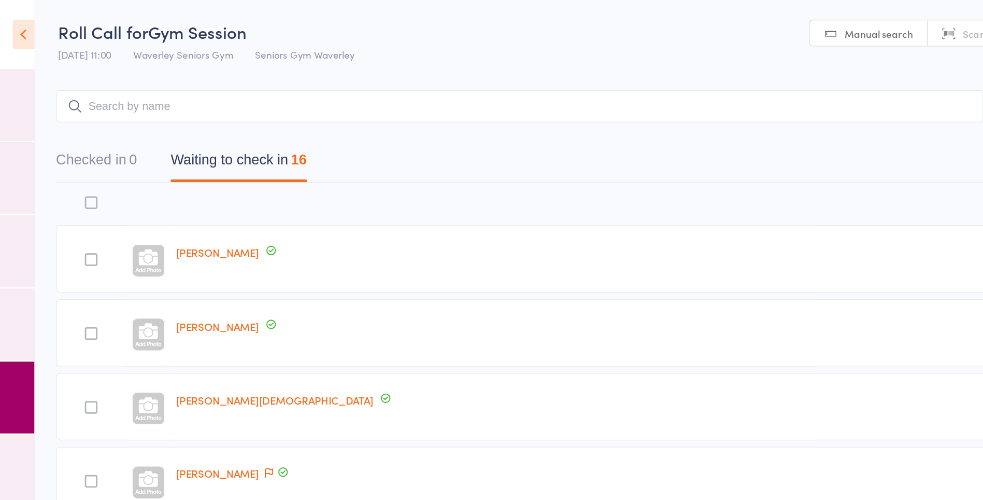
click at [519, 117] on nav "Checked in 0 Waiting to check in 16" at bounding box center [574, 120] width 812 height 27
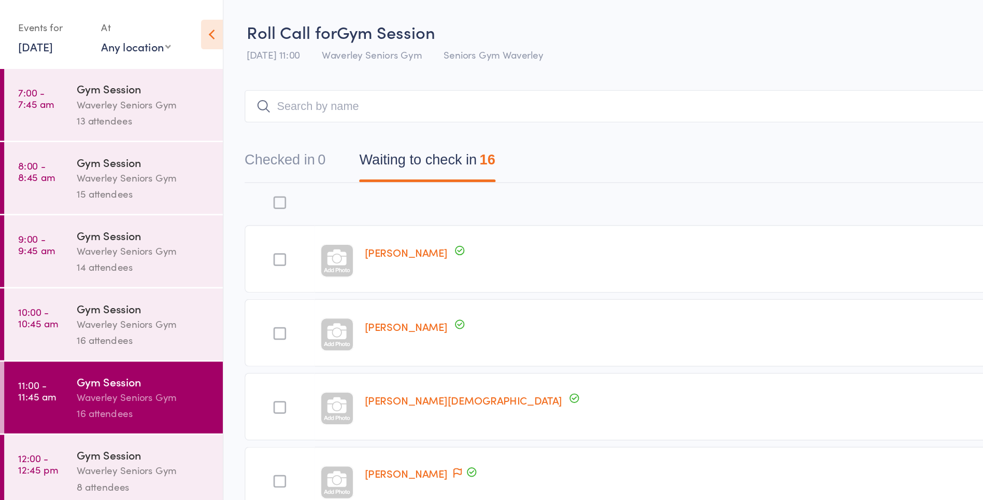
click at [409, 152] on div at bounding box center [503, 150] width 477 height 22
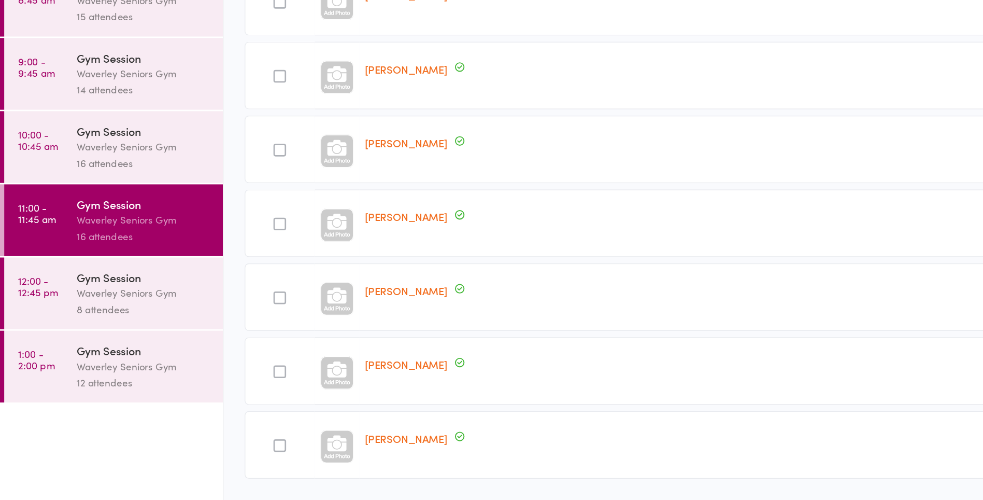
scroll to position [578, 0]
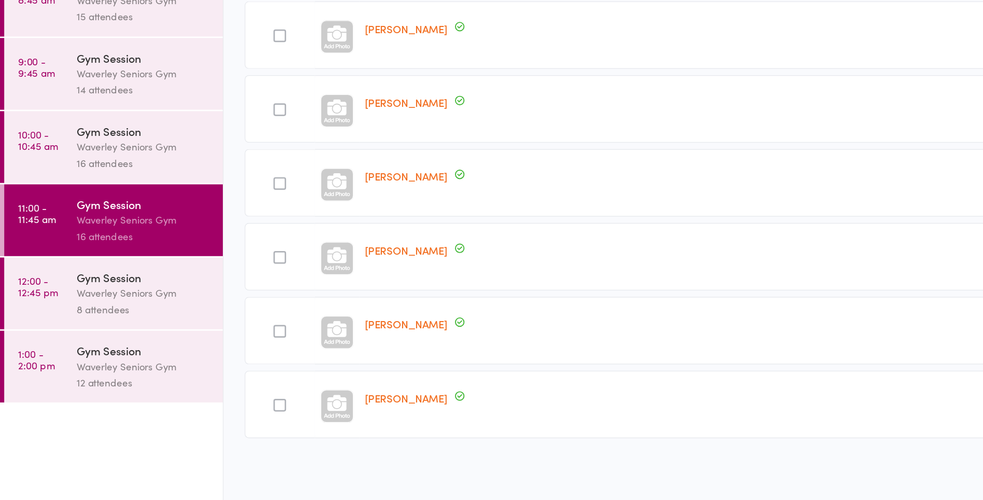
click at [74, 359] on div "8 attendees" at bounding box center [105, 358] width 99 height 12
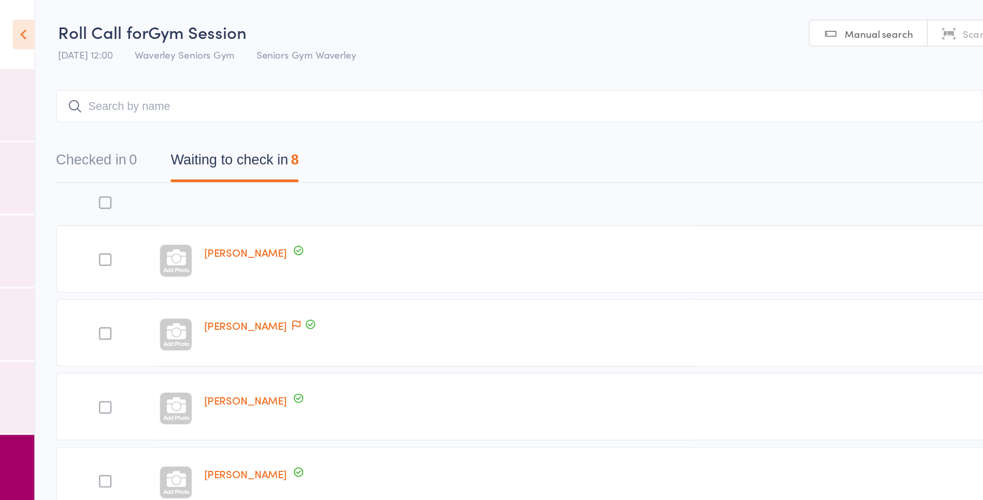
click at [425, 145] on div at bounding box center [467, 150] width 365 height 22
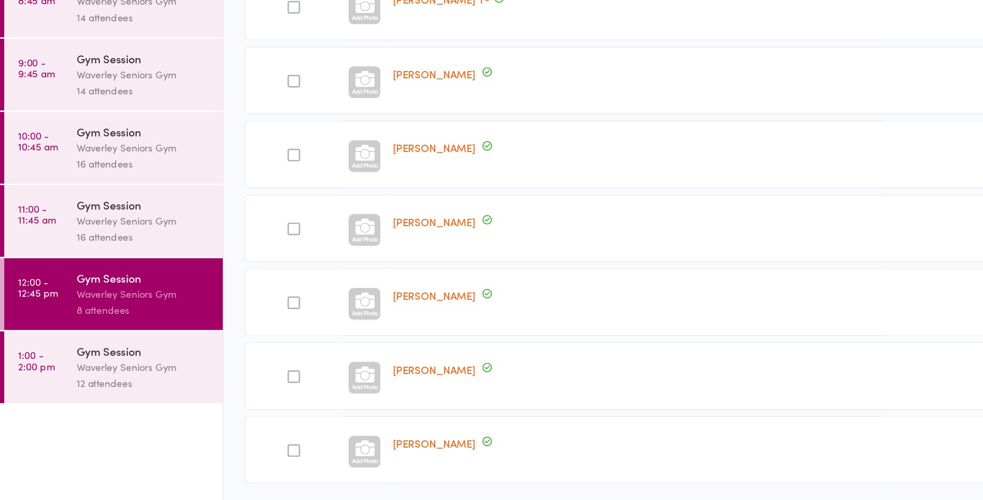
scroll to position [143, 0]
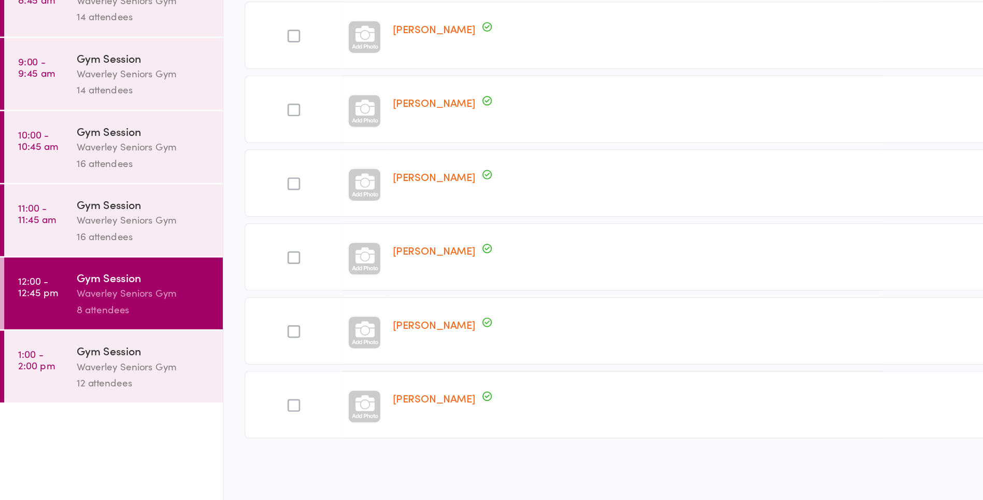
click at [102, 412] on div "12 attendees" at bounding box center [105, 412] width 99 height 12
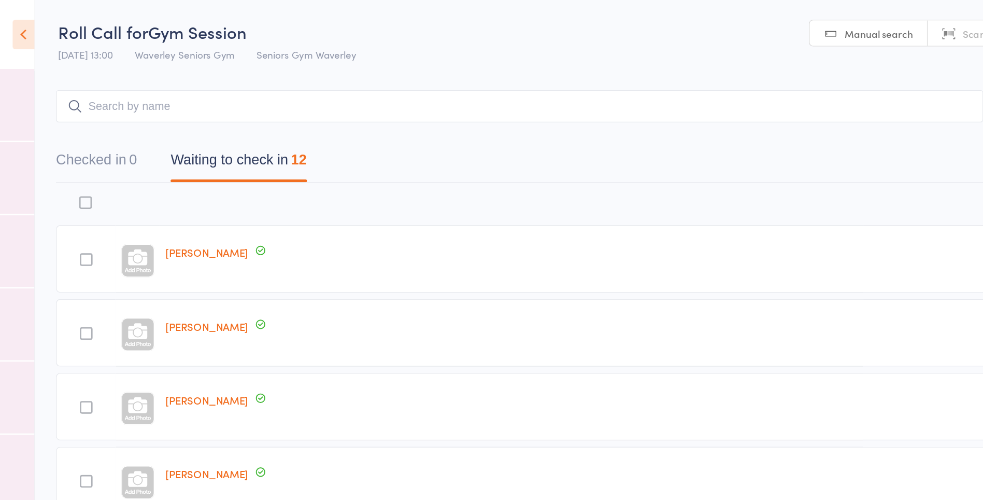
click at [473, 58] on main "CSV Checked in 0 Waiting to check in 12 Sort by Last name First name Last name …" at bounding box center [574, 455] width 818 height 809
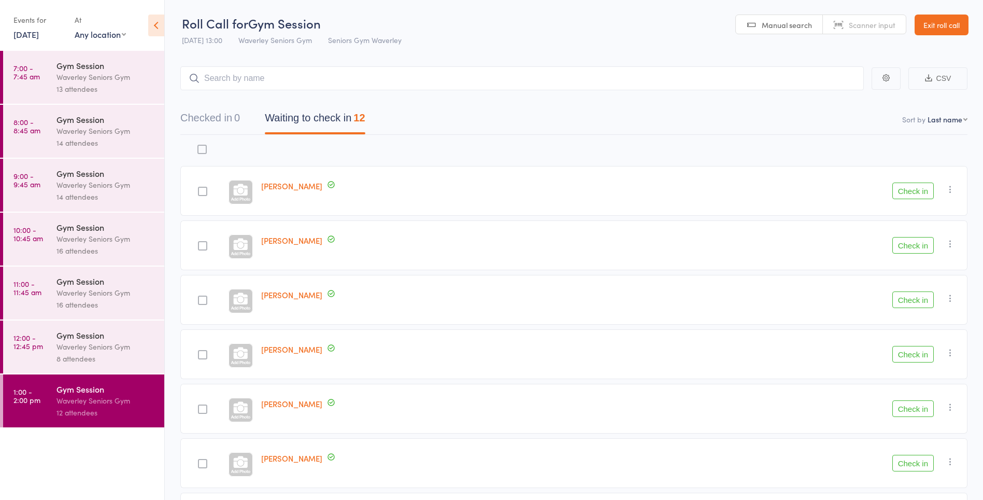
click at [36, 29] on link "[DATE]" at bounding box center [25, 33] width 25 height 11
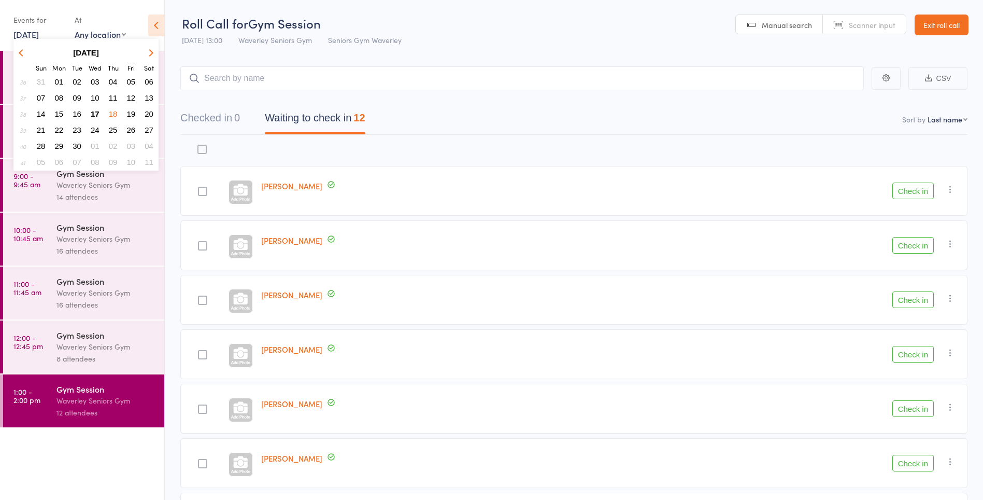
click at [95, 115] on span "17" at bounding box center [95, 113] width 9 height 9
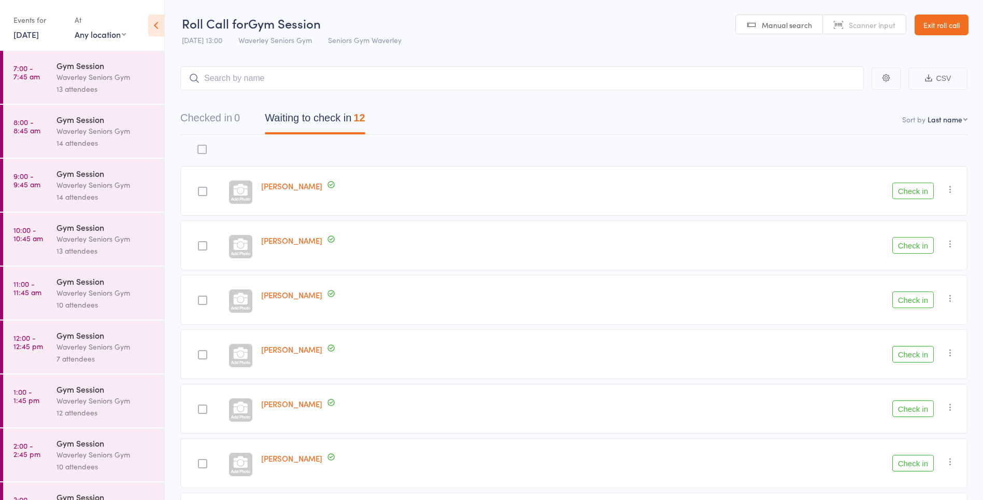
scroll to position [36, 0]
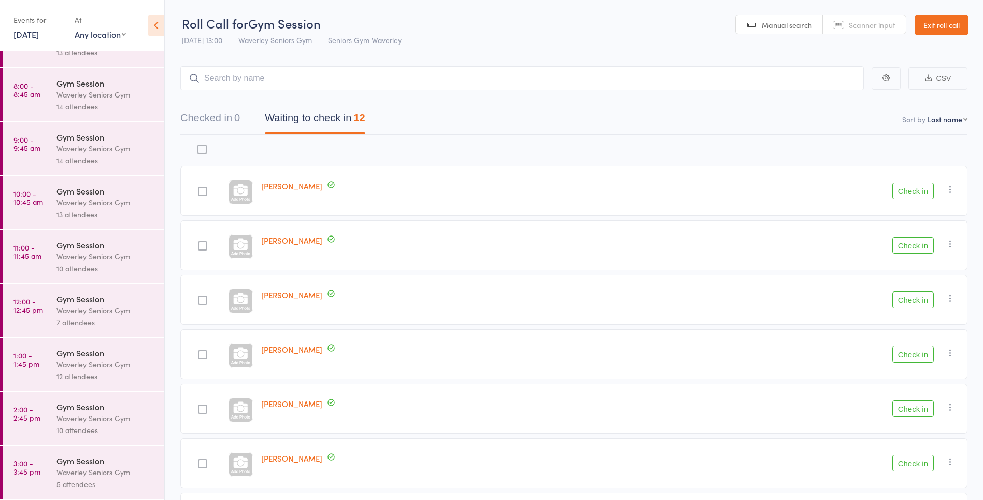
click at [107, 479] on div "5 attendees" at bounding box center [105, 484] width 99 height 12
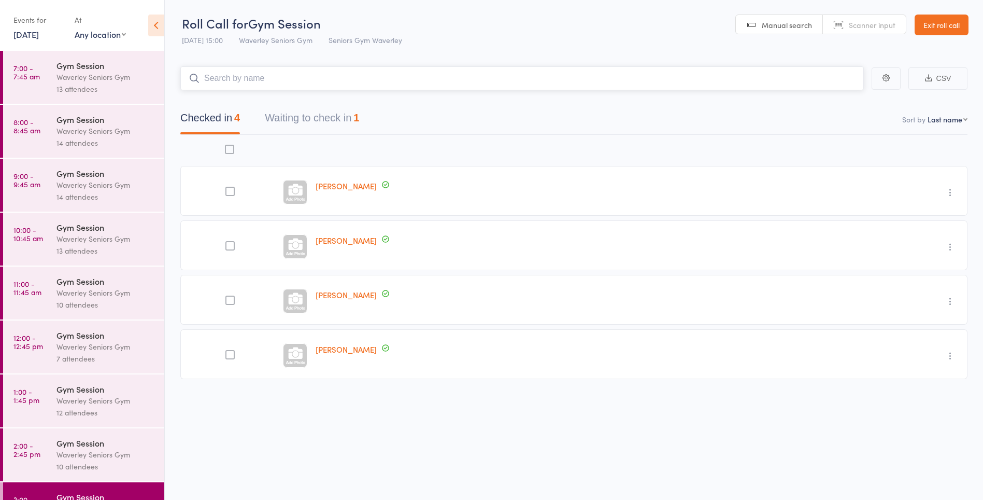
click at [297, 122] on button "Waiting to check in 1" at bounding box center [312, 120] width 94 height 27
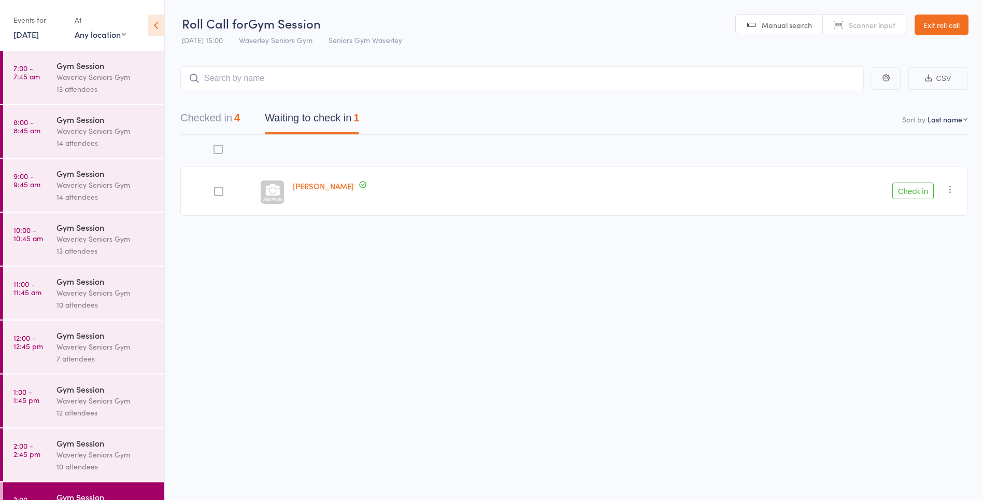
click at [316, 277] on div "Roll Call for Gym Session [DATE] 15:00 Waverley Seniors Gym Seniors Gym Waverle…" at bounding box center [491, 250] width 983 height 500
click at [950, 187] on icon "button" at bounding box center [950, 189] width 10 height 10
click at [896, 293] on li "Mark absent" at bounding box center [912, 293] width 85 height 14
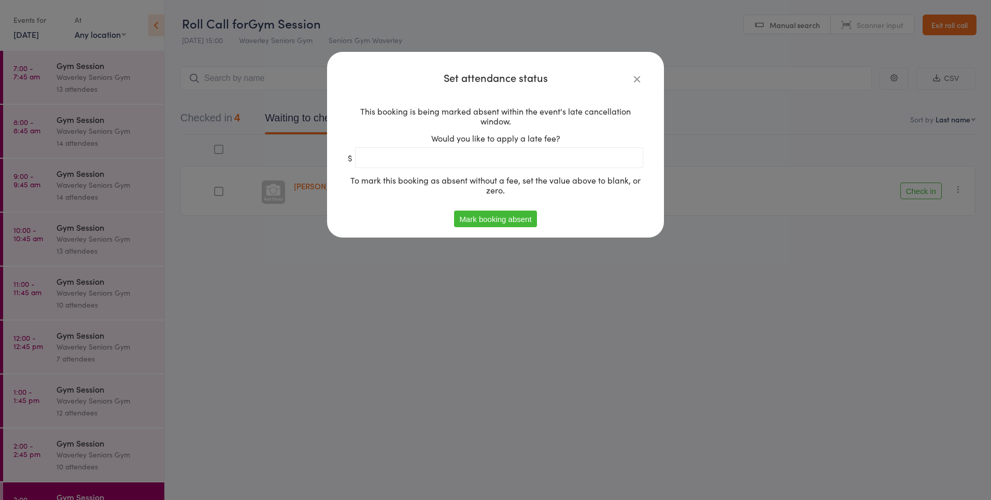
click at [470, 221] on button "Mark booking absent" at bounding box center [495, 218] width 82 height 17
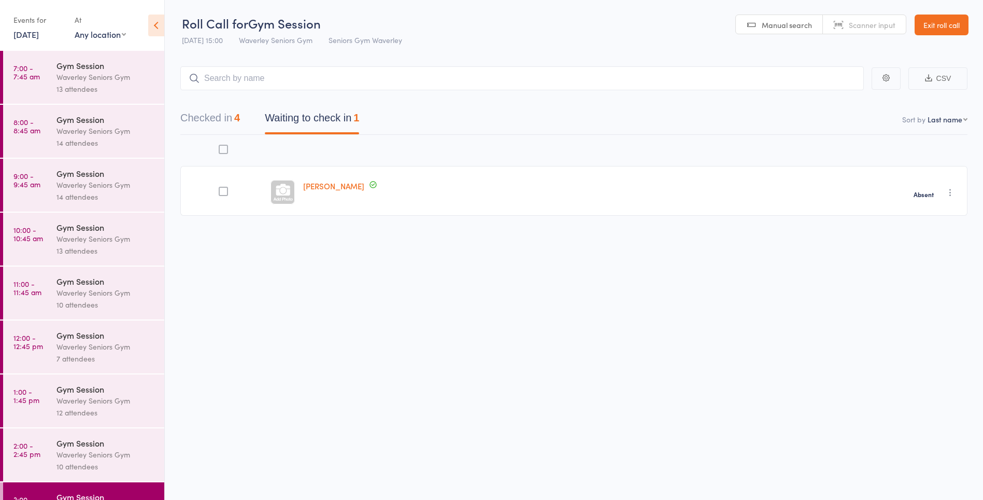
click at [109, 261] on div "Gym Session Waverley Seniors Gym 13 attendees" at bounding box center [110, 238] width 108 height 53
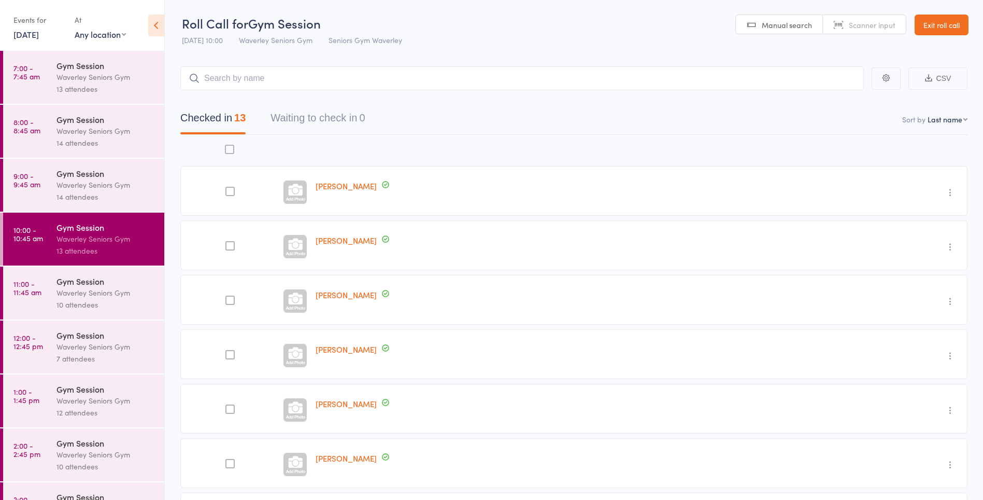
click at [26, 80] on time "7:00 - 7:45 am" at bounding box center [26, 72] width 26 height 17
click at [38, 37] on link "[DATE]" at bounding box center [25, 33] width 25 height 11
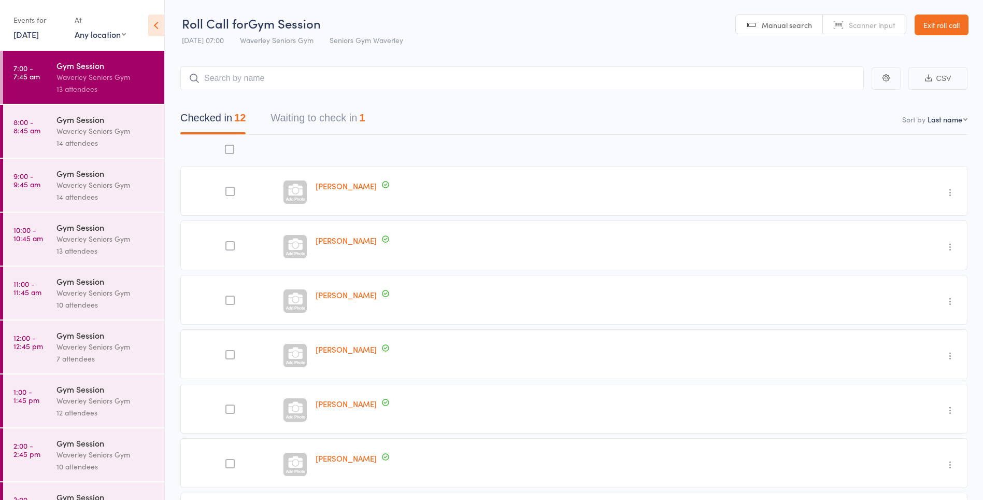
click at [39, 36] on link "[DATE]" at bounding box center [25, 33] width 25 height 11
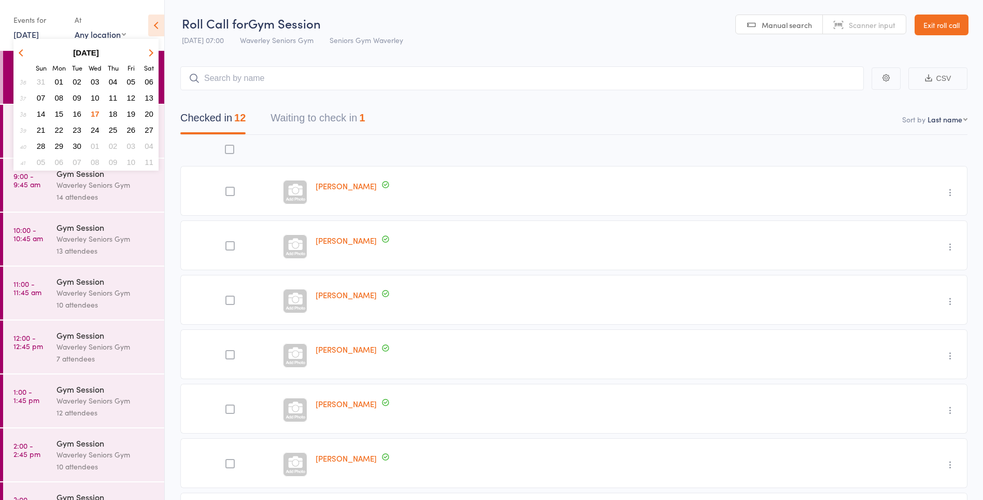
click at [115, 118] on span "18" at bounding box center [113, 113] width 9 height 9
